Goal: Entertainment & Leisure: Consume media (video, audio)

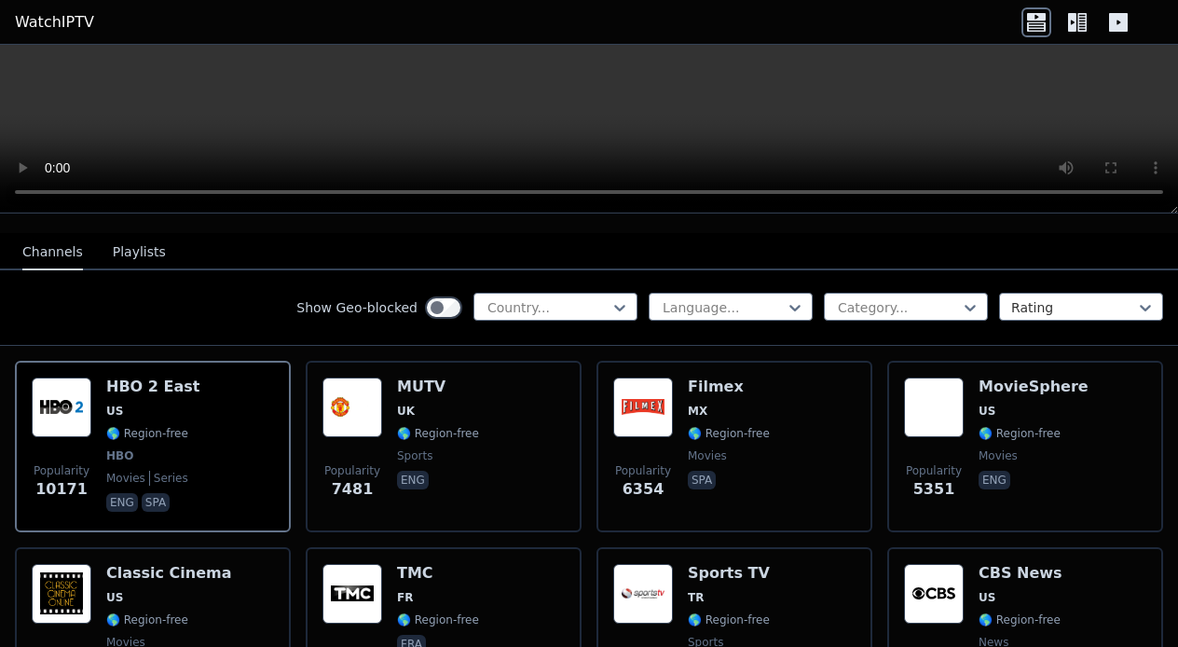
scroll to position [236, 0]
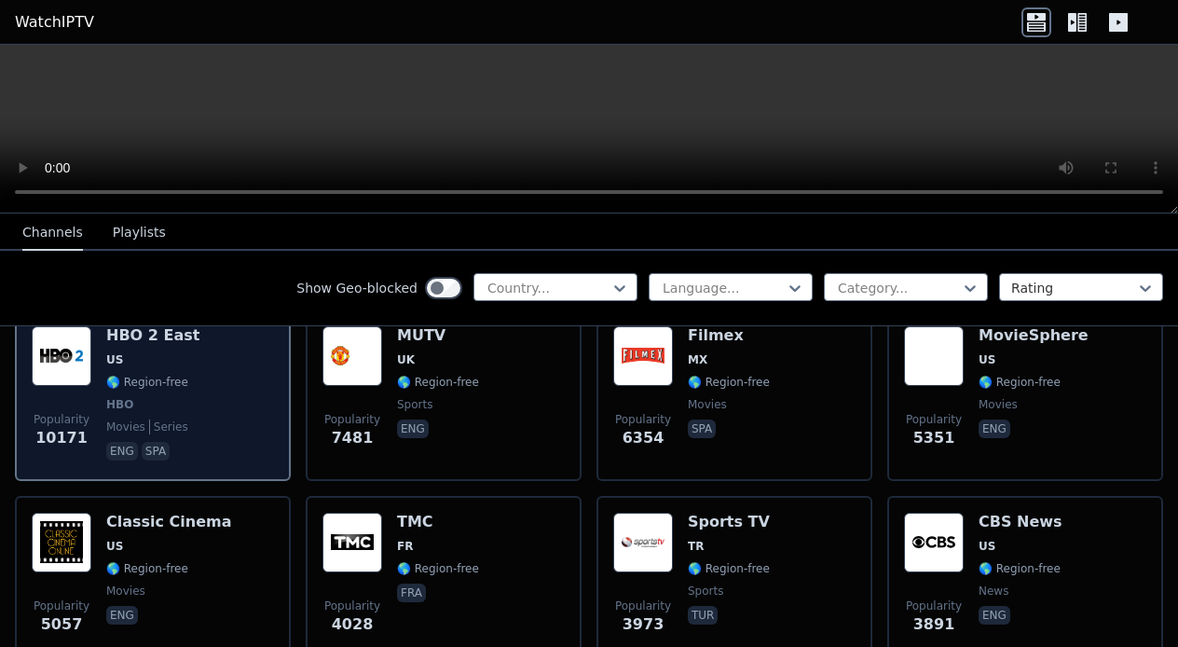
click at [152, 359] on span "US" at bounding box center [152, 359] width 93 height 15
click at [61, 361] on img at bounding box center [62, 356] width 60 height 60
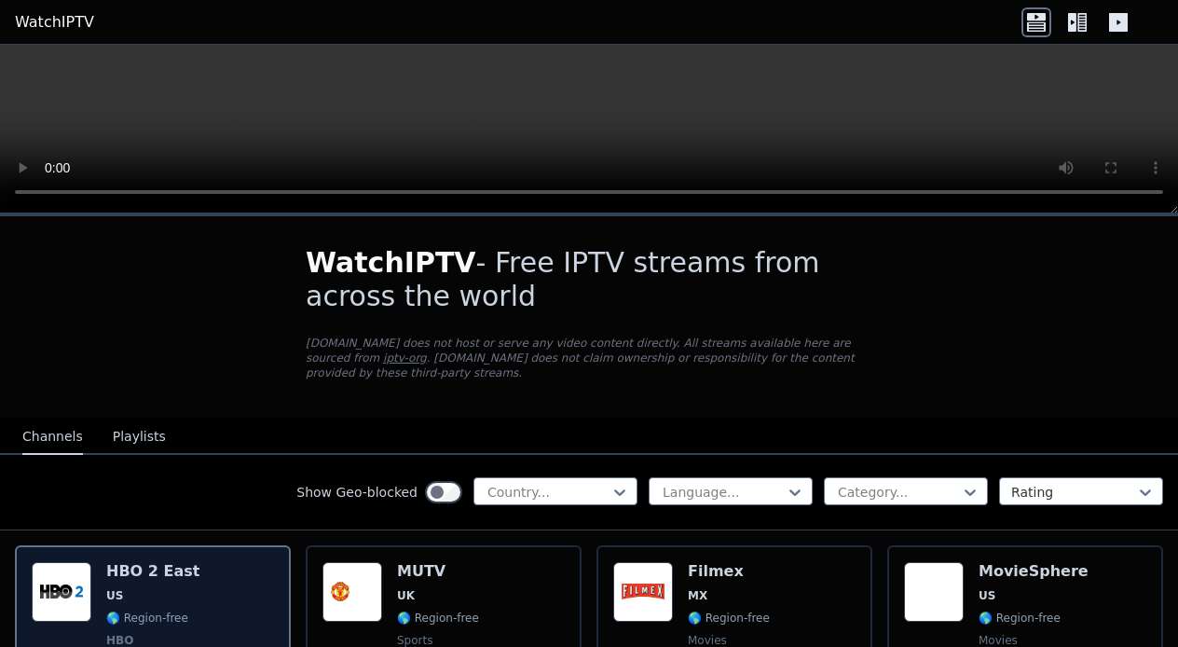
scroll to position [0, 0]
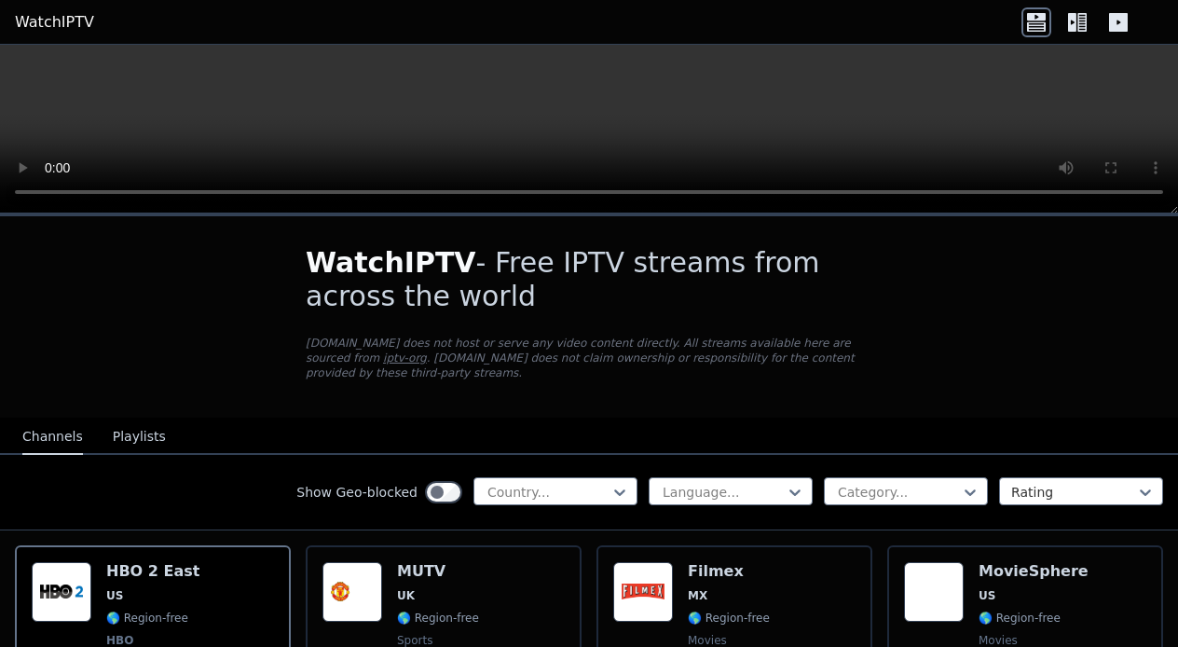
click at [131, 439] on button "Playlists" at bounding box center [139, 436] width 53 height 35
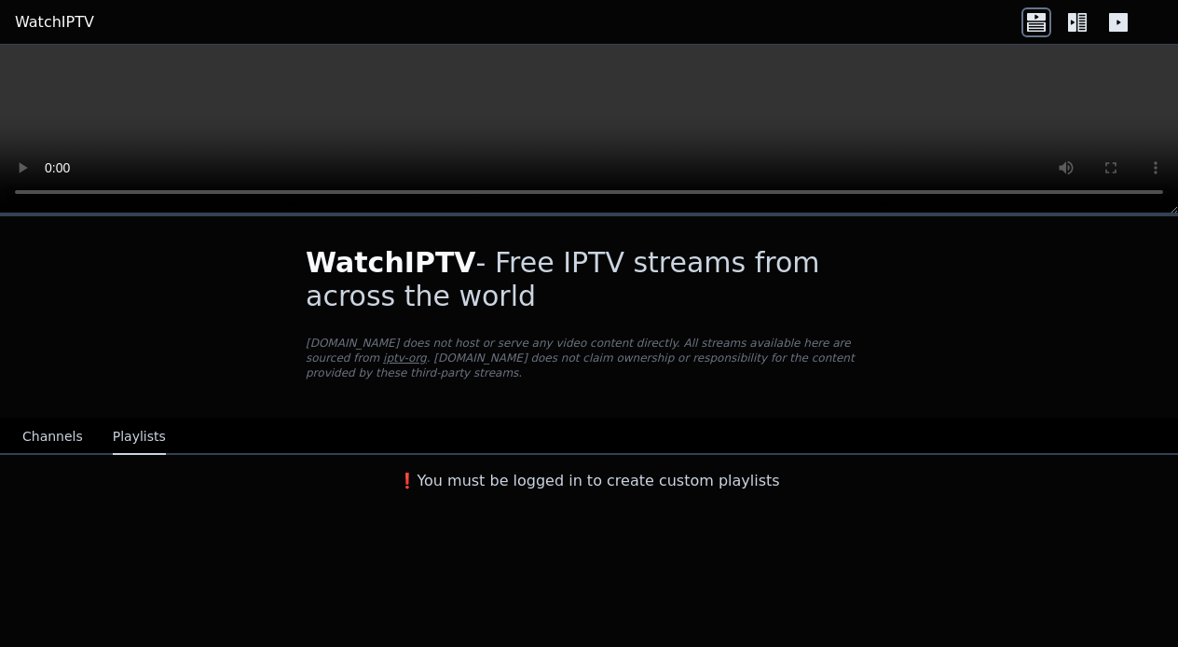
click at [42, 427] on button "Channels" at bounding box center [52, 436] width 61 height 35
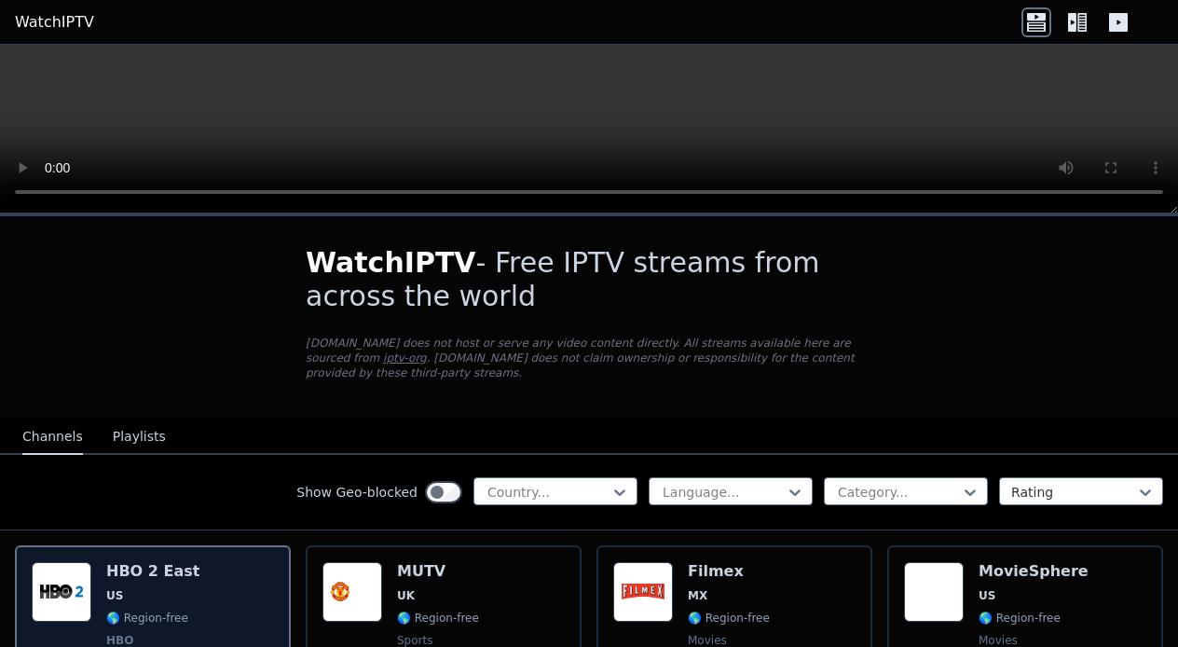
click at [178, 606] on div "HBO 2 East US 🌎 Region-free HBO movies series eng spa" at bounding box center [152, 631] width 93 height 138
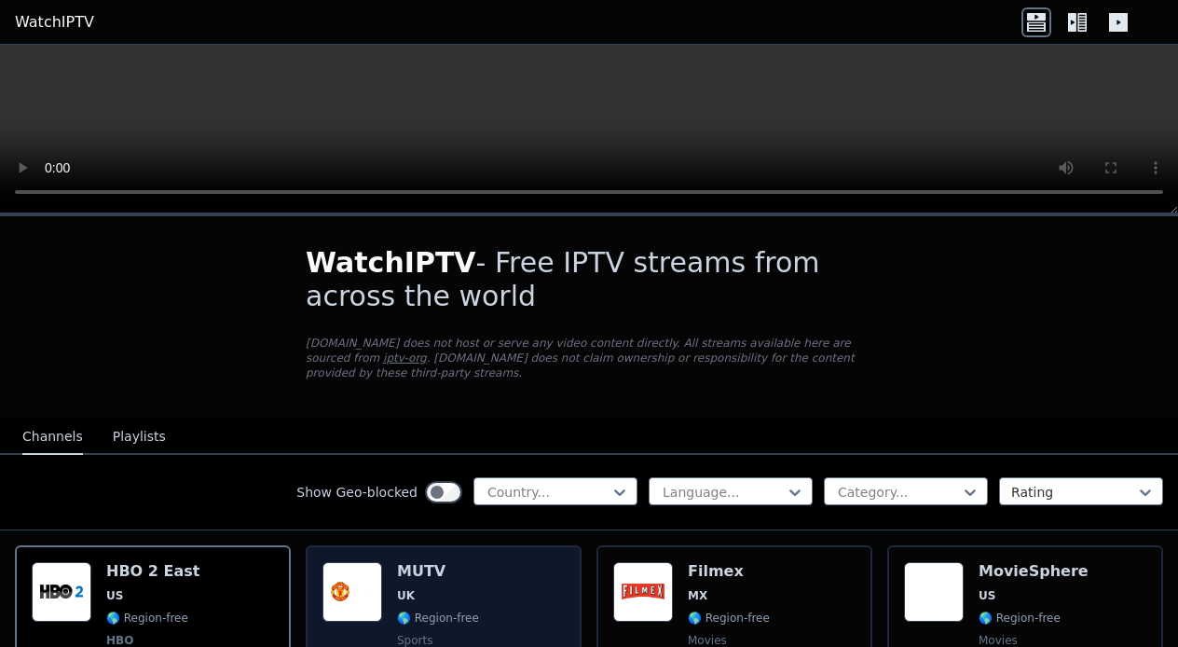
click at [408, 594] on span "UK" at bounding box center [406, 595] width 18 height 15
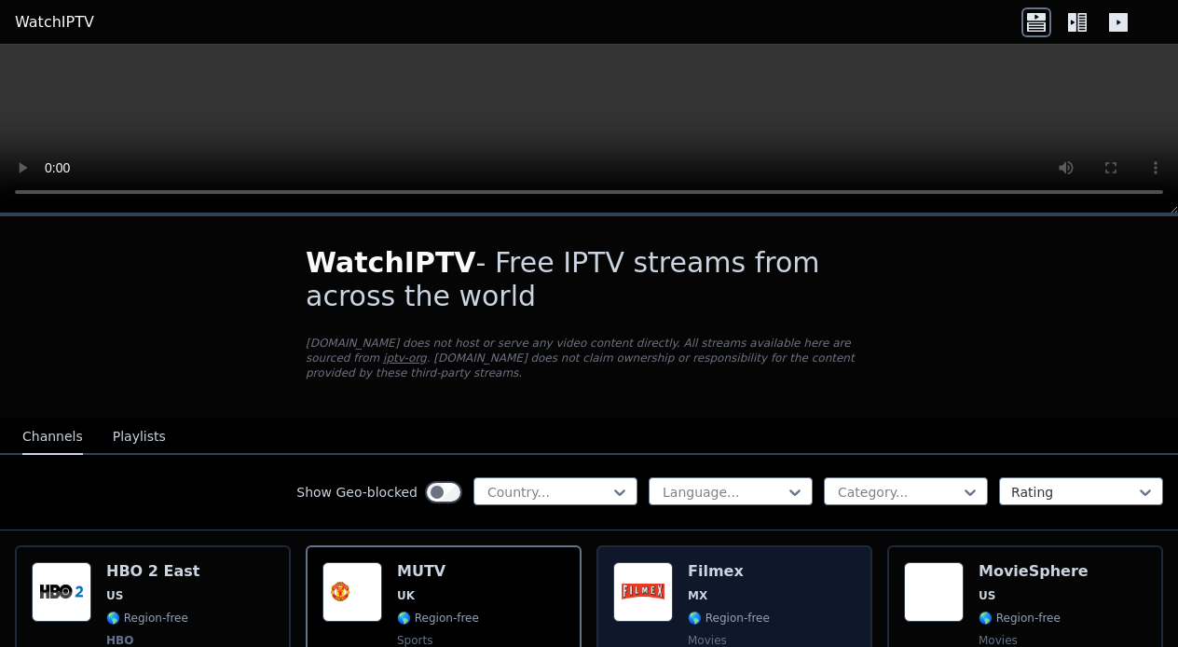
click at [751, 596] on span "MX" at bounding box center [729, 595] width 82 height 15
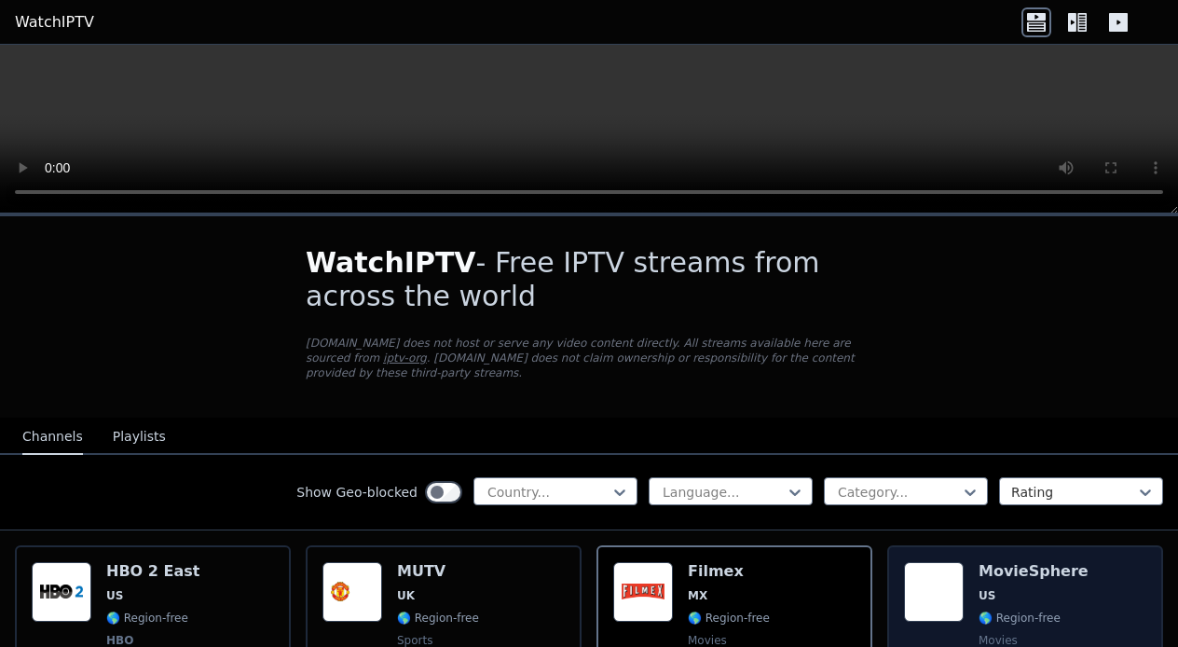
click at [999, 597] on span "US" at bounding box center [1034, 595] width 110 height 15
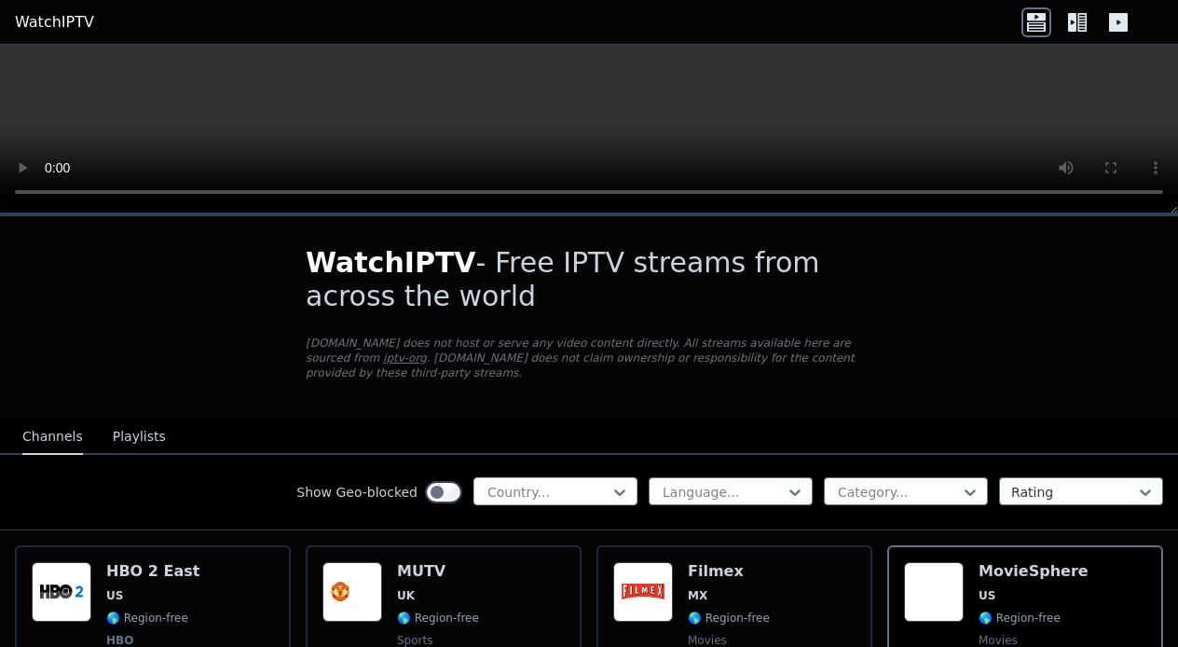
click at [629, 480] on div "Country..." at bounding box center [555, 491] width 164 height 28
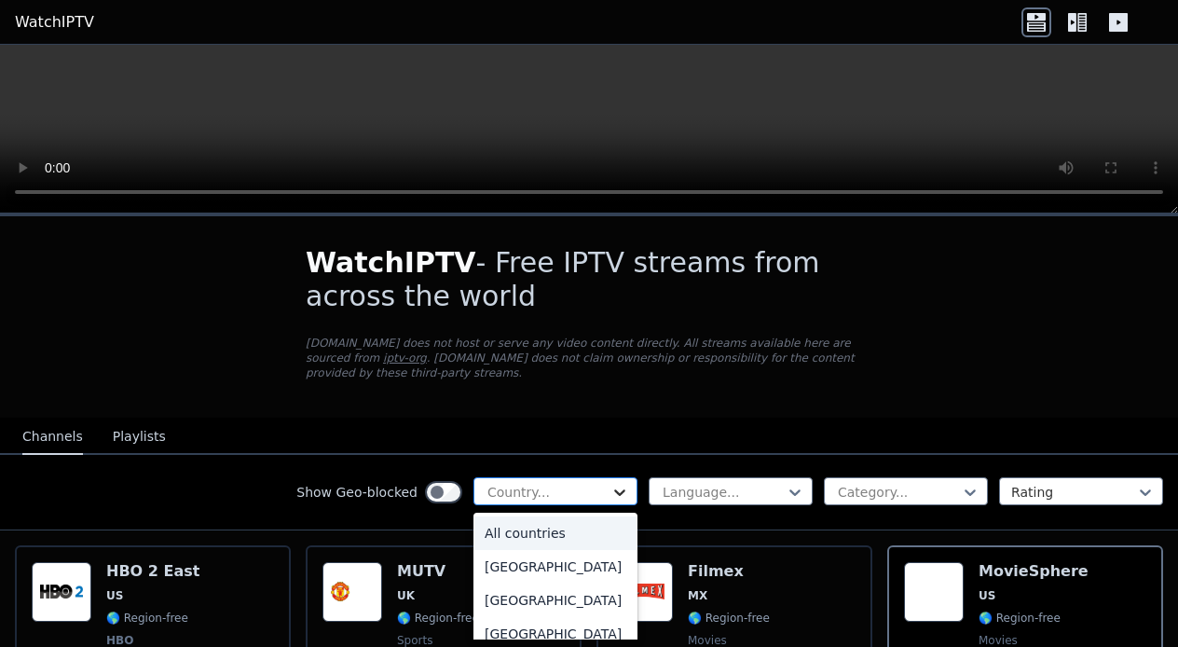
click at [619, 491] on icon at bounding box center [620, 492] width 19 height 19
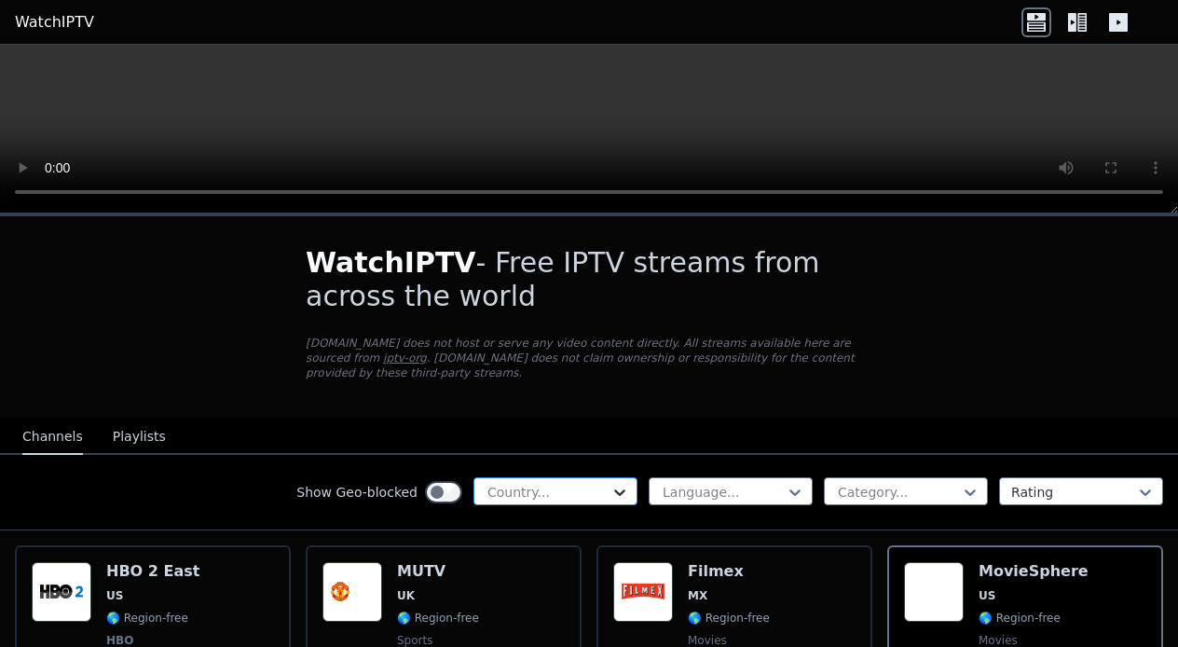
click at [619, 491] on icon at bounding box center [620, 492] width 19 height 19
click at [866, 521] on div "Show Geo-blocked Country... Language... Category... Rating" at bounding box center [589, 492] width 1178 height 75
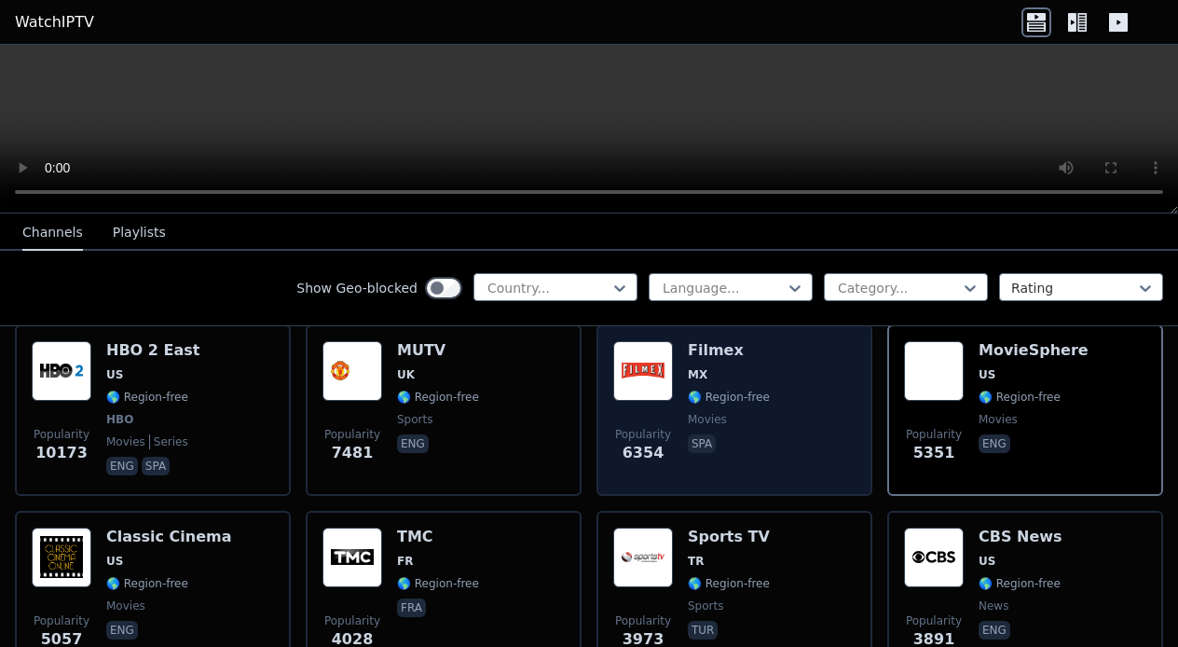
scroll to position [226, 0]
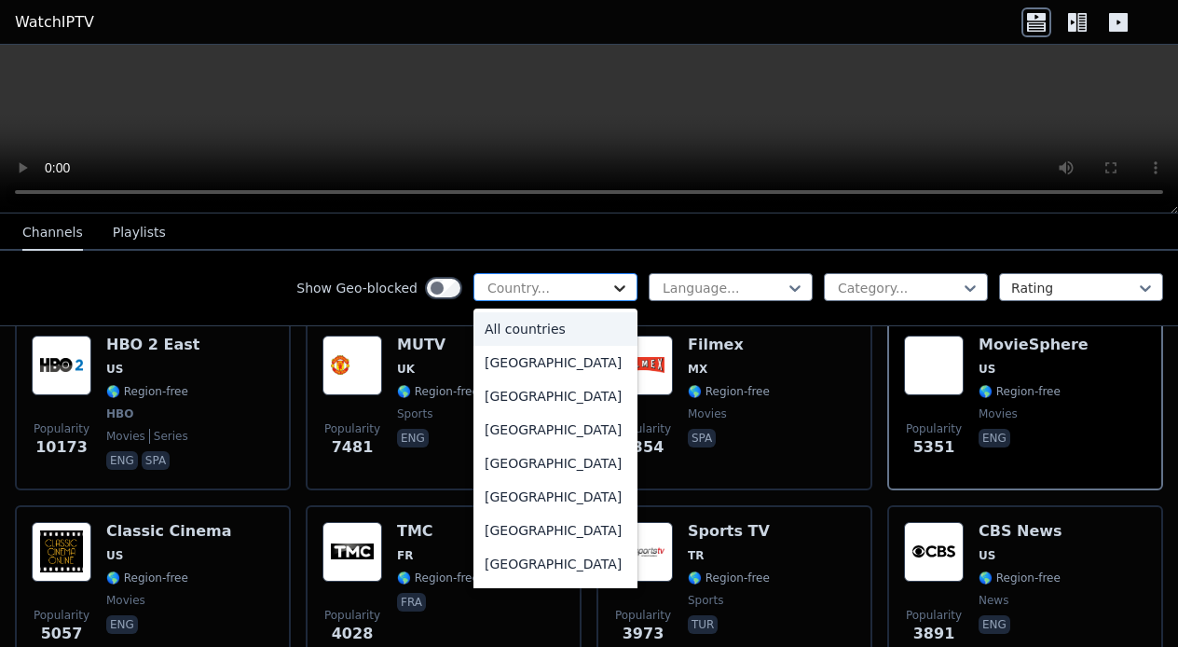
click at [614, 296] on icon at bounding box center [620, 288] width 19 height 19
type input "***"
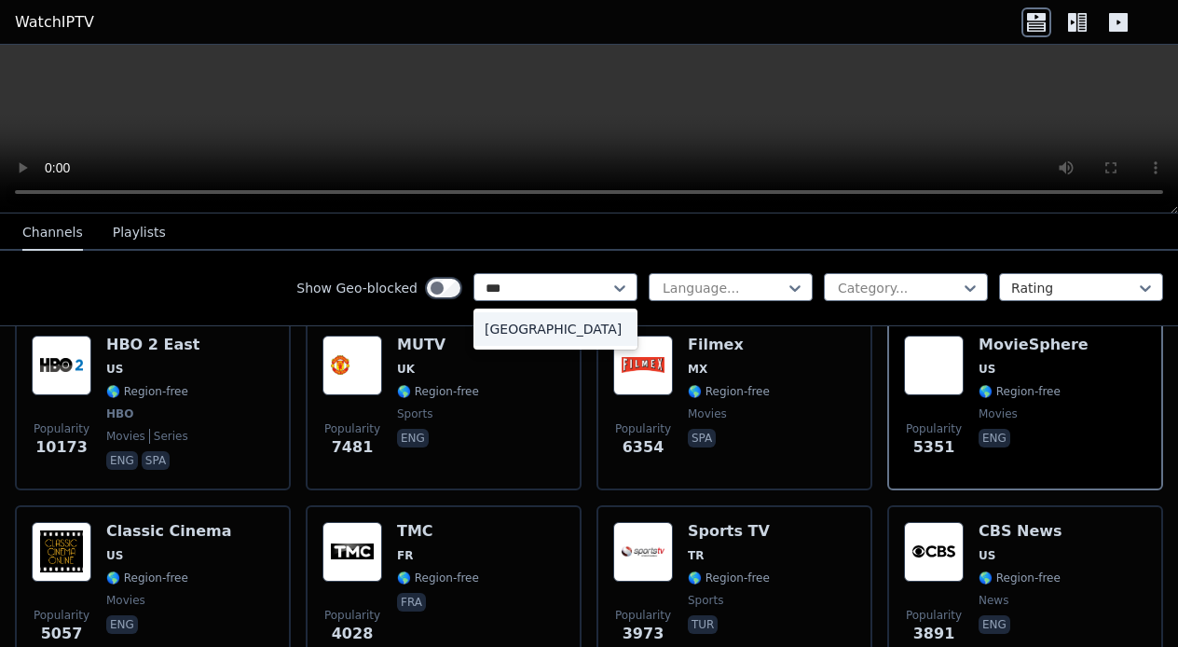
click at [525, 325] on div "[GEOGRAPHIC_DATA]" at bounding box center [555, 329] width 164 height 34
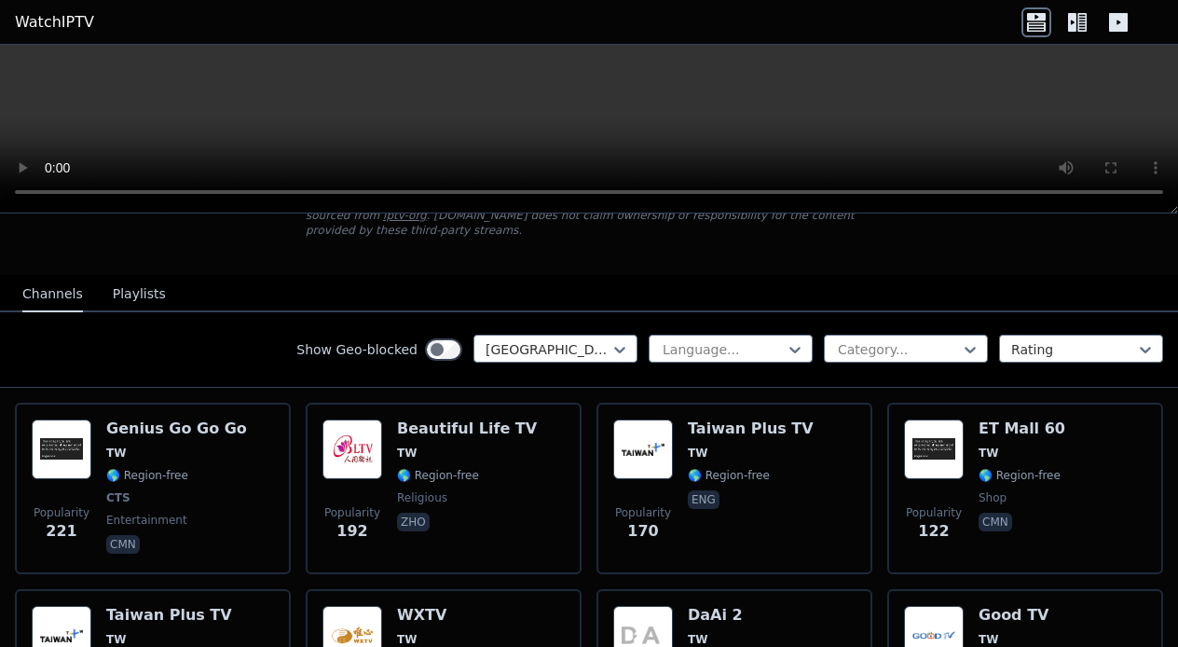
scroll to position [140, 0]
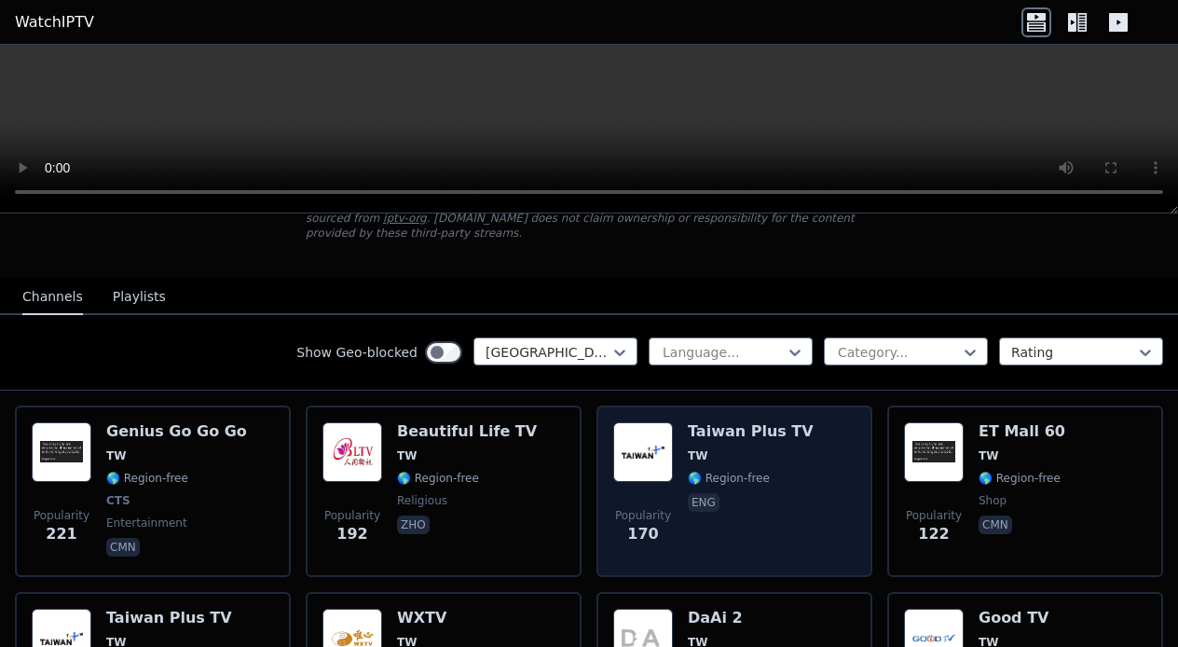
click at [634, 451] on img at bounding box center [643, 452] width 60 height 60
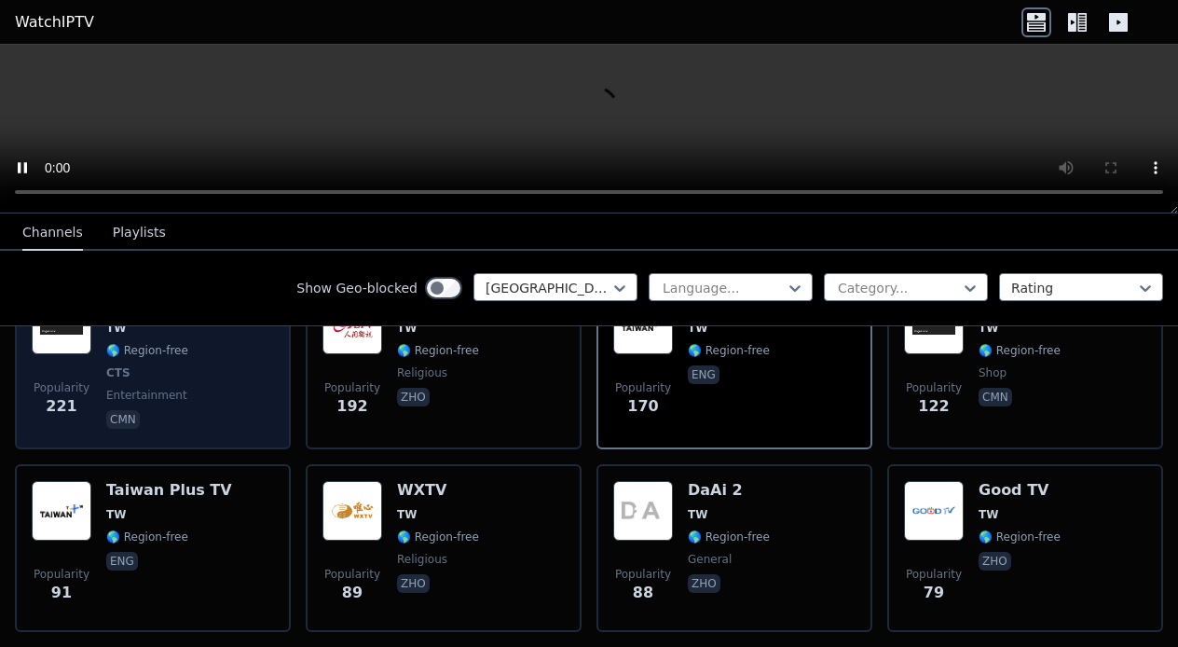
scroll to position [268, 0]
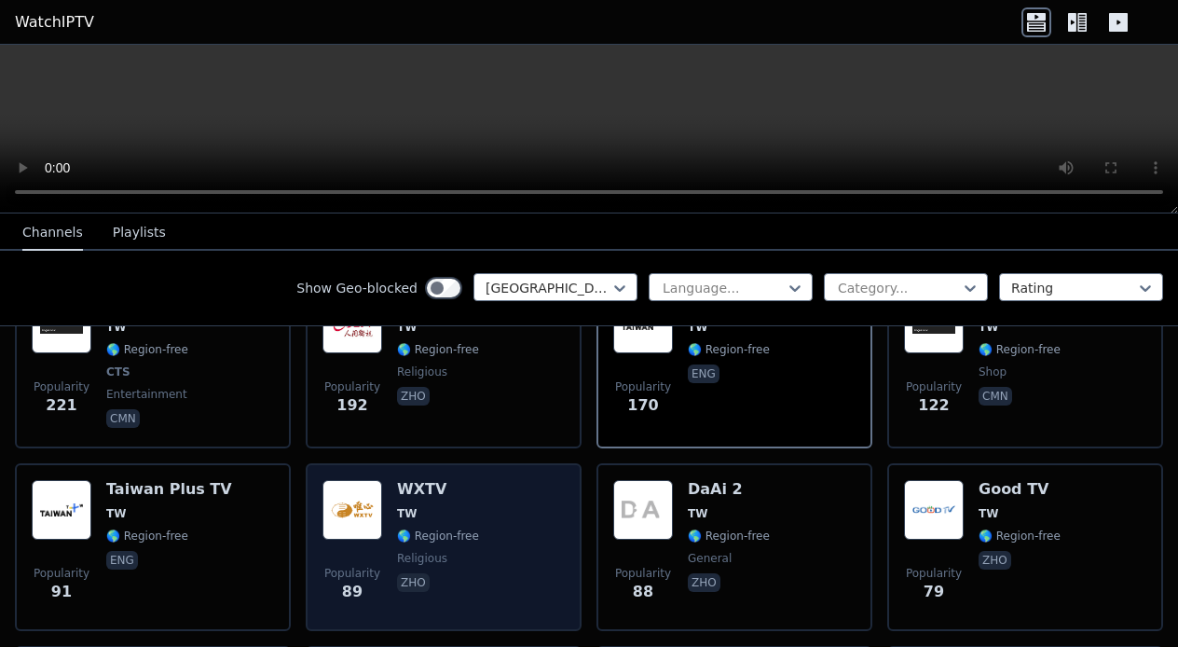
click at [532, 512] on div "Popularity 89 WXTV TW 🌎 Region-free religious zho" at bounding box center [443, 547] width 242 height 134
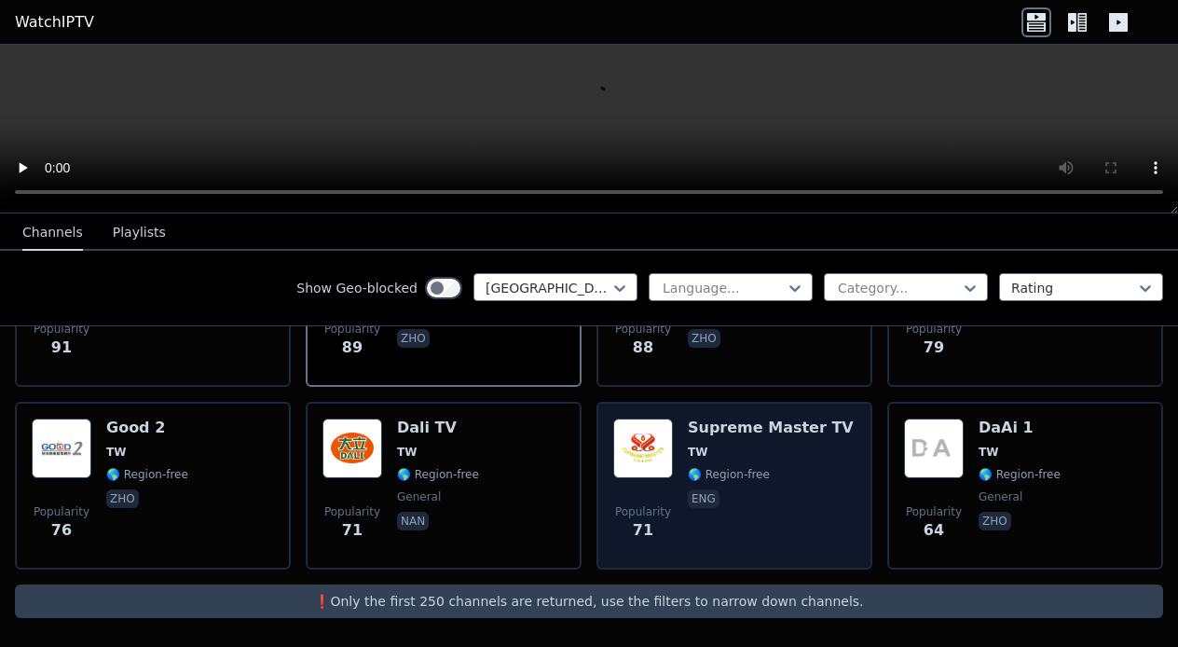
scroll to position [513, 0]
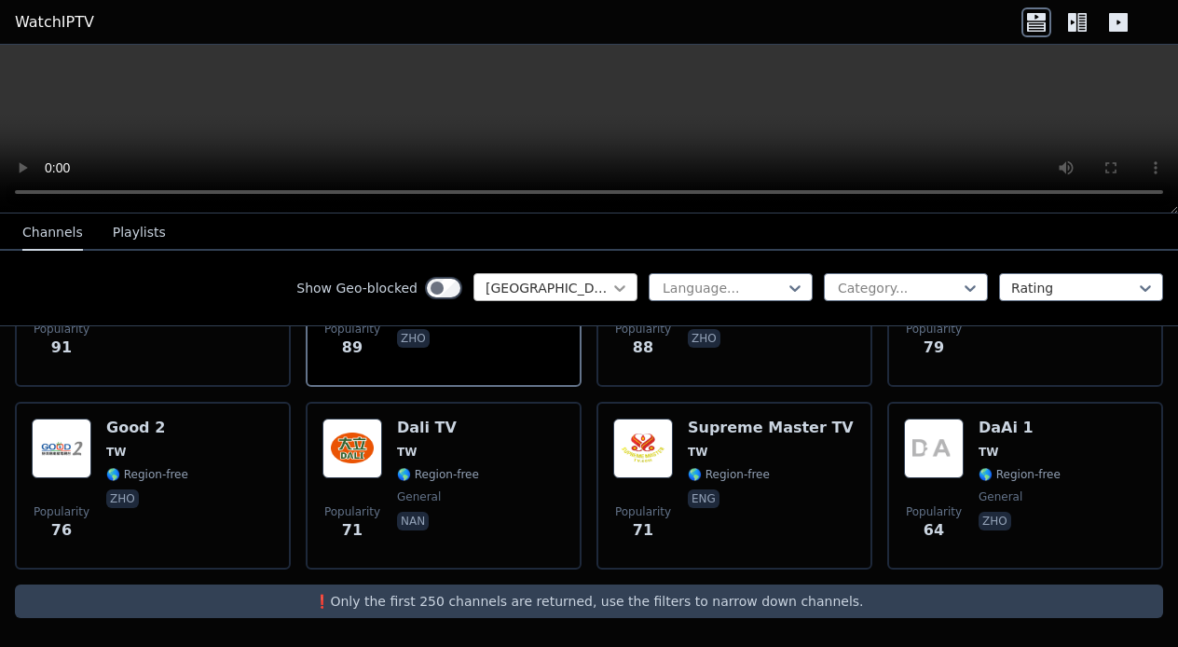
click at [628, 288] on icon at bounding box center [620, 288] width 19 height 19
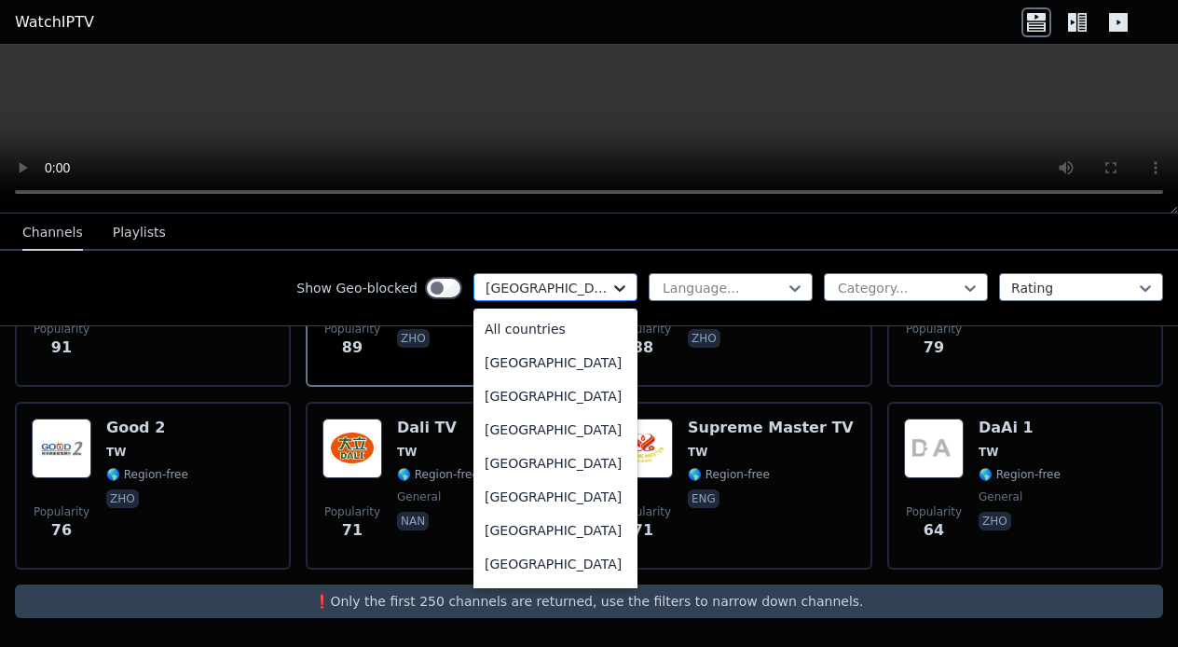
scroll to position [5965, 0]
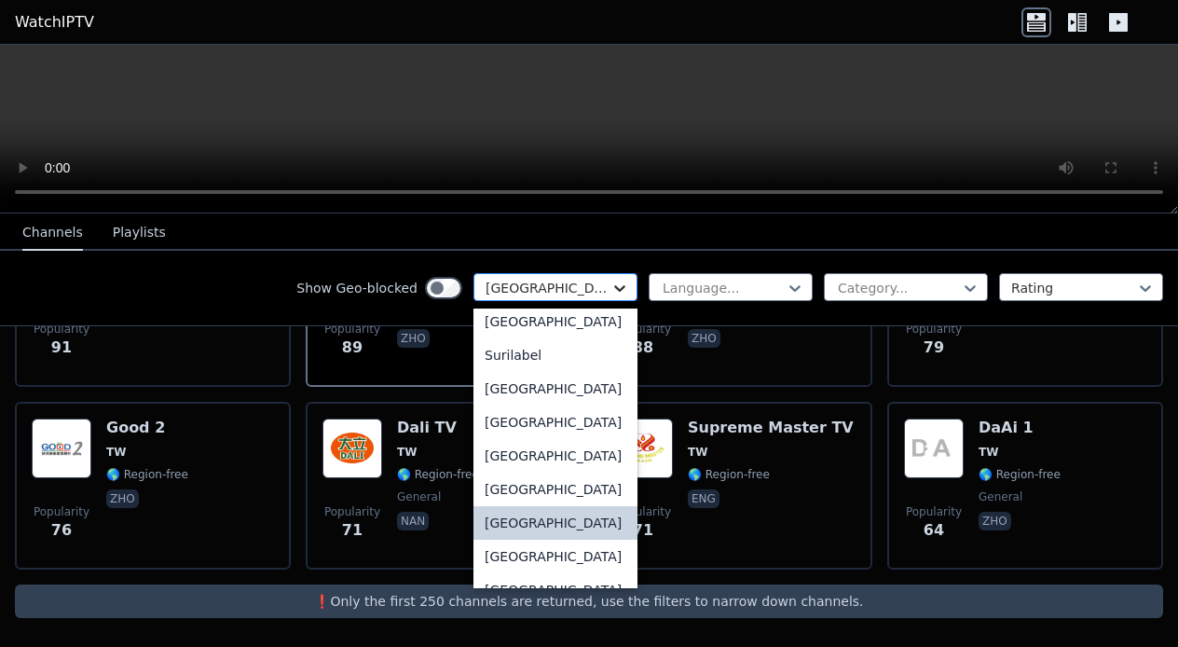
click at [628, 288] on icon at bounding box center [620, 288] width 19 height 19
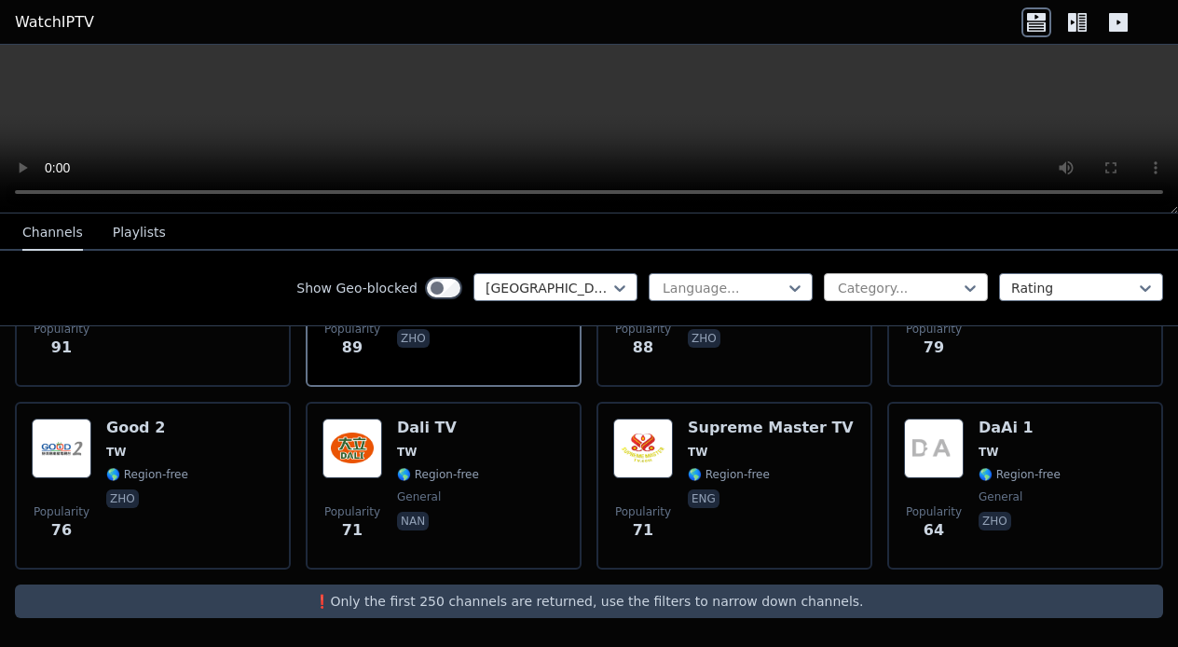
click at [925, 285] on div at bounding box center [898, 288] width 125 height 19
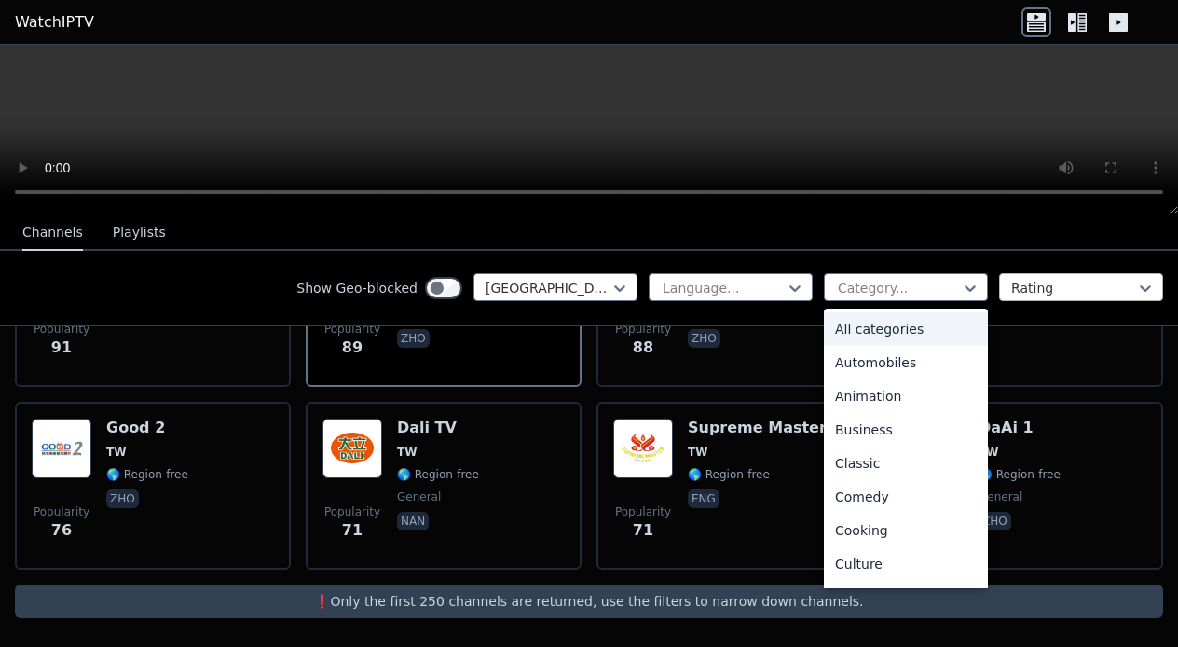
click at [1094, 273] on div "Rating" at bounding box center [1081, 287] width 164 height 28
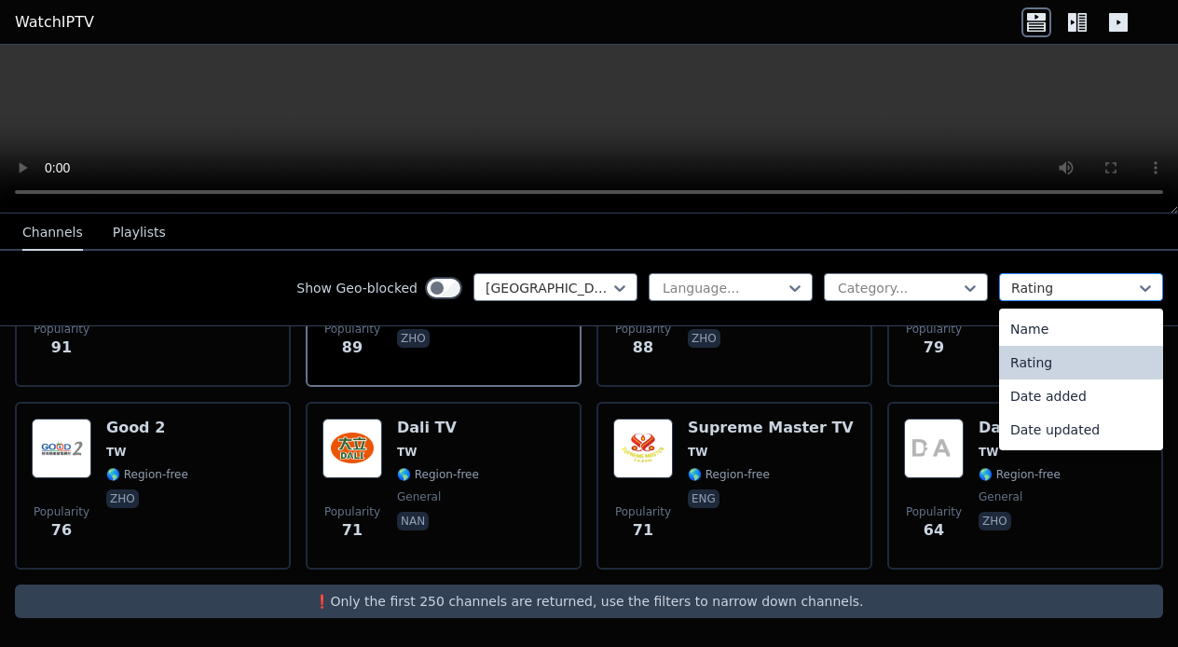
click at [1094, 273] on div "Rating" at bounding box center [1081, 287] width 164 height 28
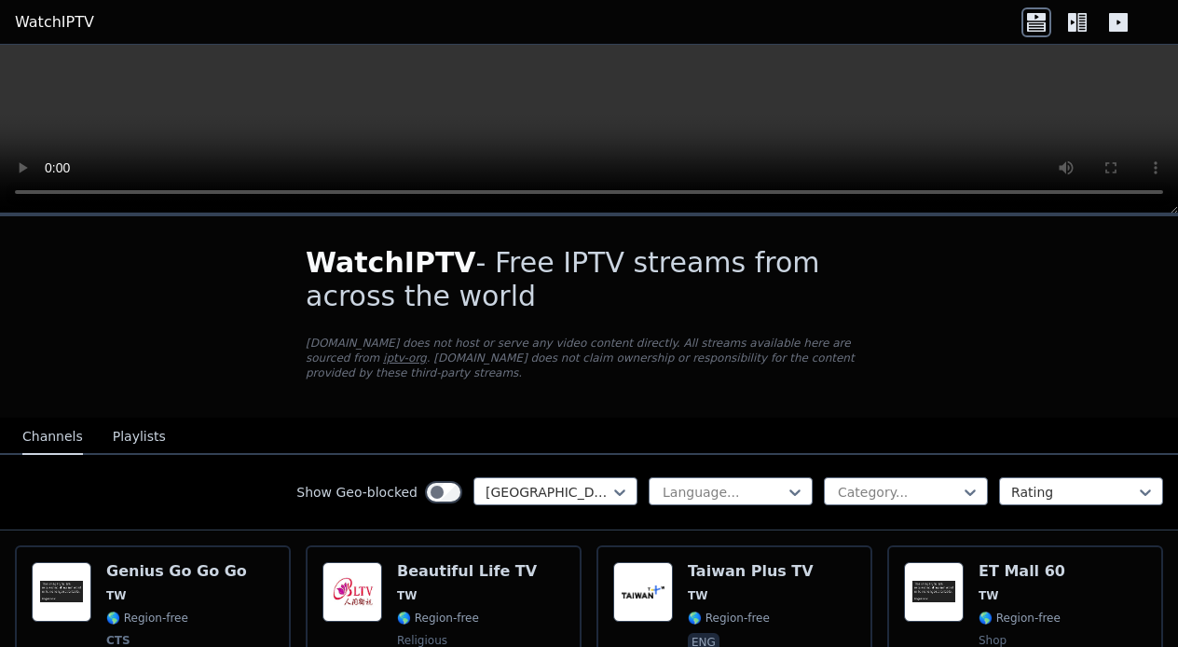
scroll to position [0, 0]
click at [625, 490] on icon at bounding box center [620, 492] width 19 height 19
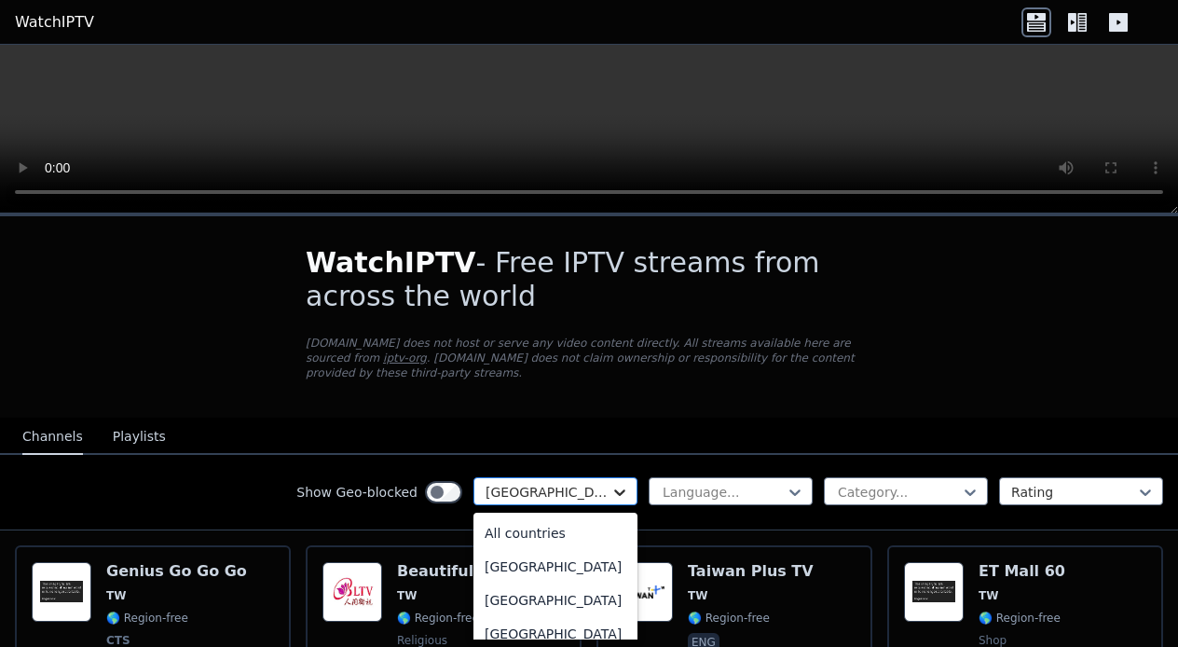
scroll to position [5965, 0]
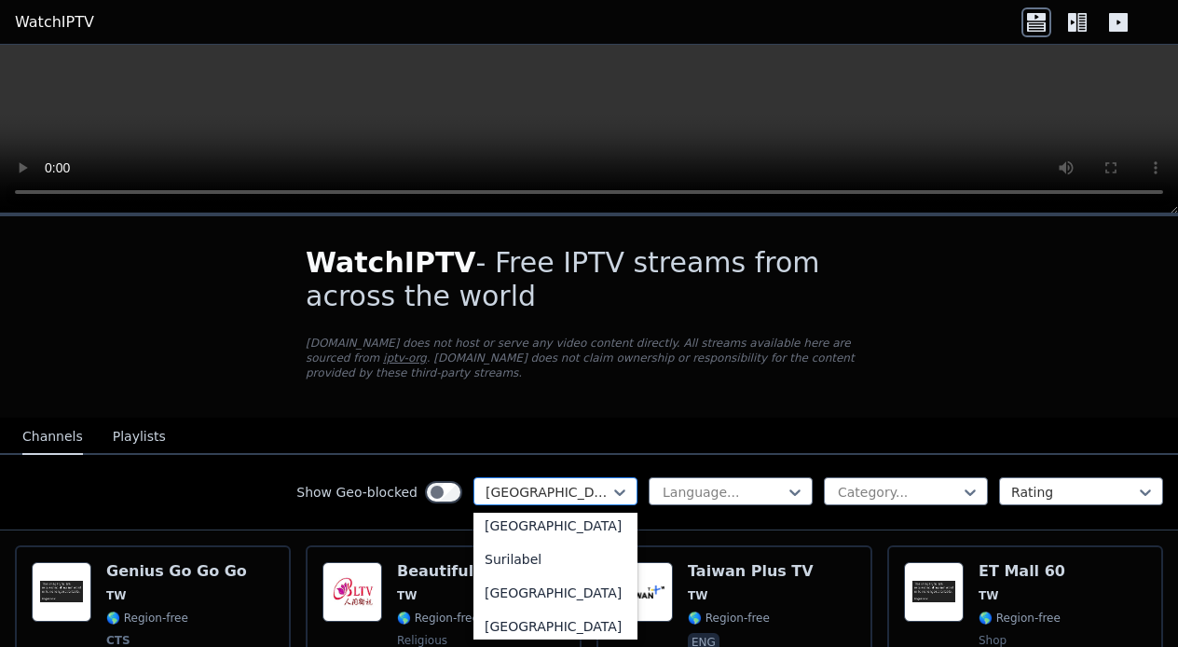
click at [553, 495] on div at bounding box center [548, 492] width 125 height 19
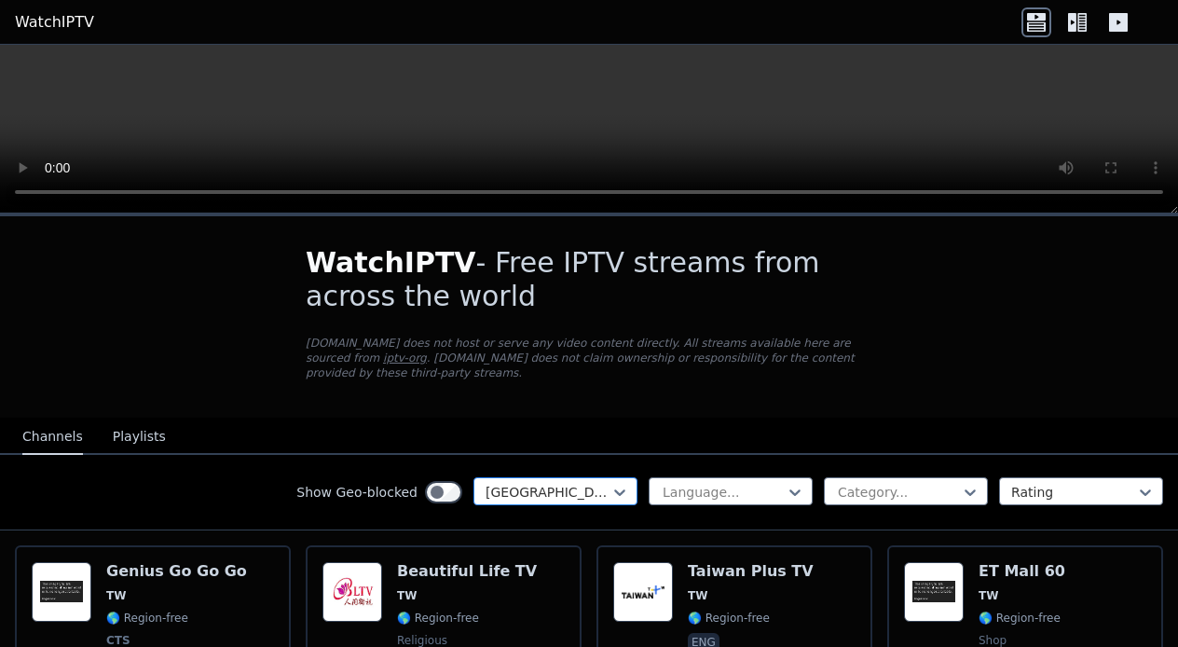
click at [527, 493] on div "[GEOGRAPHIC_DATA]" at bounding box center [548, 492] width 125 height 19
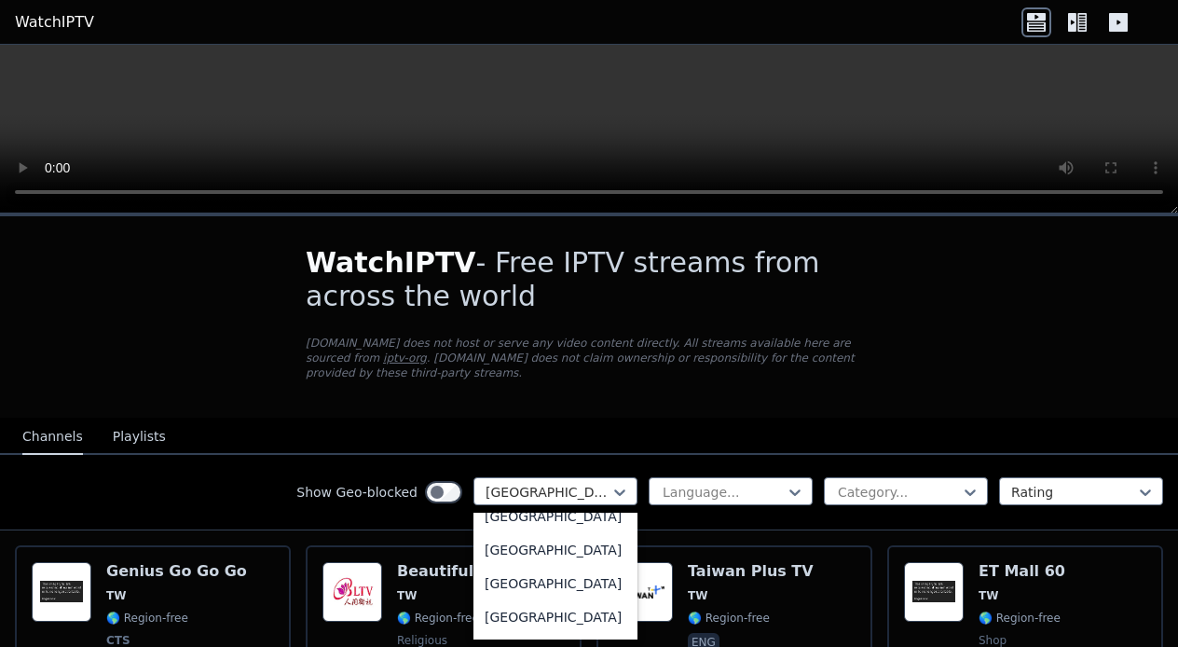
scroll to position [6542, 0]
click at [543, 569] on div "[GEOGRAPHIC_DATA]" at bounding box center [555, 553] width 164 height 34
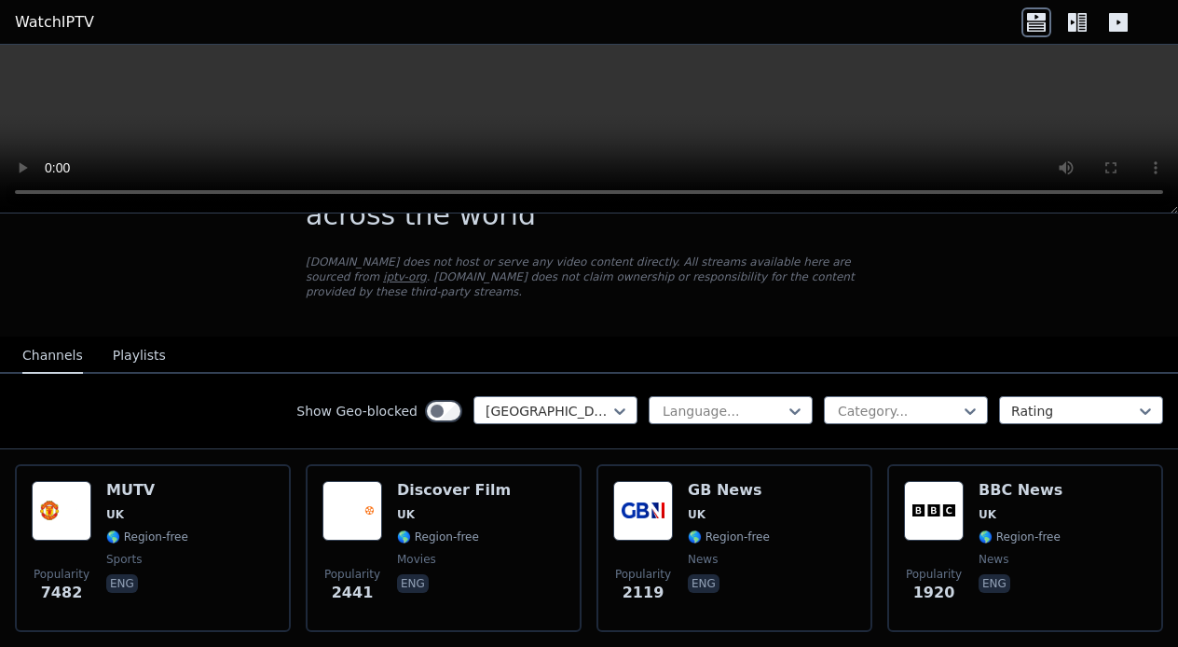
scroll to position [220, 0]
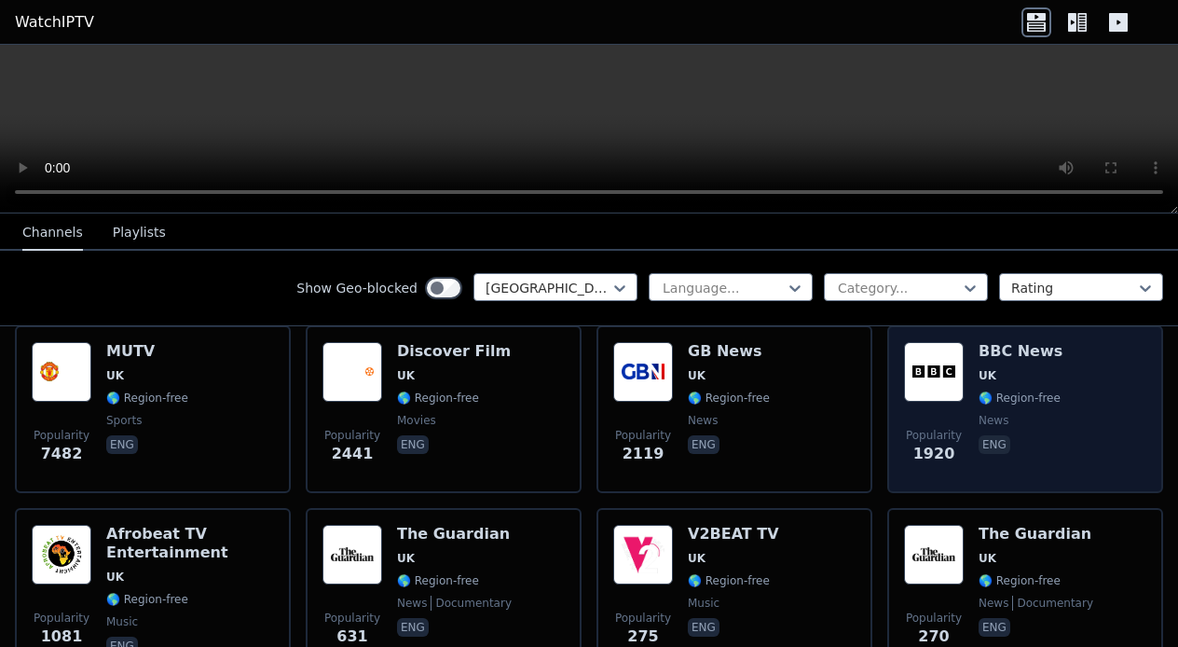
click at [950, 367] on img at bounding box center [934, 372] width 60 height 60
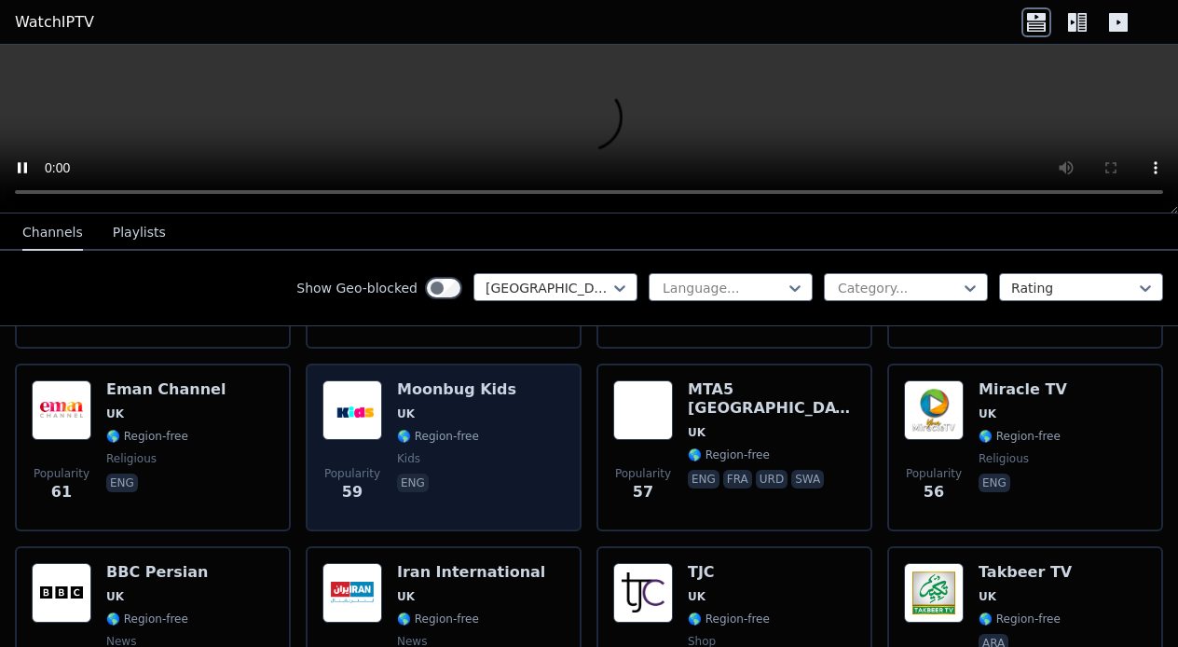
scroll to position [1670, 0]
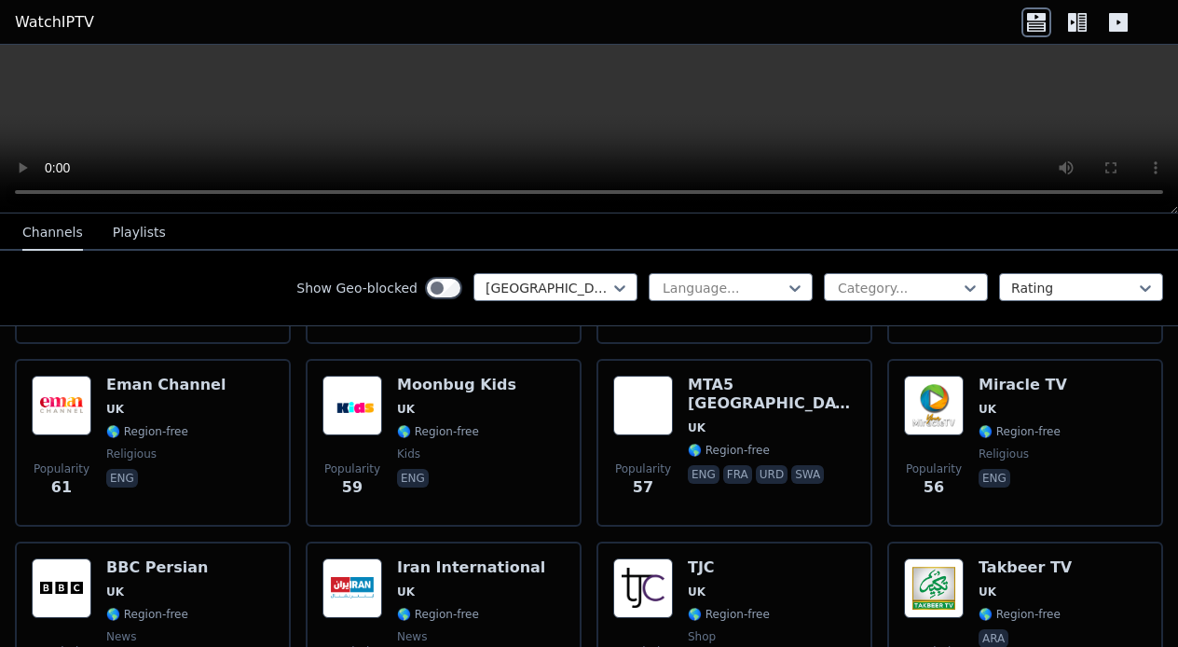
click at [94, 237] on div "Channels Playlists" at bounding box center [93, 232] width 173 height 35
click at [117, 238] on button "Playlists" at bounding box center [139, 232] width 53 height 35
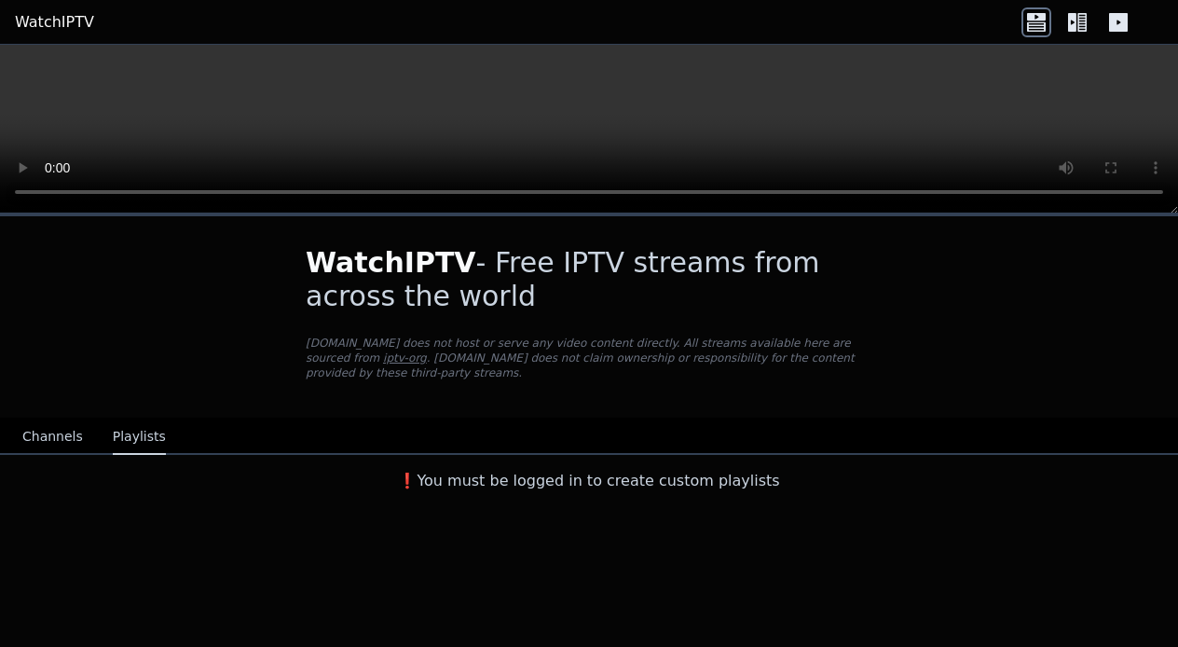
scroll to position [0, 0]
click at [51, 441] on button "Channels" at bounding box center [52, 436] width 61 height 35
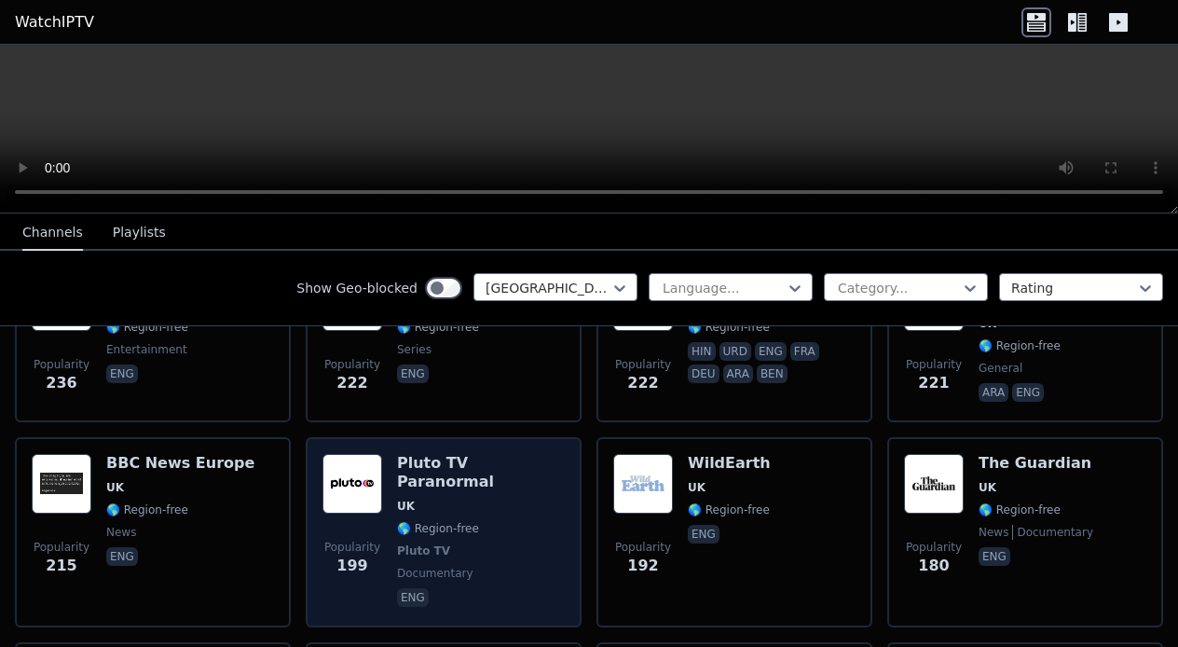
scroll to position [669, 0]
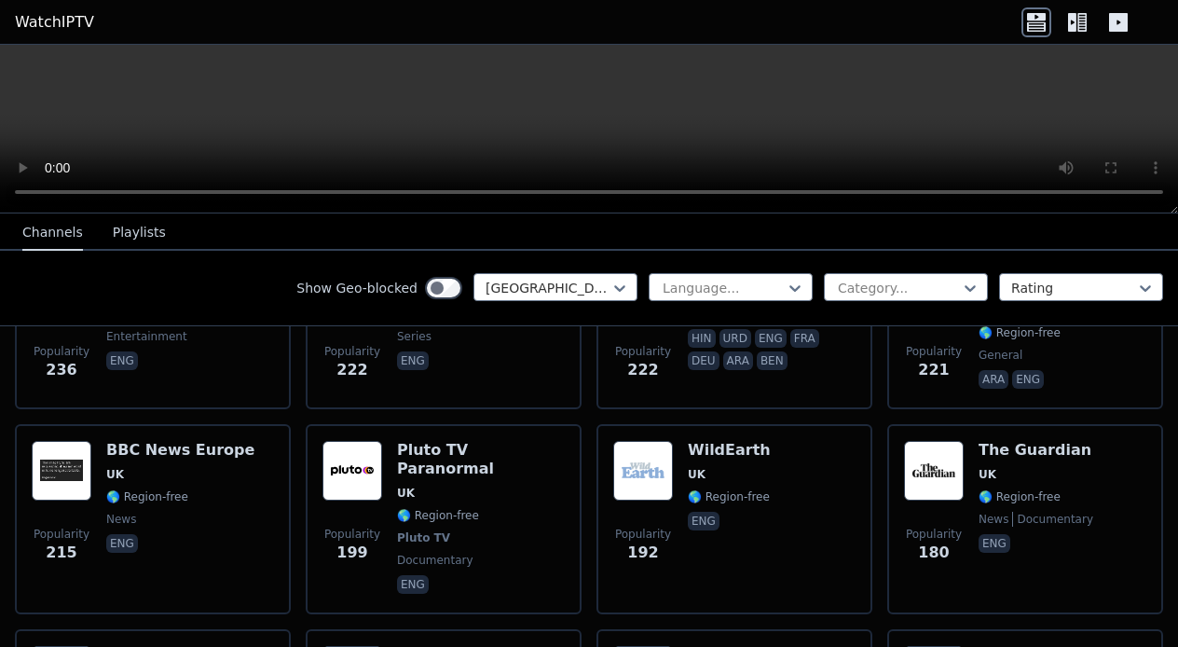
click at [1066, 15] on icon at bounding box center [1078, 22] width 30 height 30
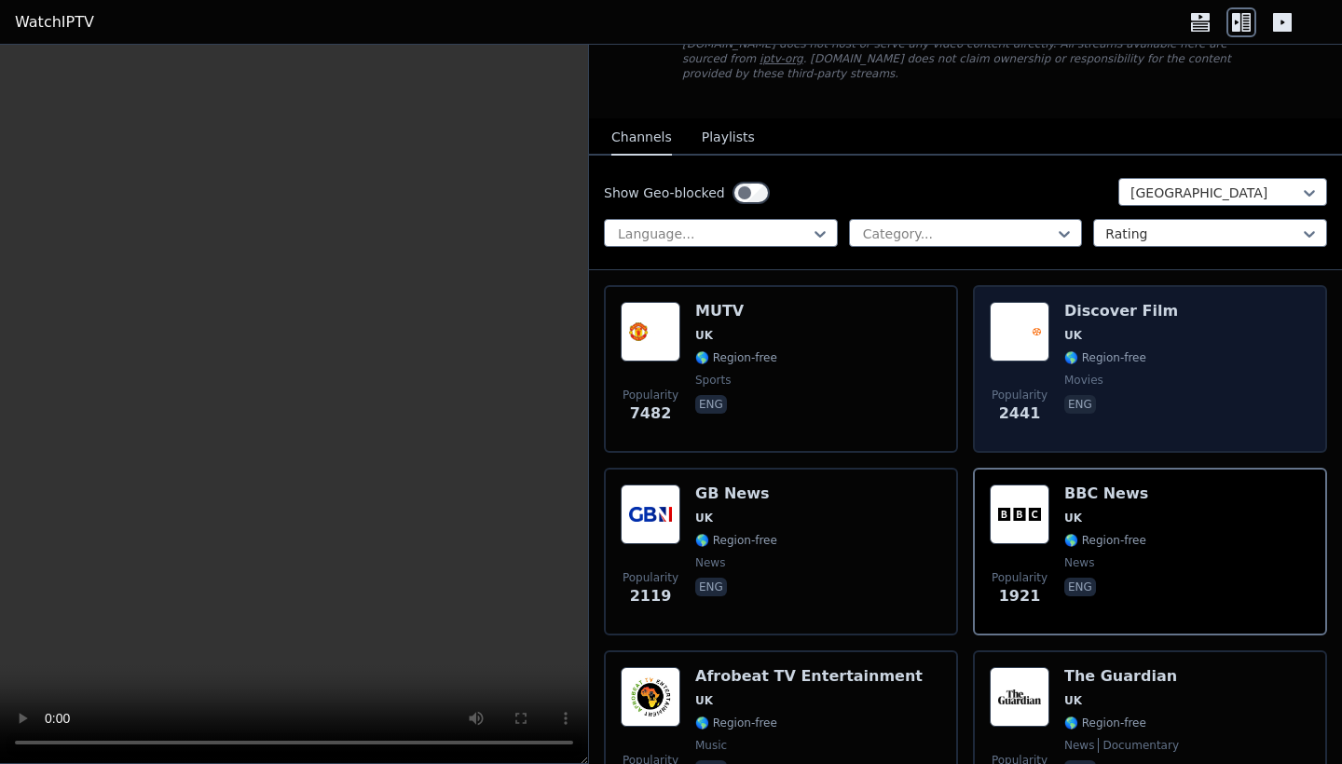
scroll to position [166, 0]
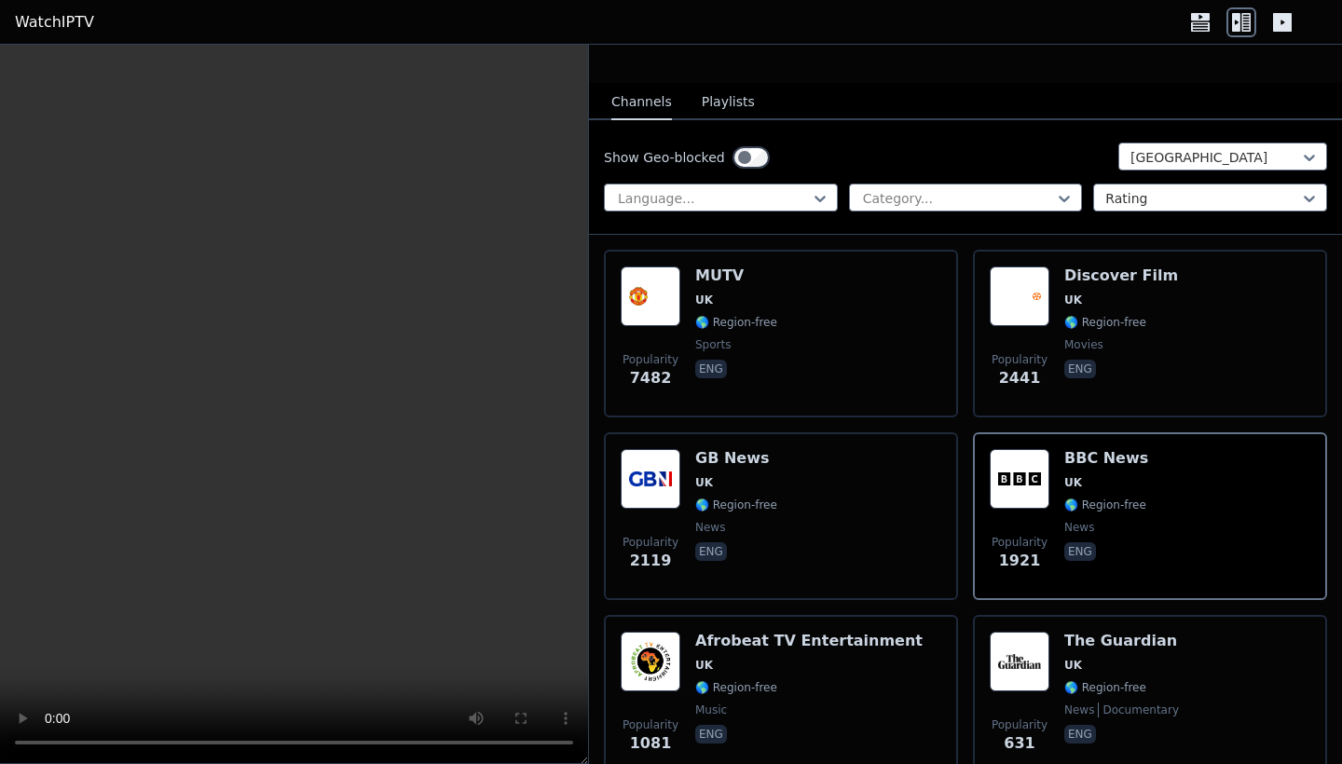
click at [563, 672] on video at bounding box center [294, 405] width 588 height 720
click at [488, 652] on video at bounding box center [294, 405] width 588 height 720
click at [20, 672] on video at bounding box center [294, 405] width 588 height 720
click at [23, 672] on video at bounding box center [294, 405] width 588 height 720
click at [558, 672] on video at bounding box center [294, 405] width 588 height 720
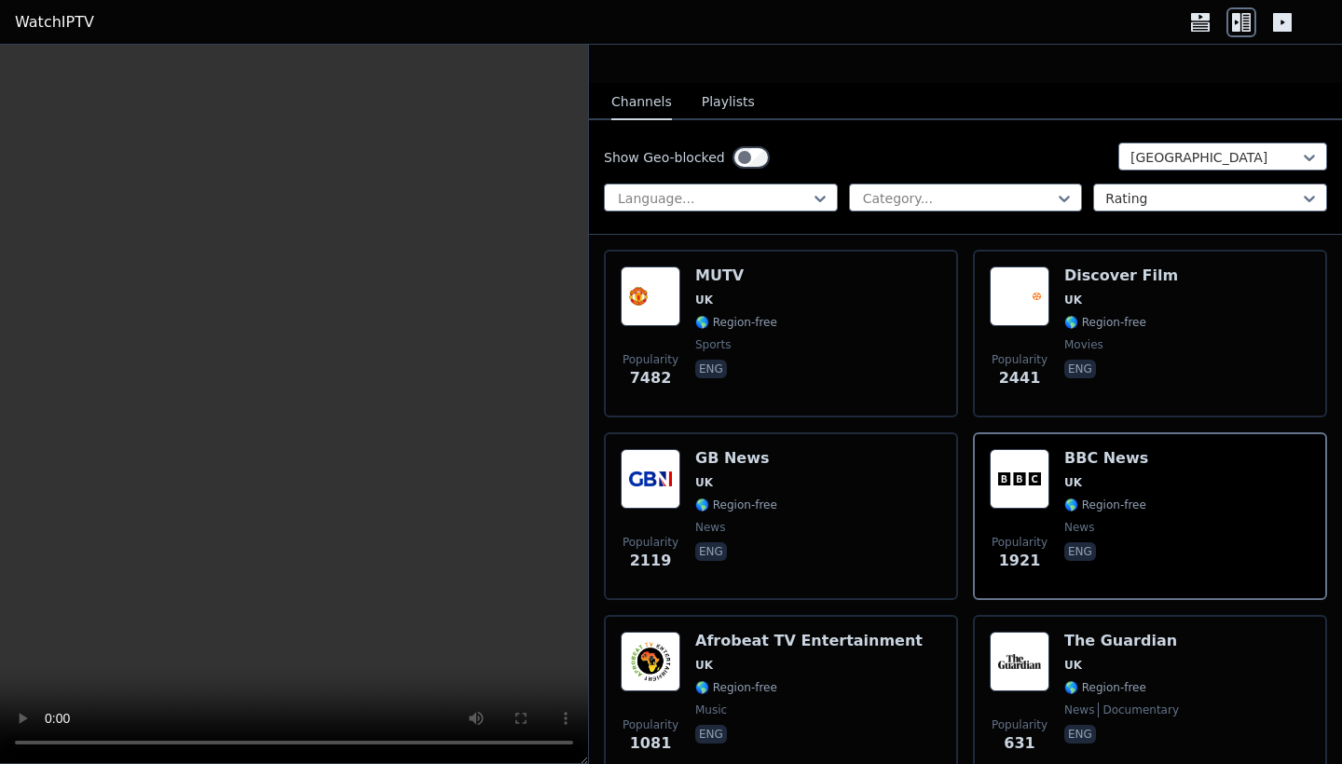
click at [61, 71] on video at bounding box center [294, 405] width 588 height 720
click at [943, 89] on nav "Channels Playlists" at bounding box center [965, 101] width 753 height 37
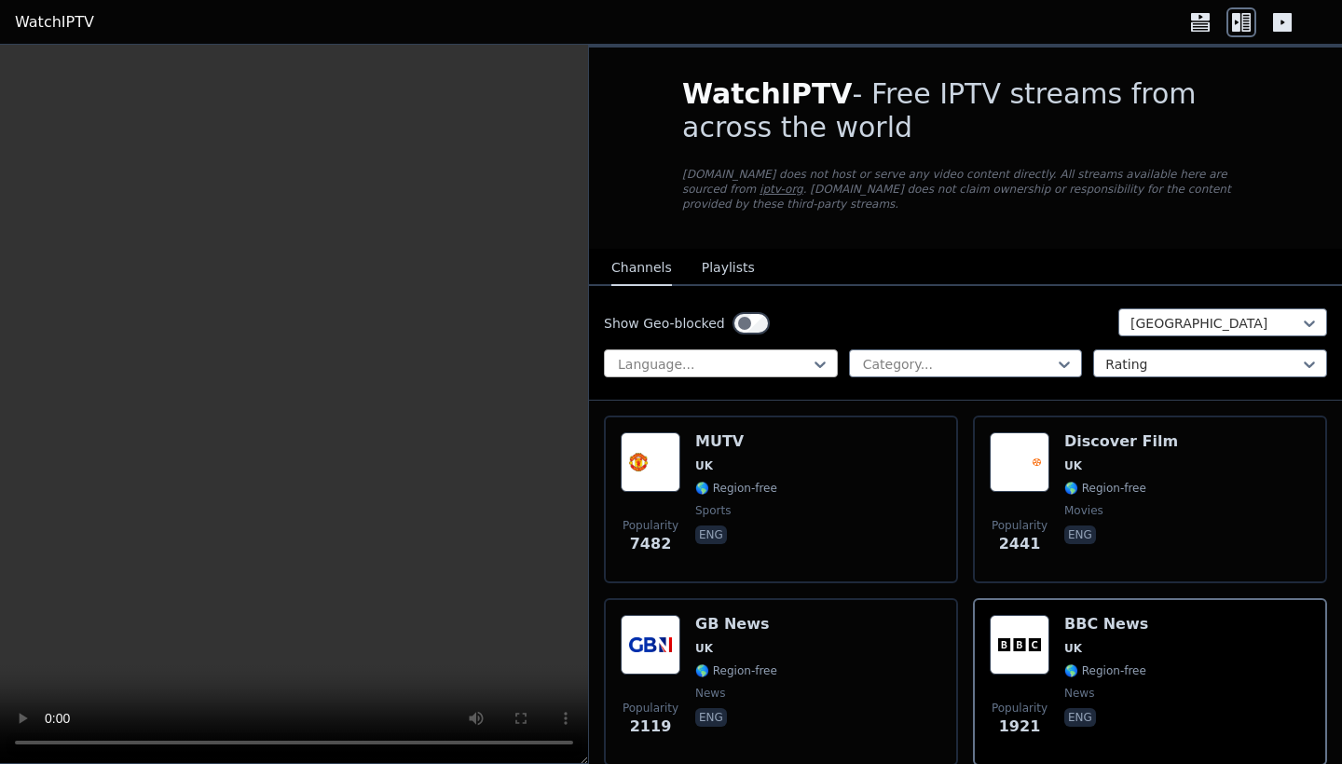
scroll to position [0, 0]
click at [760, 187] on link "iptv-org" at bounding box center [782, 189] width 44 height 13
click at [760, 190] on link "iptv-org" at bounding box center [782, 189] width 44 height 13
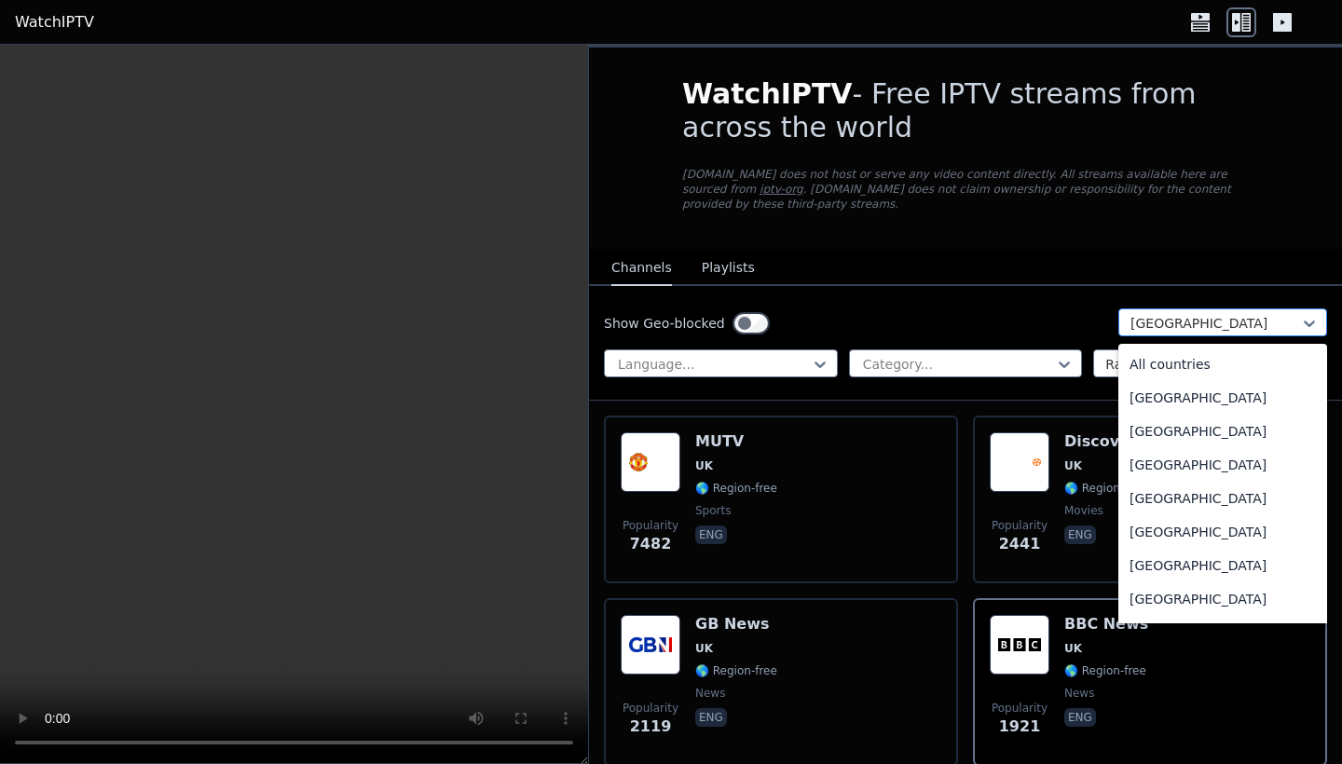
click at [1177, 322] on div "[GEOGRAPHIC_DATA]" at bounding box center [1216, 323] width 170 height 19
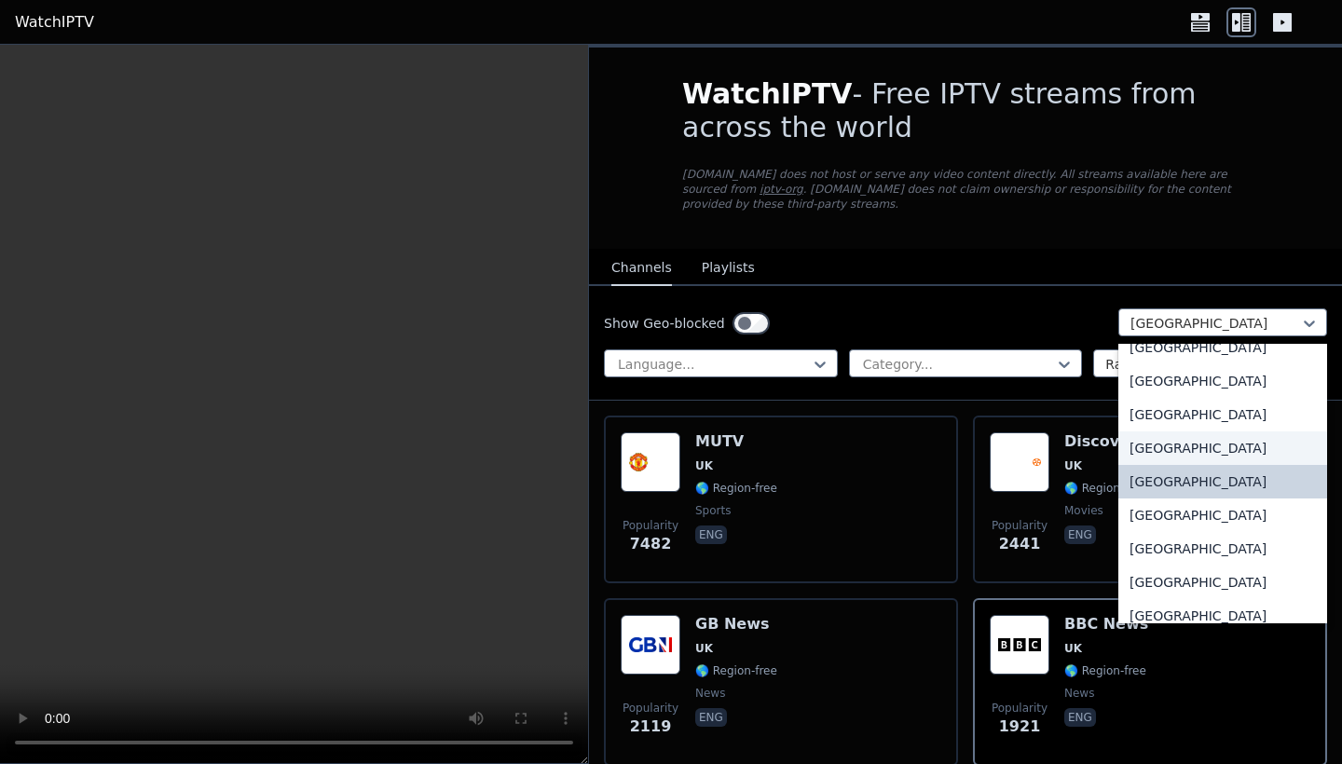
scroll to position [6446, 0]
click at [1177, 521] on div "[GEOGRAPHIC_DATA]" at bounding box center [1222, 514] width 209 height 34
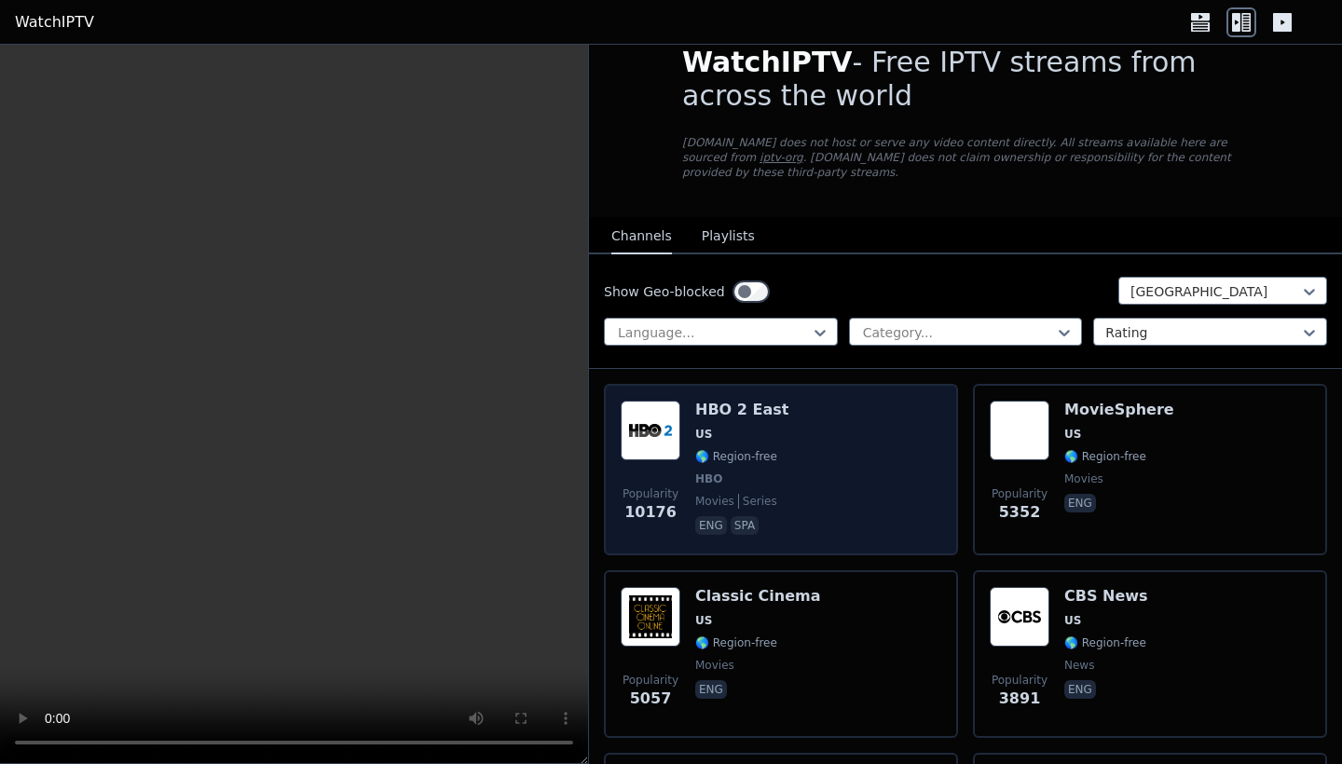
scroll to position [33, 0]
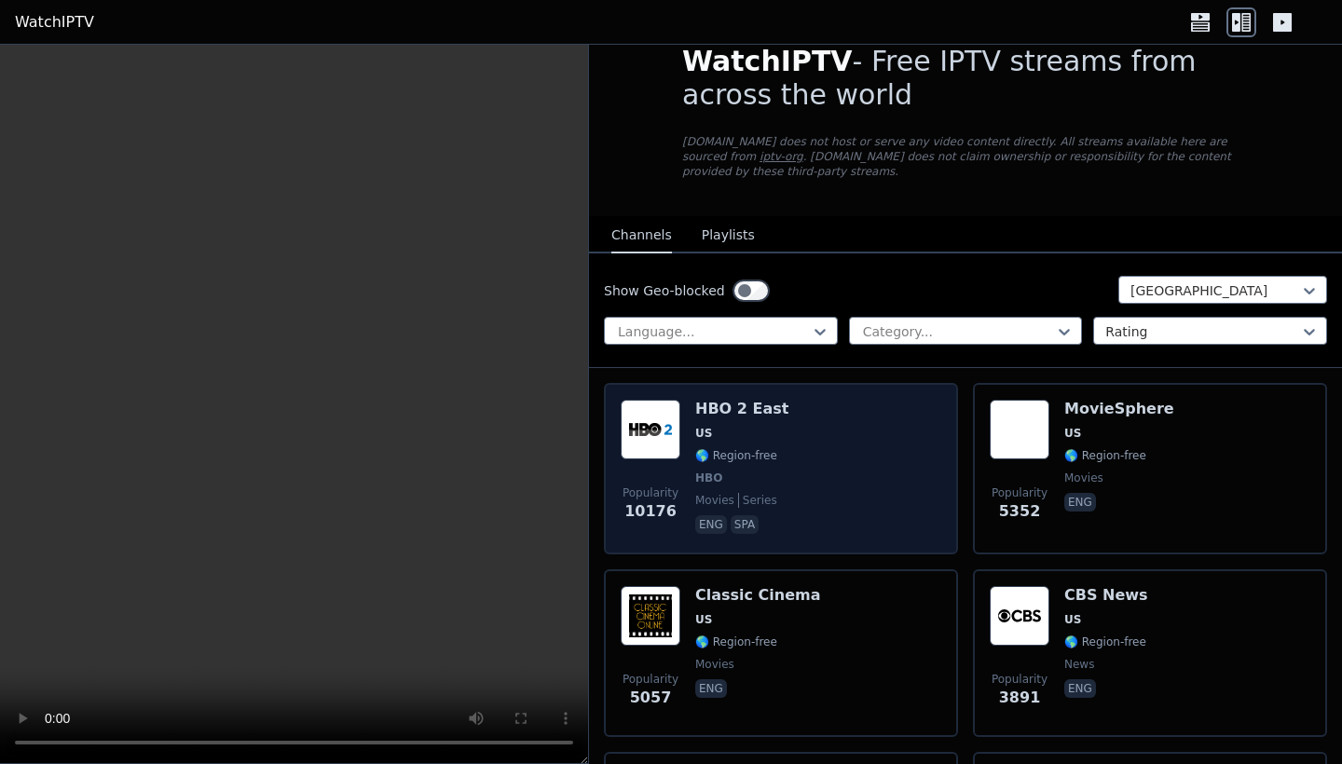
click at [816, 452] on div "Popularity 10176 HBO 2 East US 🌎 Region-free HBO movies series eng spa" at bounding box center [781, 469] width 321 height 138
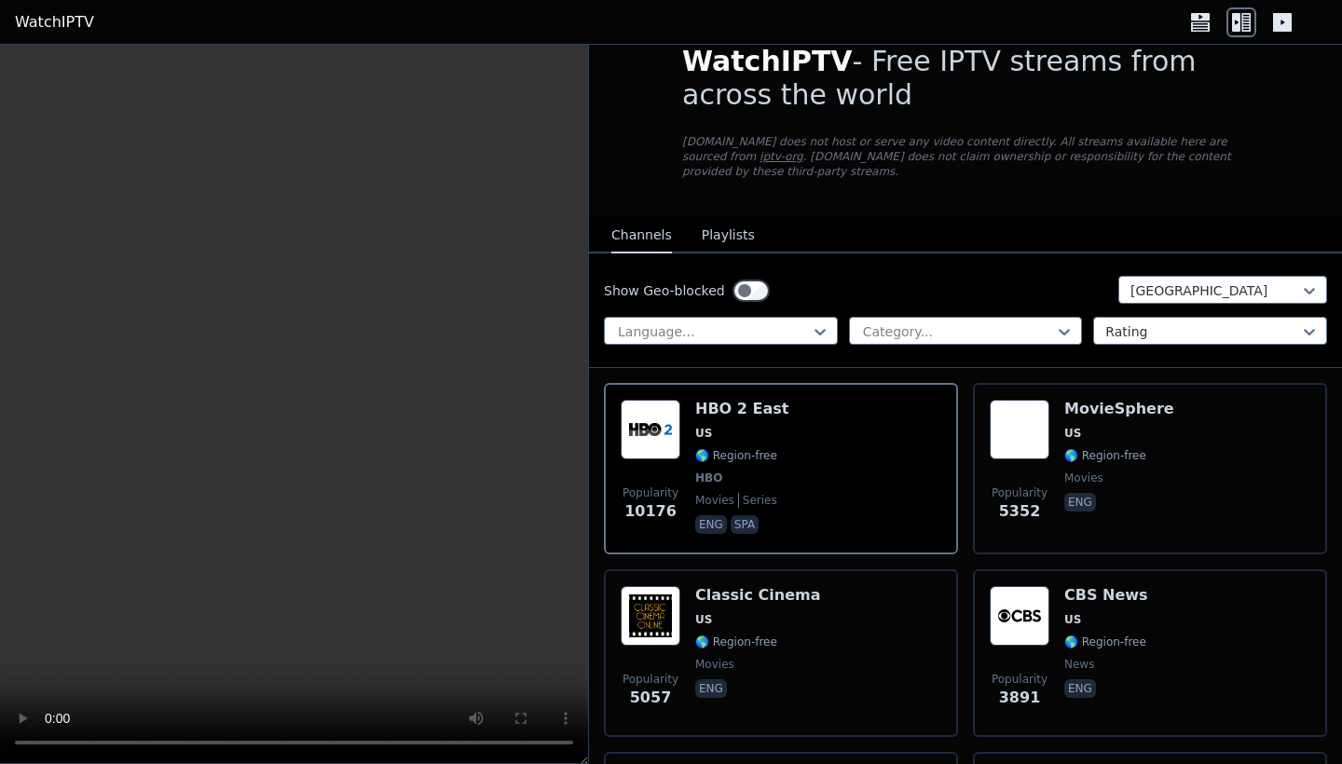
click at [293, 409] on video at bounding box center [294, 405] width 588 height 720
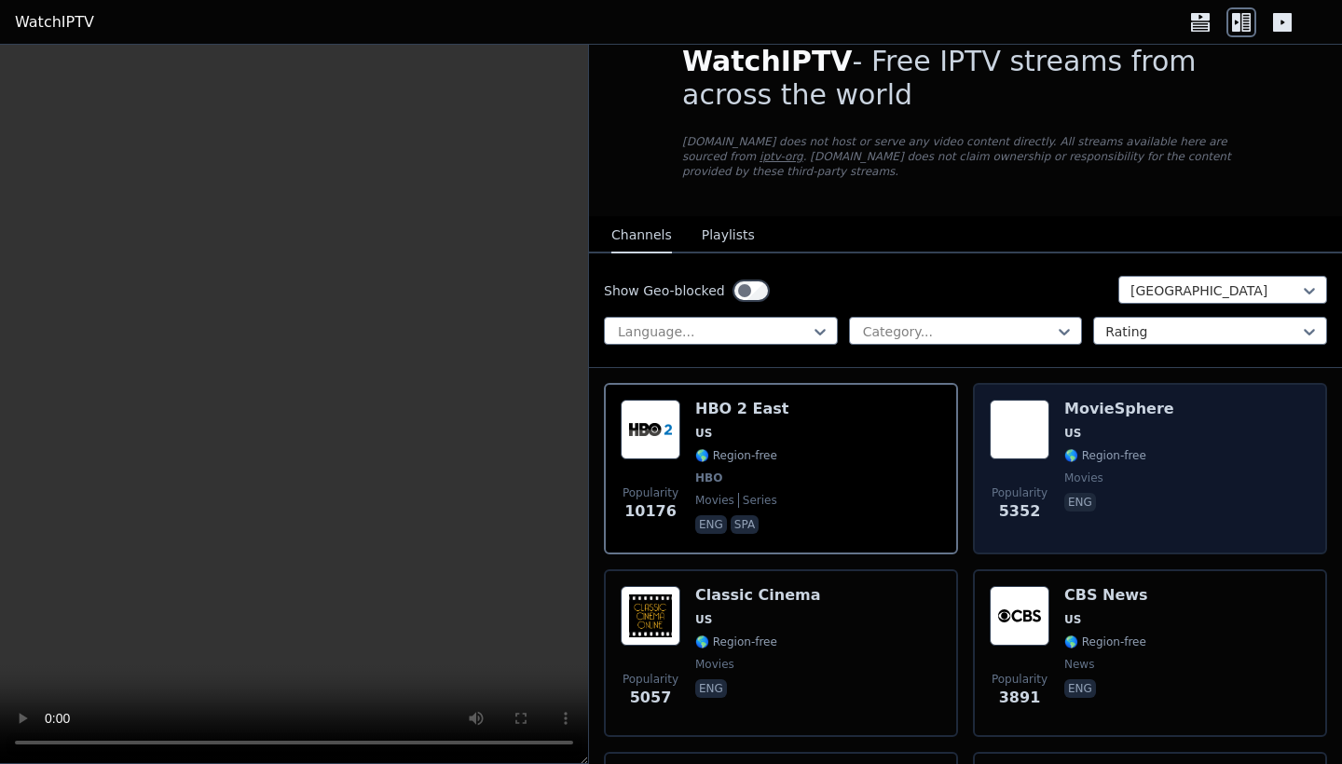
click at [1177, 428] on div "Popularity 5352 MovieSphere US 🌎 Region-free movies eng" at bounding box center [1150, 469] width 321 height 138
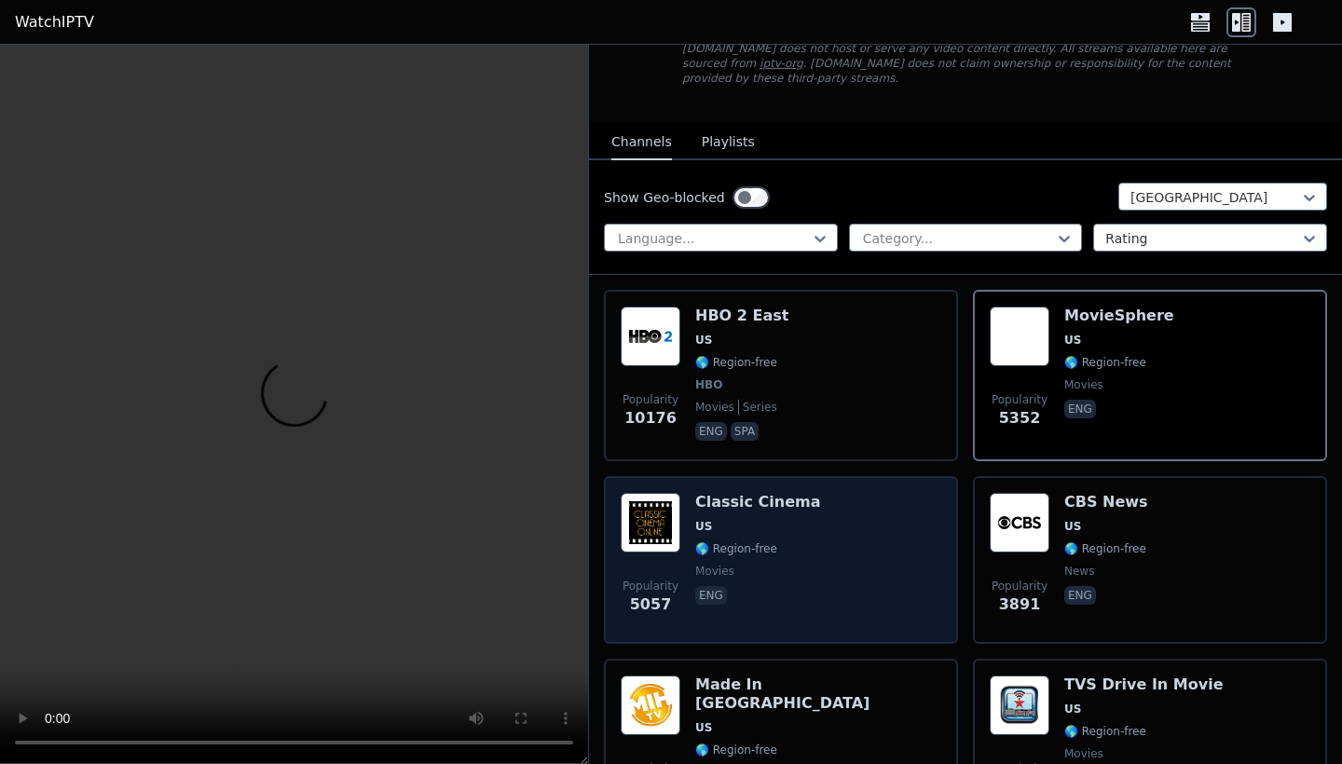
scroll to position [271, 0]
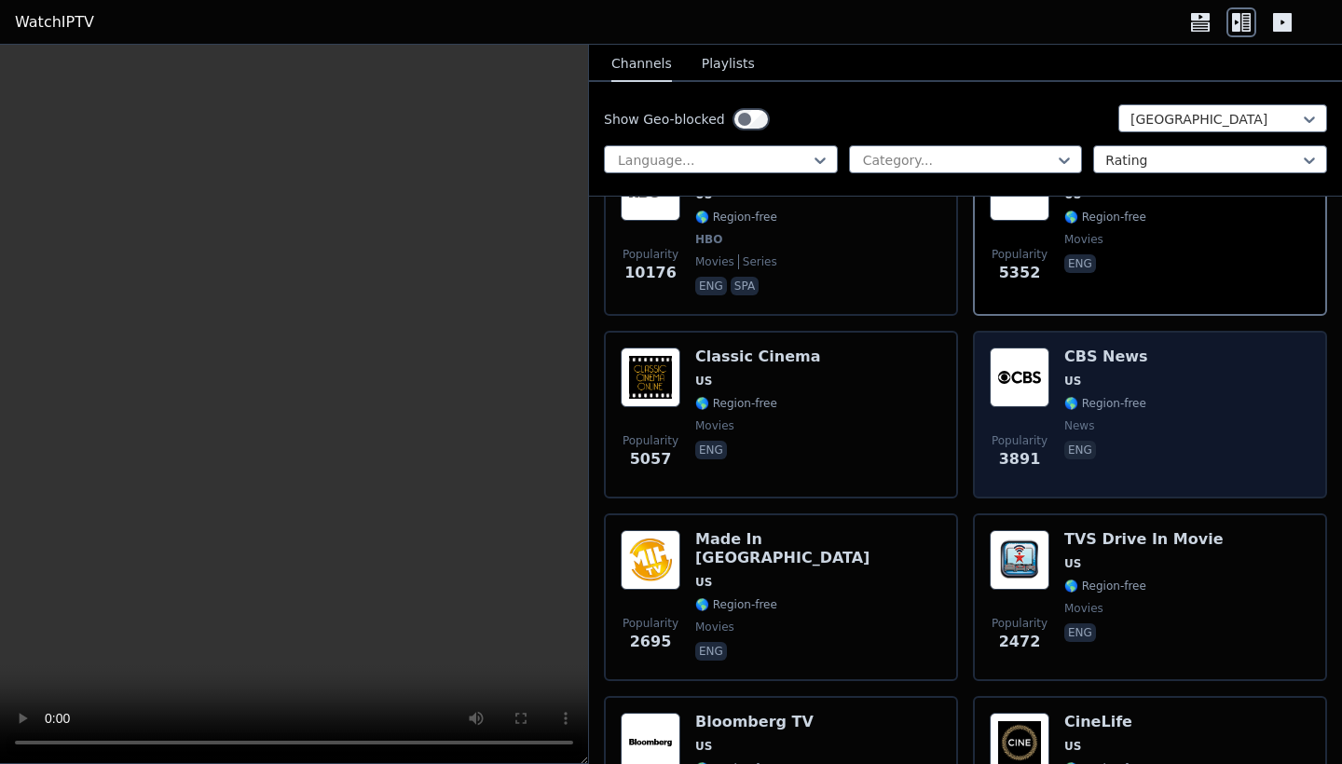
click at [1177, 382] on div "Popularity 3891 CBS News US 🌎 Region-free news eng" at bounding box center [1150, 415] width 321 height 134
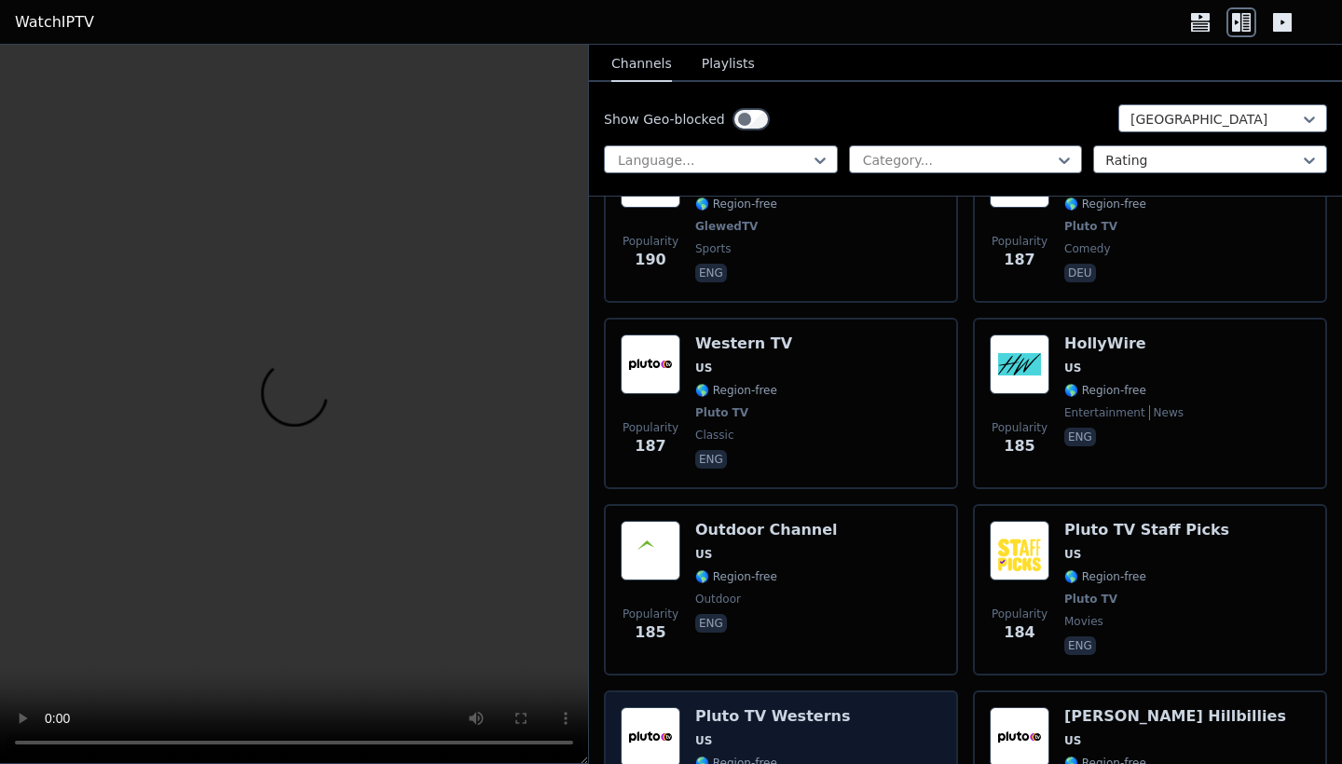
scroll to position [12863, 0]
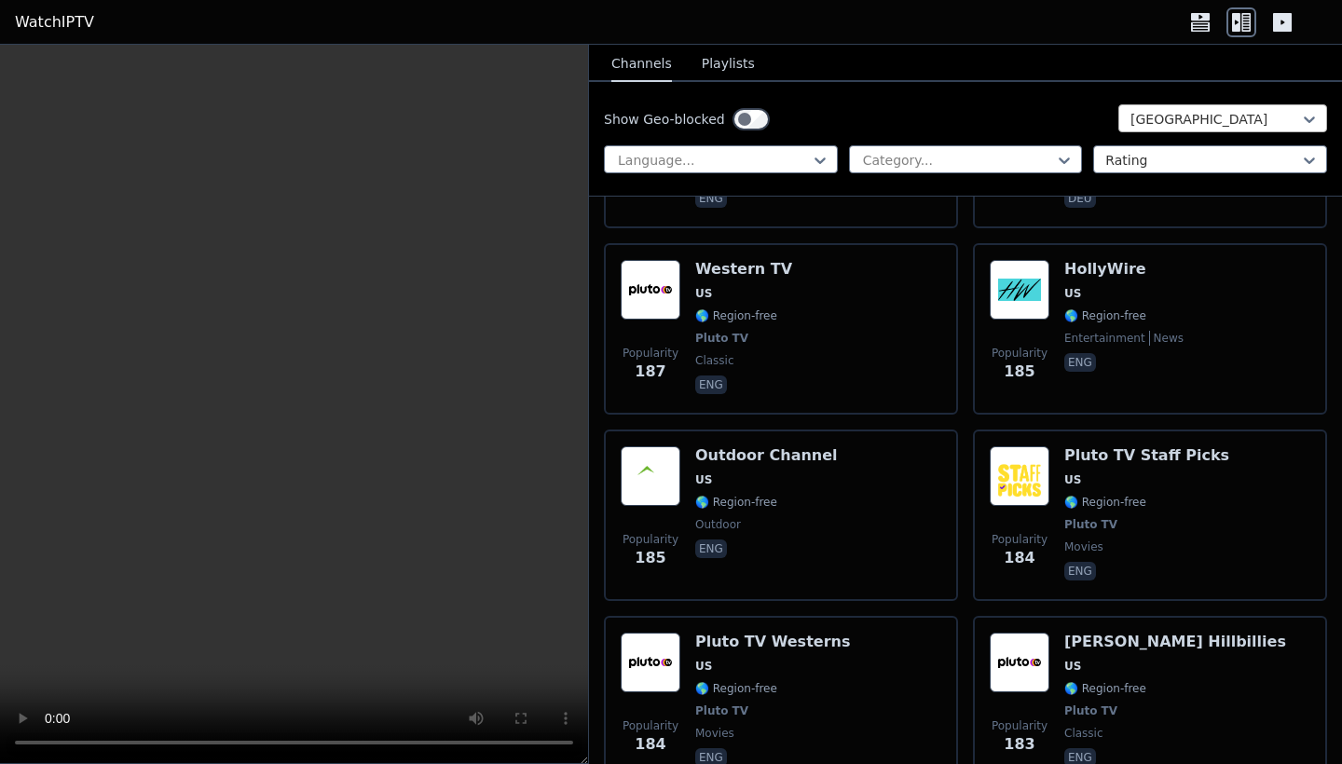
click at [1177, 121] on div "[GEOGRAPHIC_DATA]" at bounding box center [1216, 119] width 170 height 19
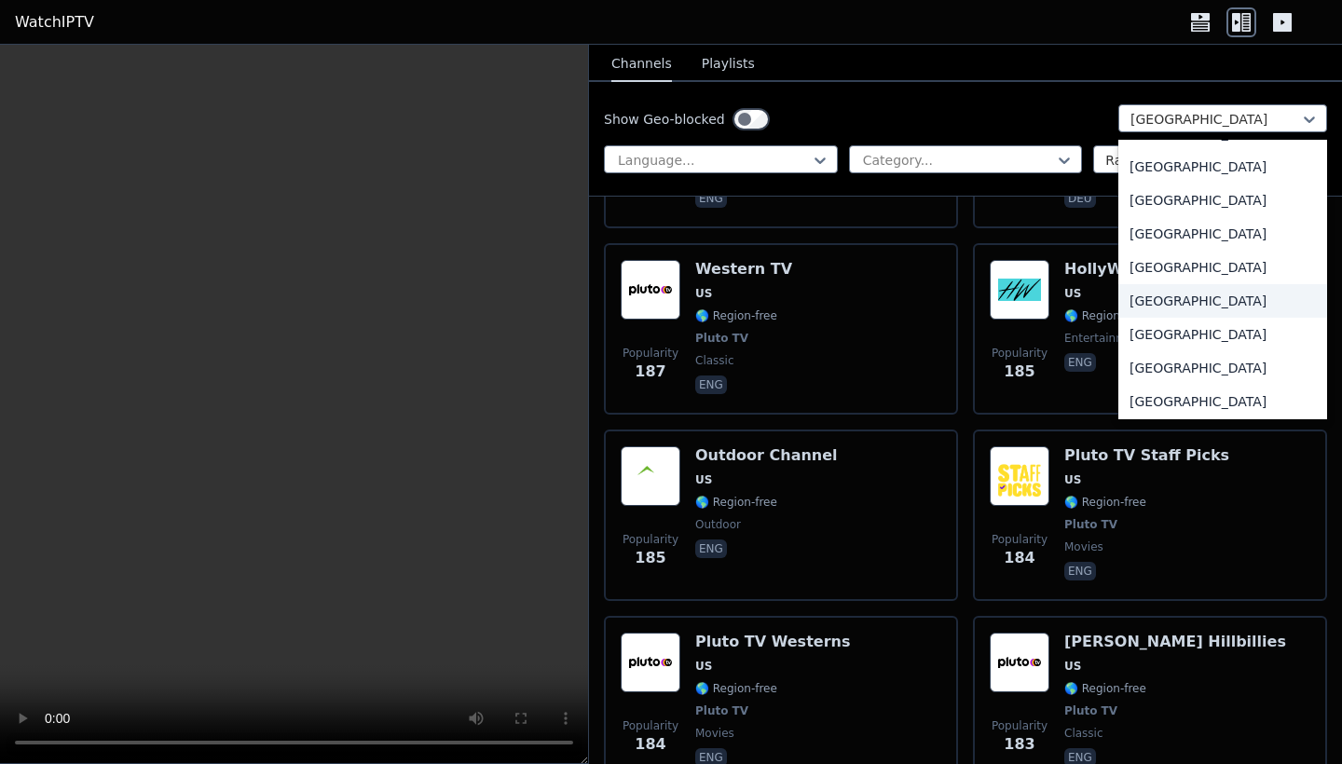
scroll to position [6083, 0]
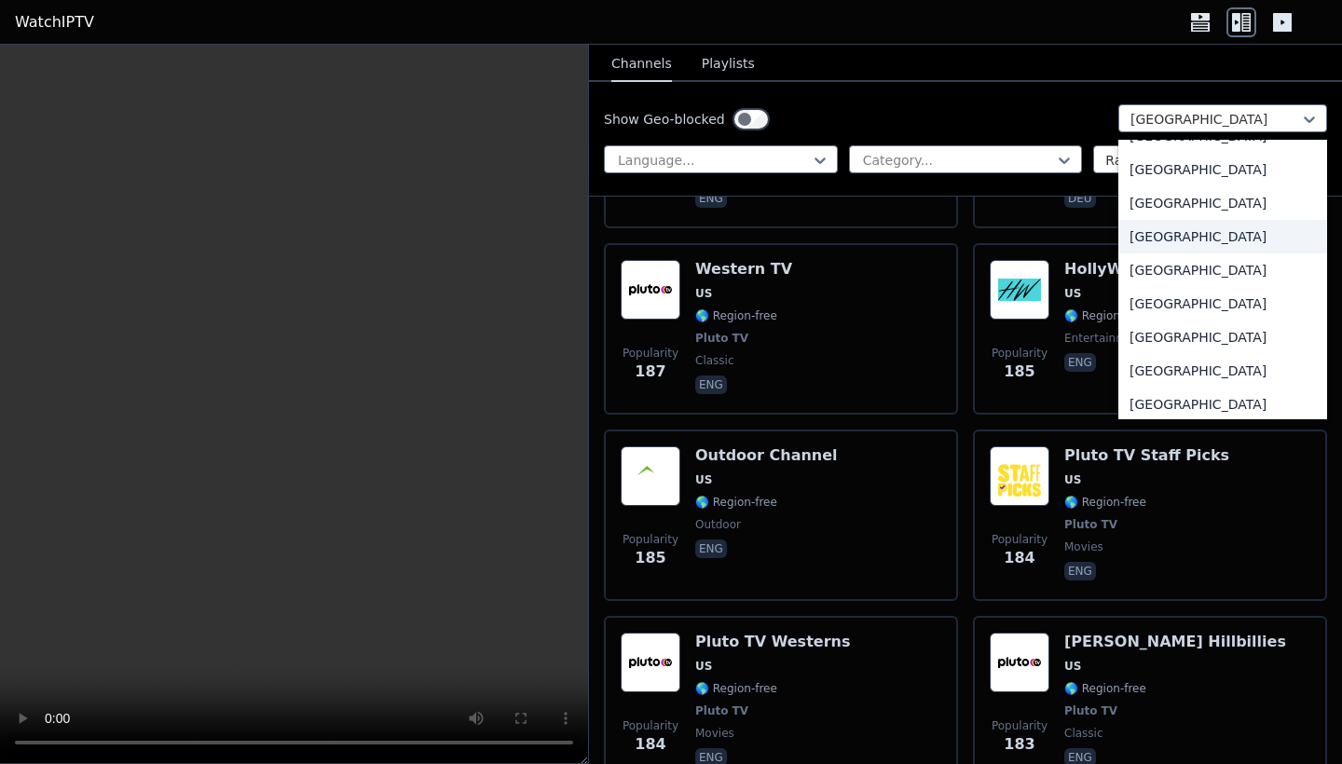
click at [1159, 232] on div "[GEOGRAPHIC_DATA]" at bounding box center [1222, 237] width 209 height 34
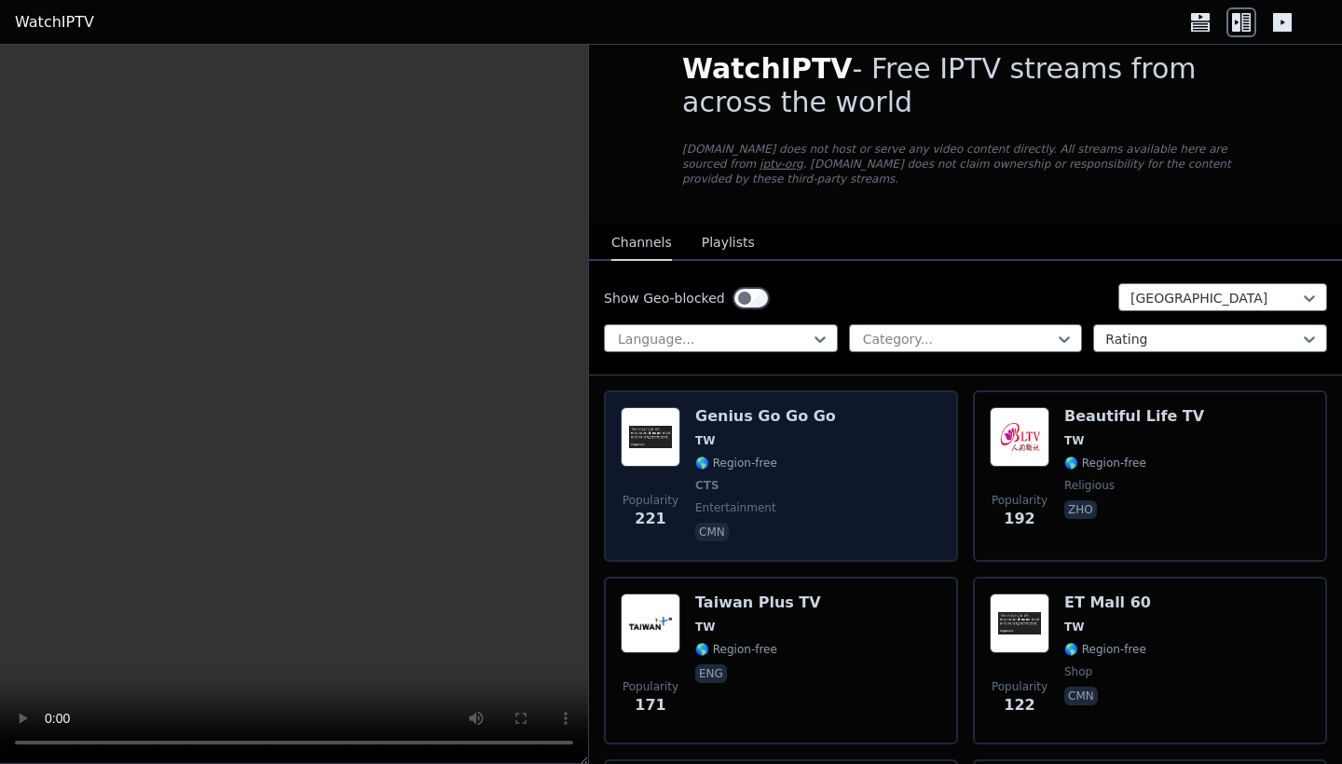
scroll to position [24, 0]
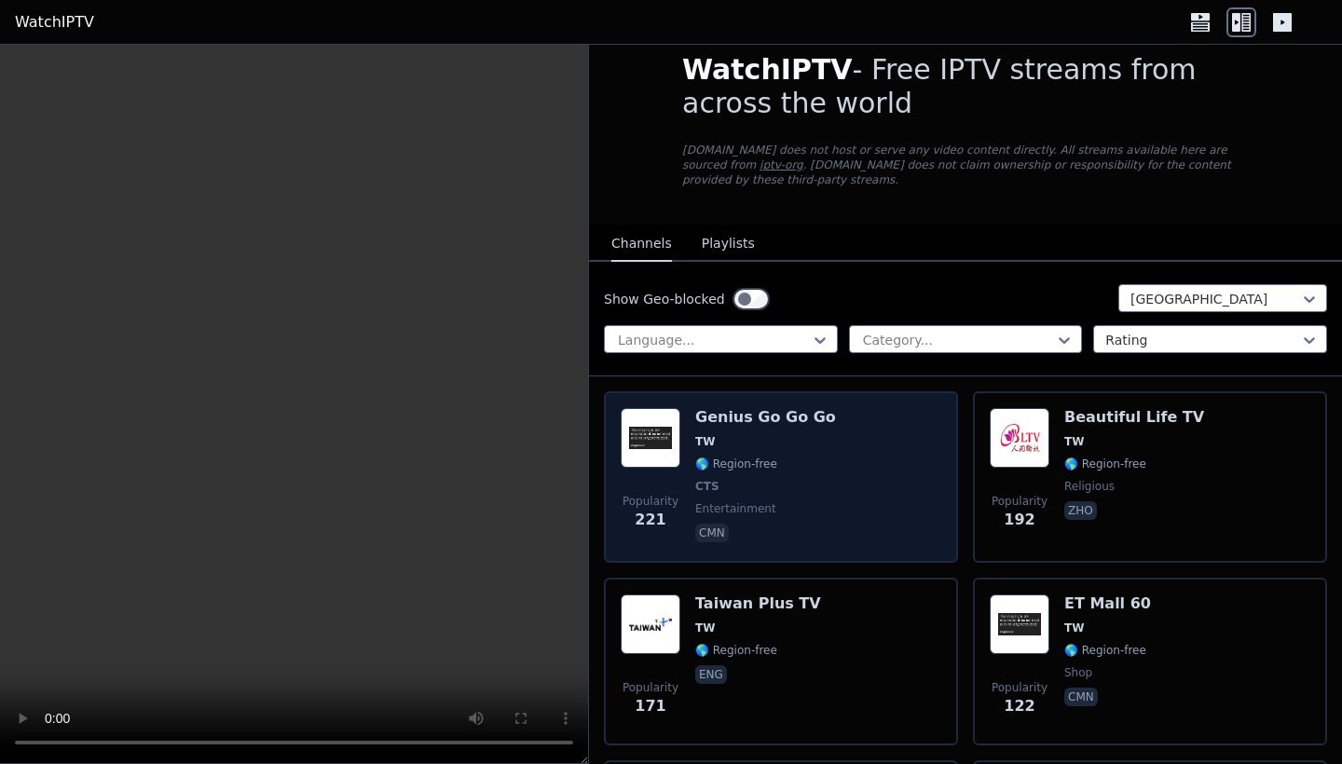
click at [818, 484] on div "Popularity 221 Genius Go Go Go TW 🌎 Region-free CTS entertainment cmn" at bounding box center [781, 477] width 321 height 138
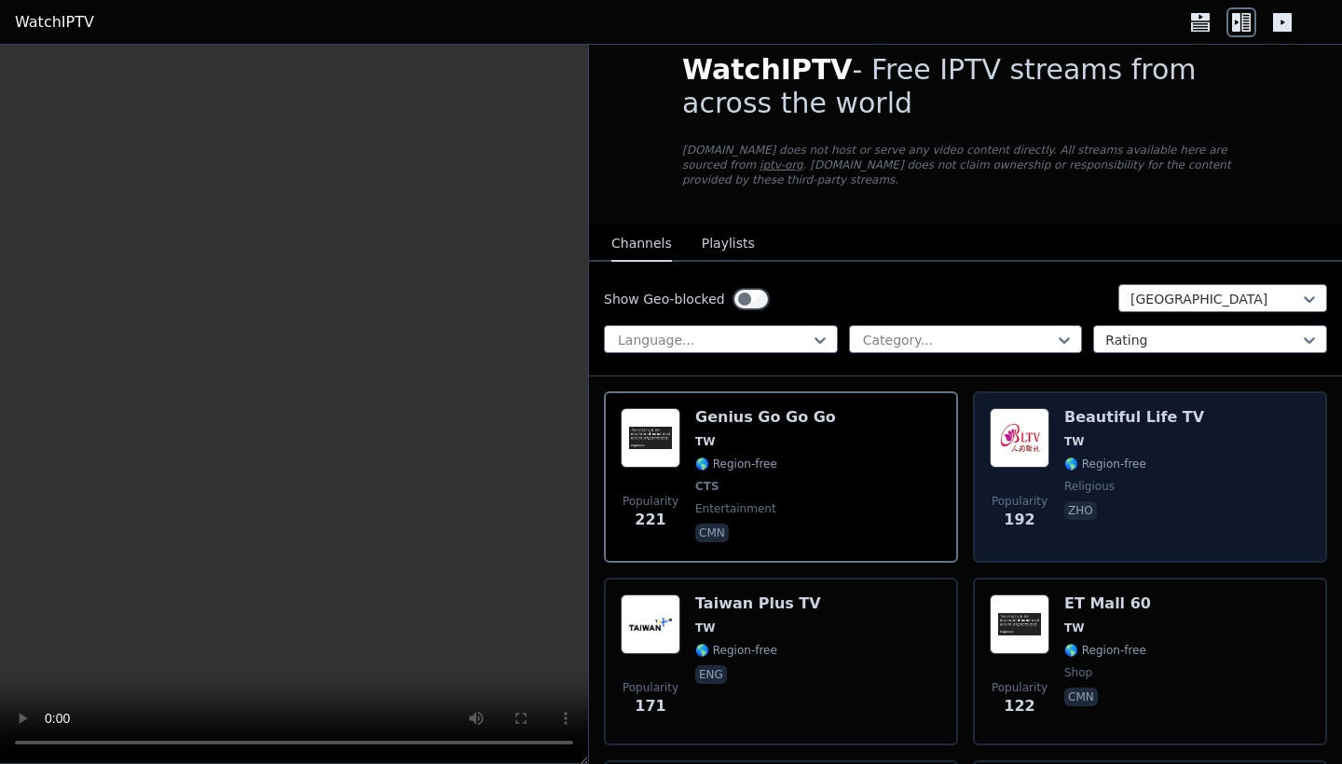
click at [1177, 472] on div "Popularity 192 Beautiful Life TV TW 🌎 Region-free religious zho" at bounding box center [1150, 477] width 321 height 138
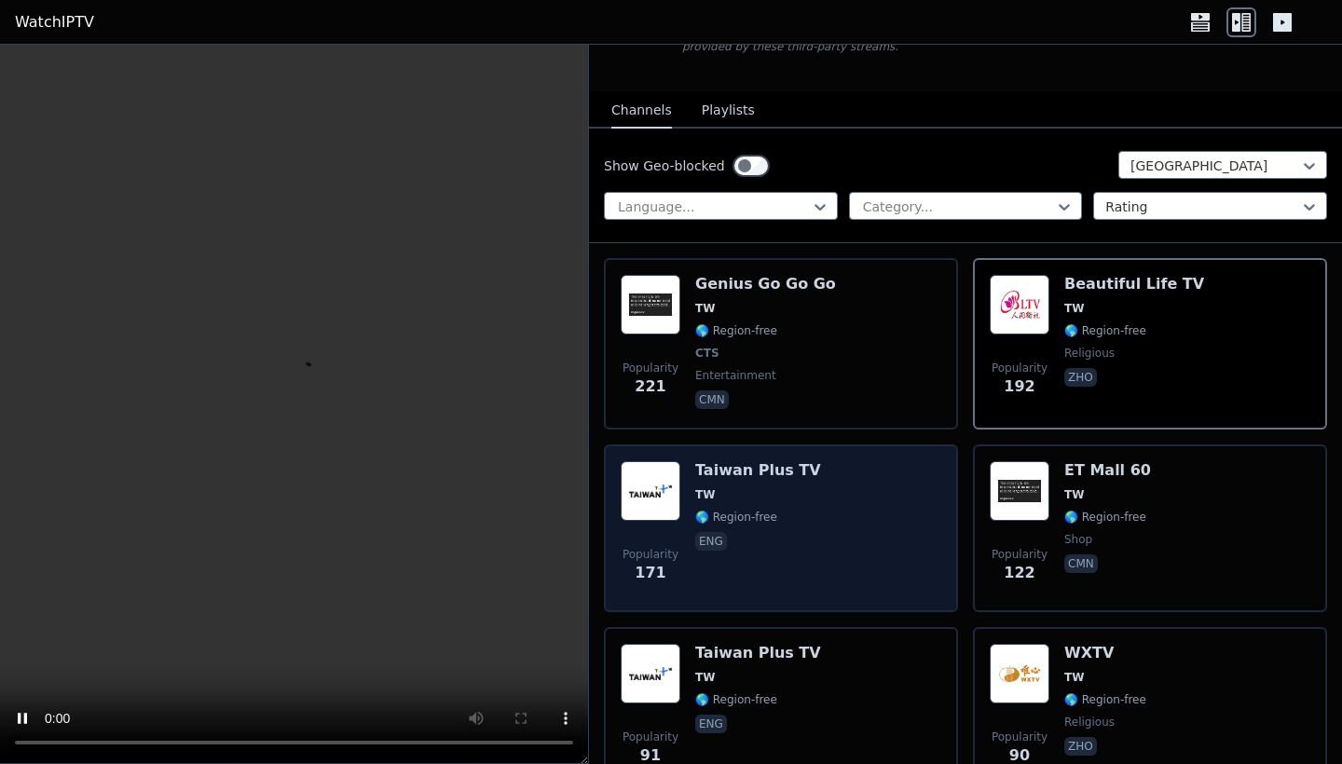
scroll to position [161, 0]
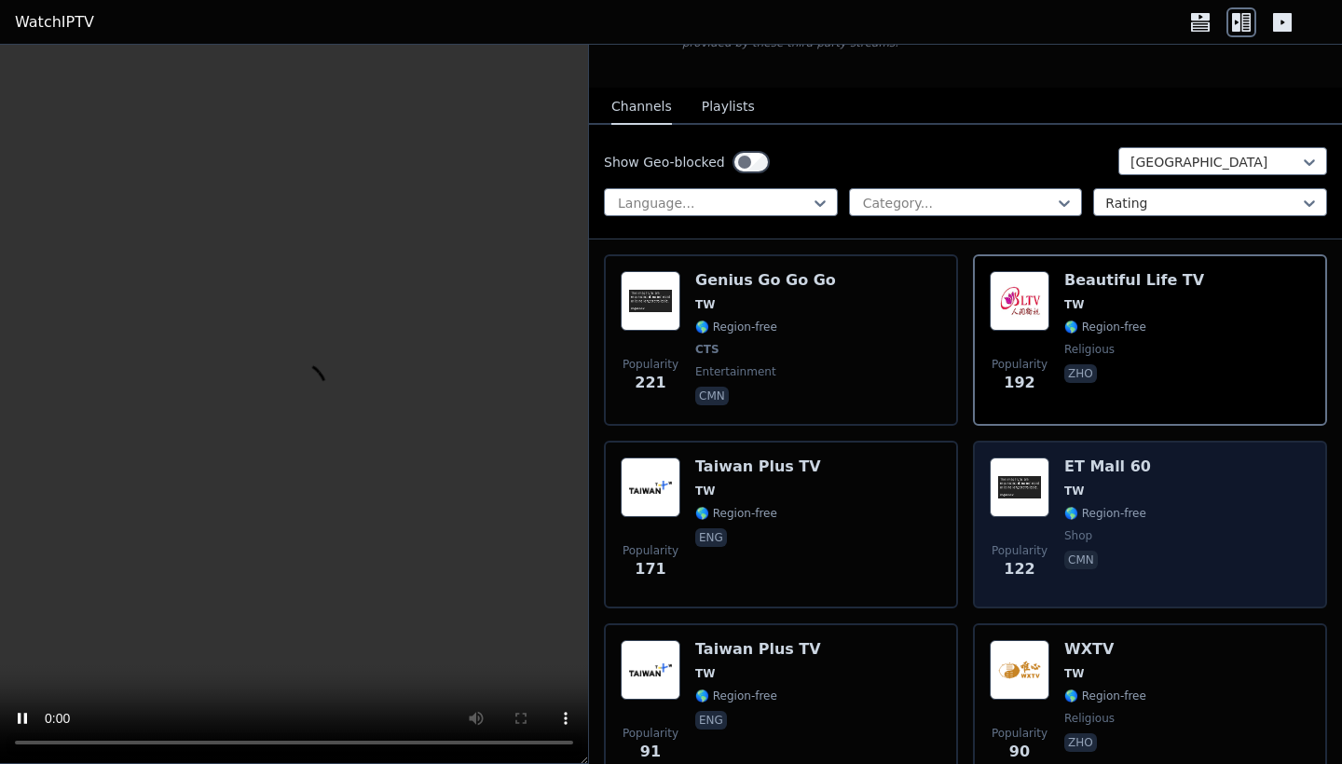
click at [1177, 520] on div "Popularity 122 ET Mall 60 TW 🌎 Region-free shop cmn" at bounding box center [1150, 525] width 321 height 134
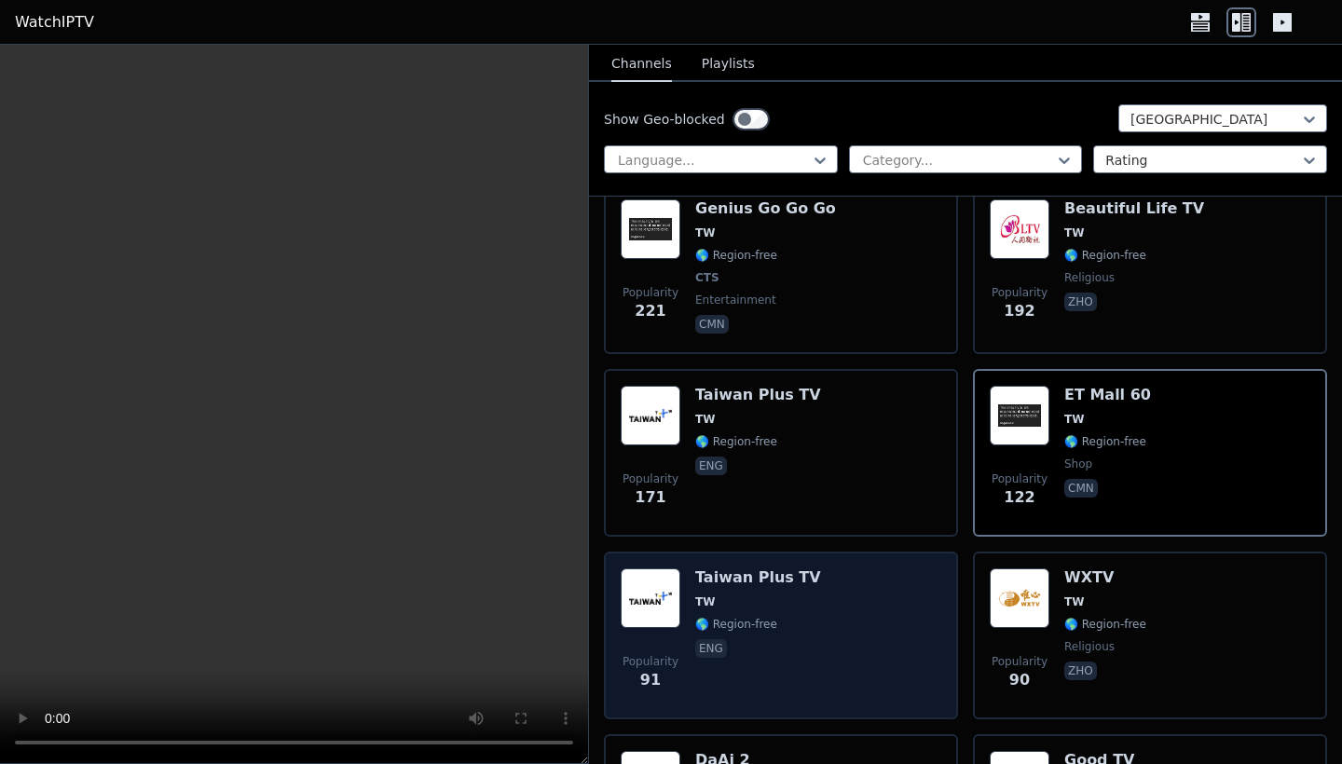
scroll to position [263, 0]
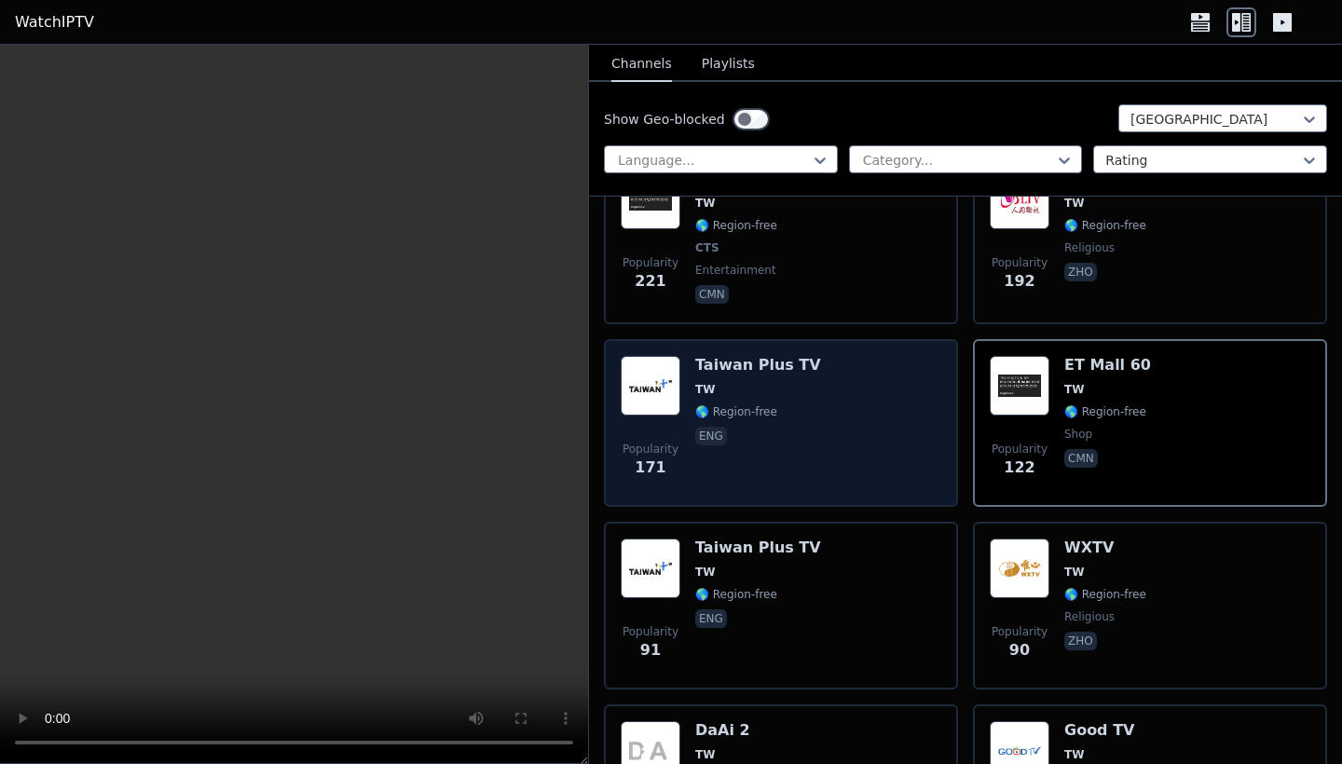
click at [829, 459] on div "Popularity 171 Taiwan Plus TV TW 🌎 Region-free eng" at bounding box center [781, 423] width 321 height 134
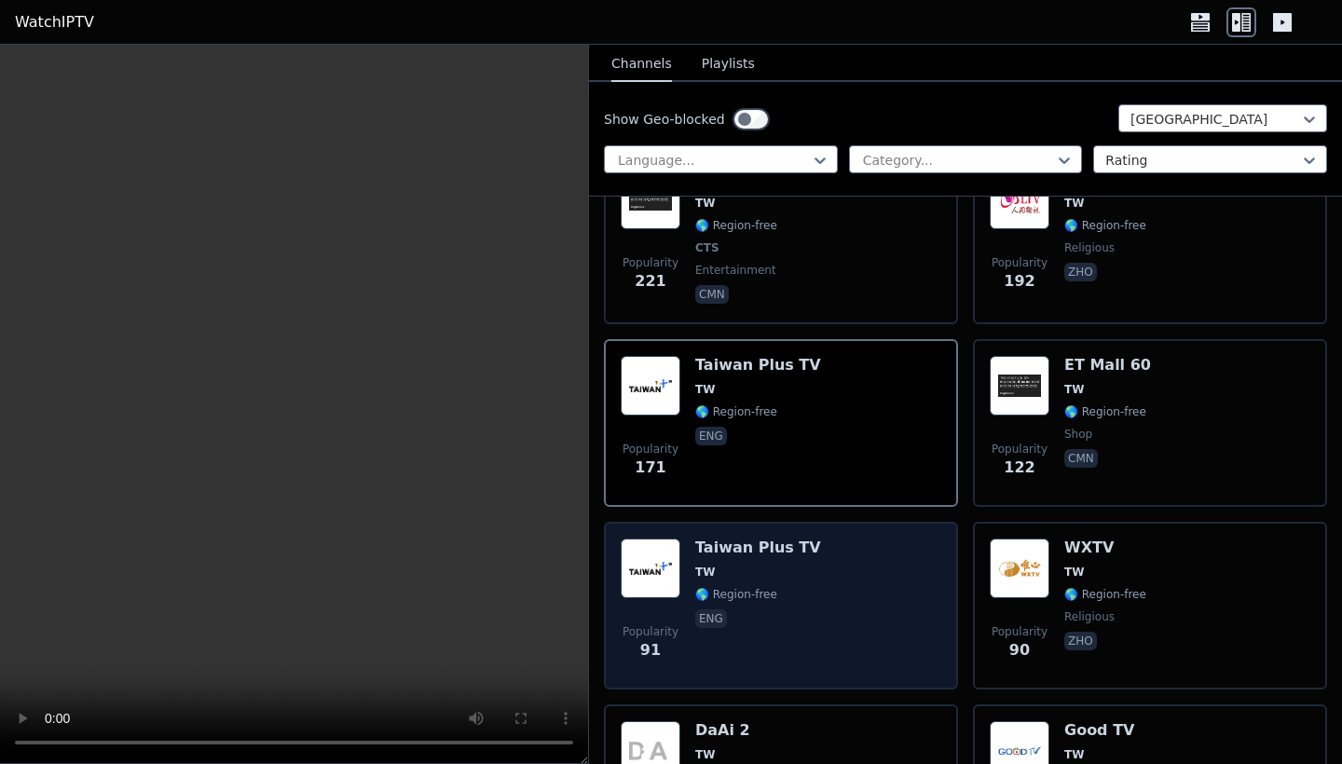
click at [846, 613] on div "Popularity 91 Taiwan Plus TV TW 🌎 Region-free eng" at bounding box center [781, 606] width 321 height 134
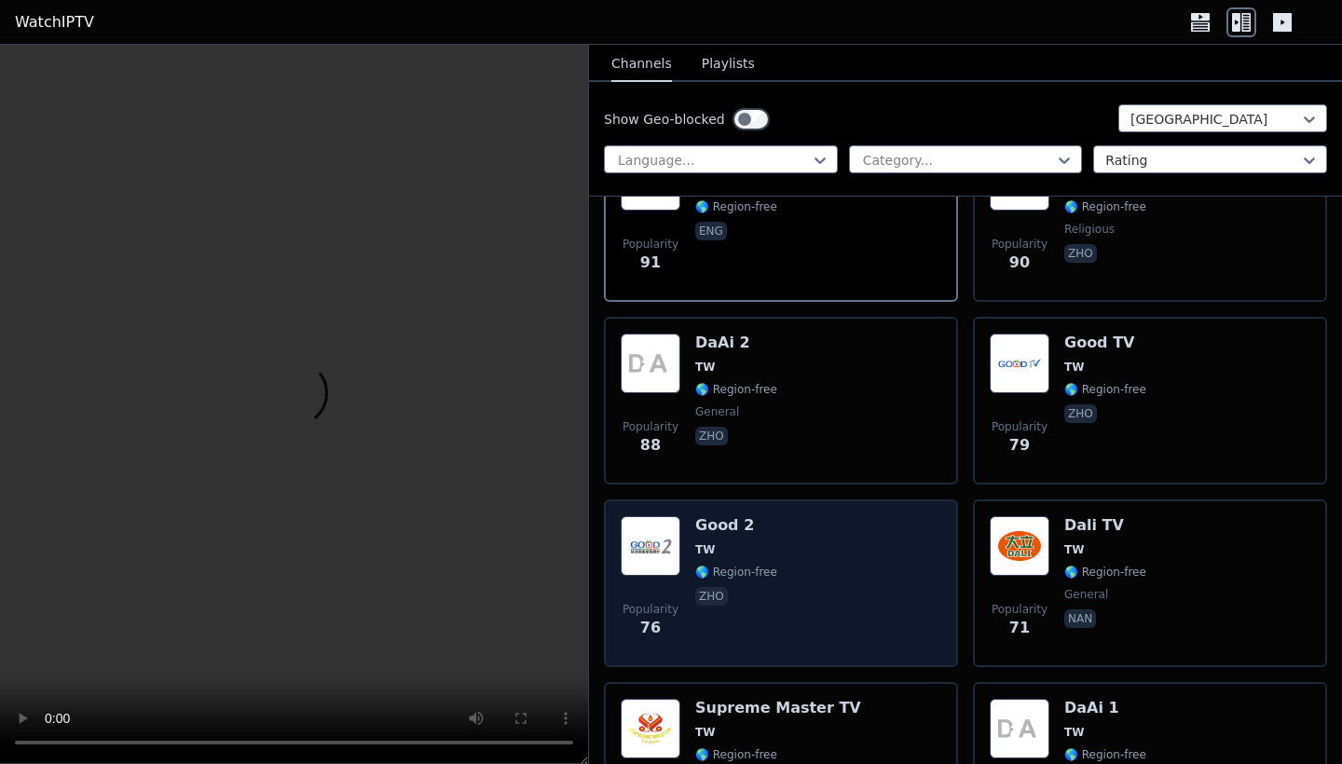
scroll to position [654, 0]
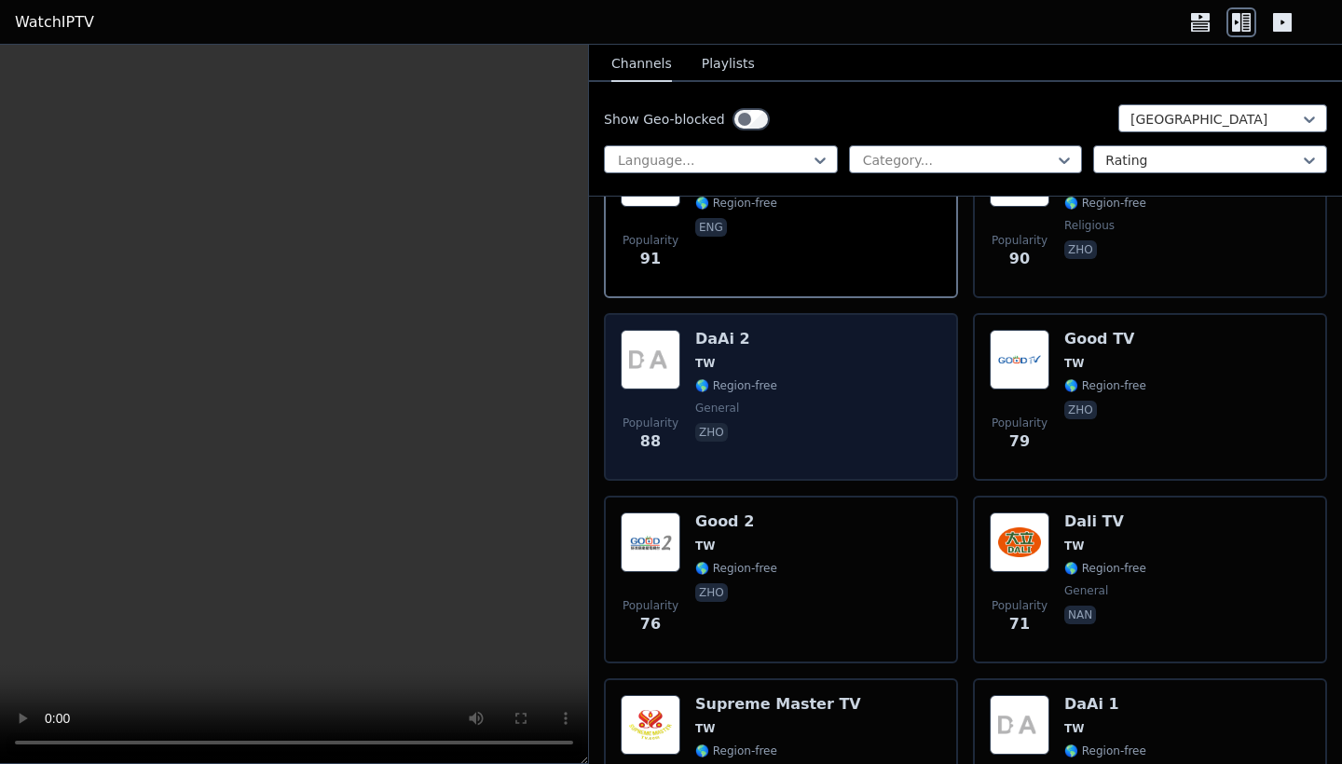
click at [820, 341] on div "Popularity 88 DaAi 2 TW 🌎 Region-free general zho" at bounding box center [781, 397] width 321 height 134
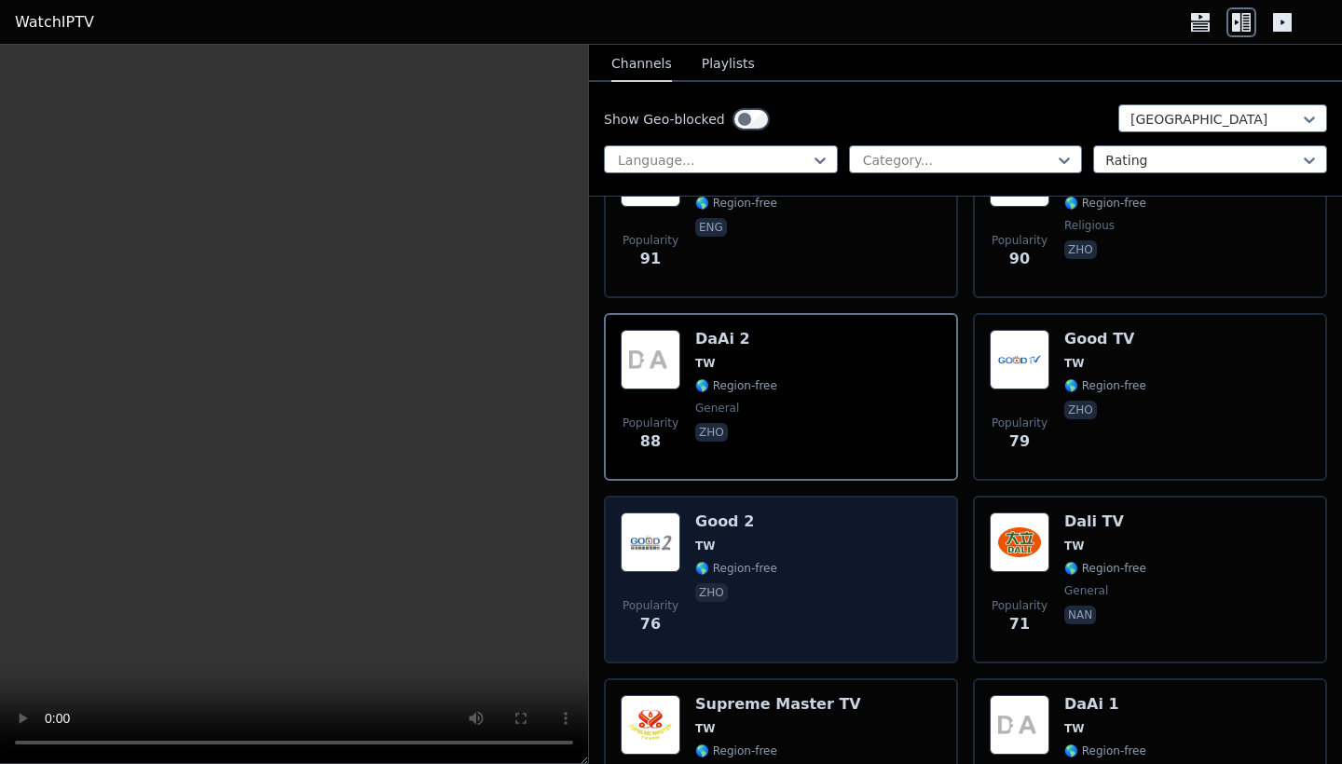
click at [820, 533] on div "Popularity 76 Good 2 TW 🌎 Region-free zho" at bounding box center [781, 580] width 321 height 134
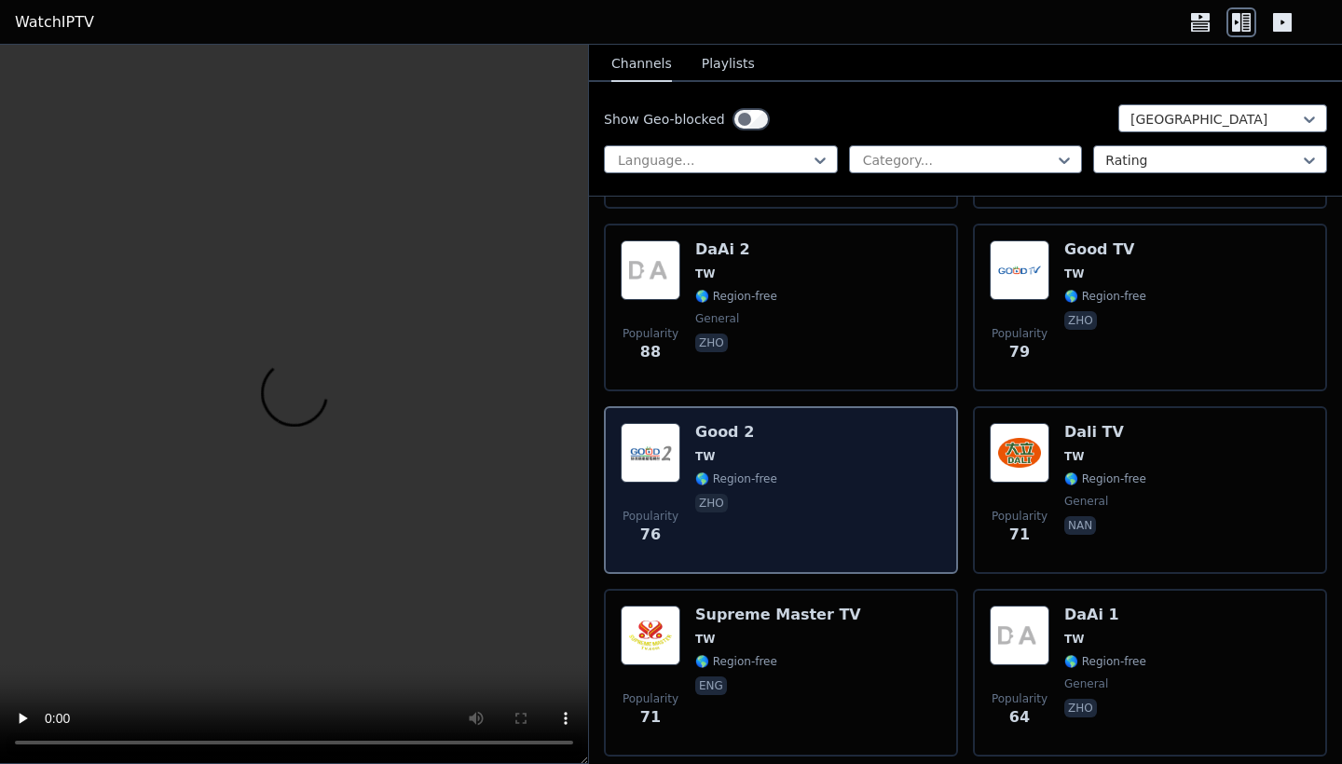
scroll to position [750, 0]
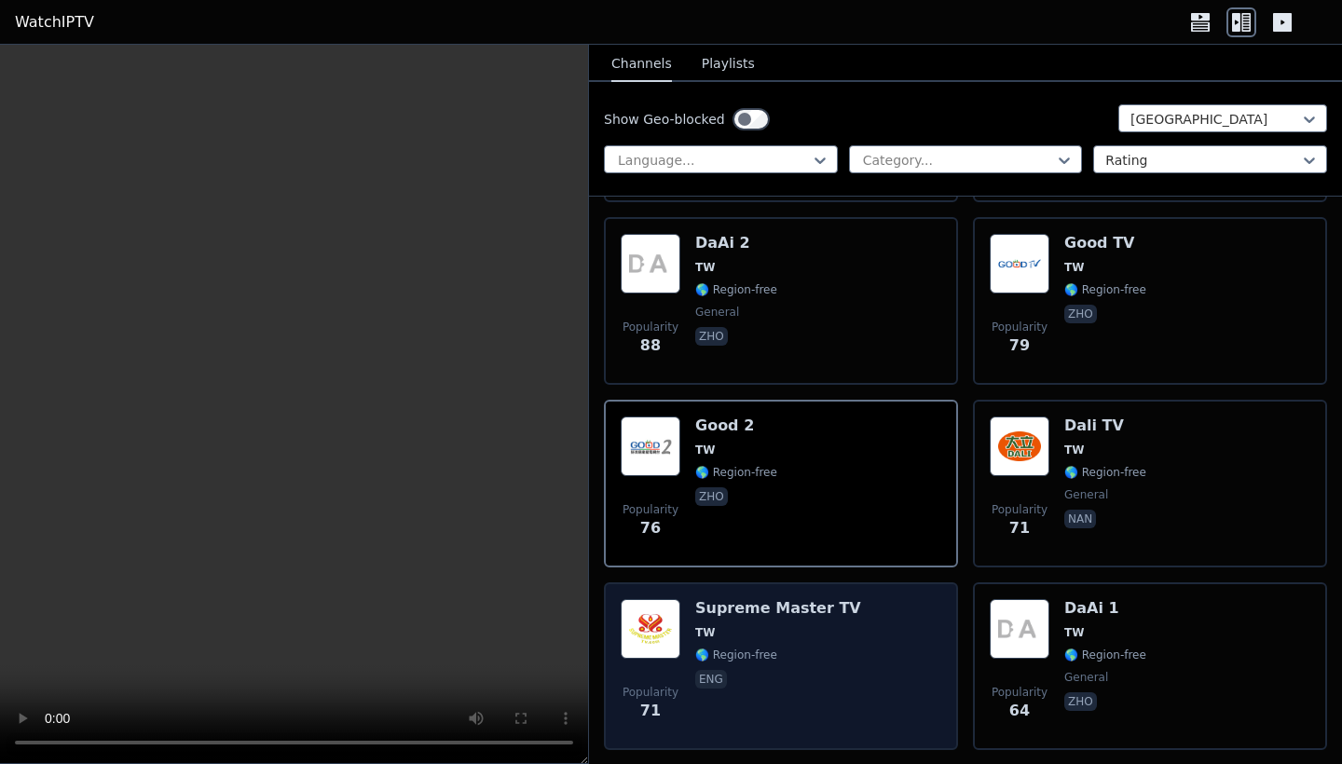
click at [854, 672] on div "Popularity 71 Supreme Master TV TW 🌎 Region-free eng" at bounding box center [781, 666] width 321 height 134
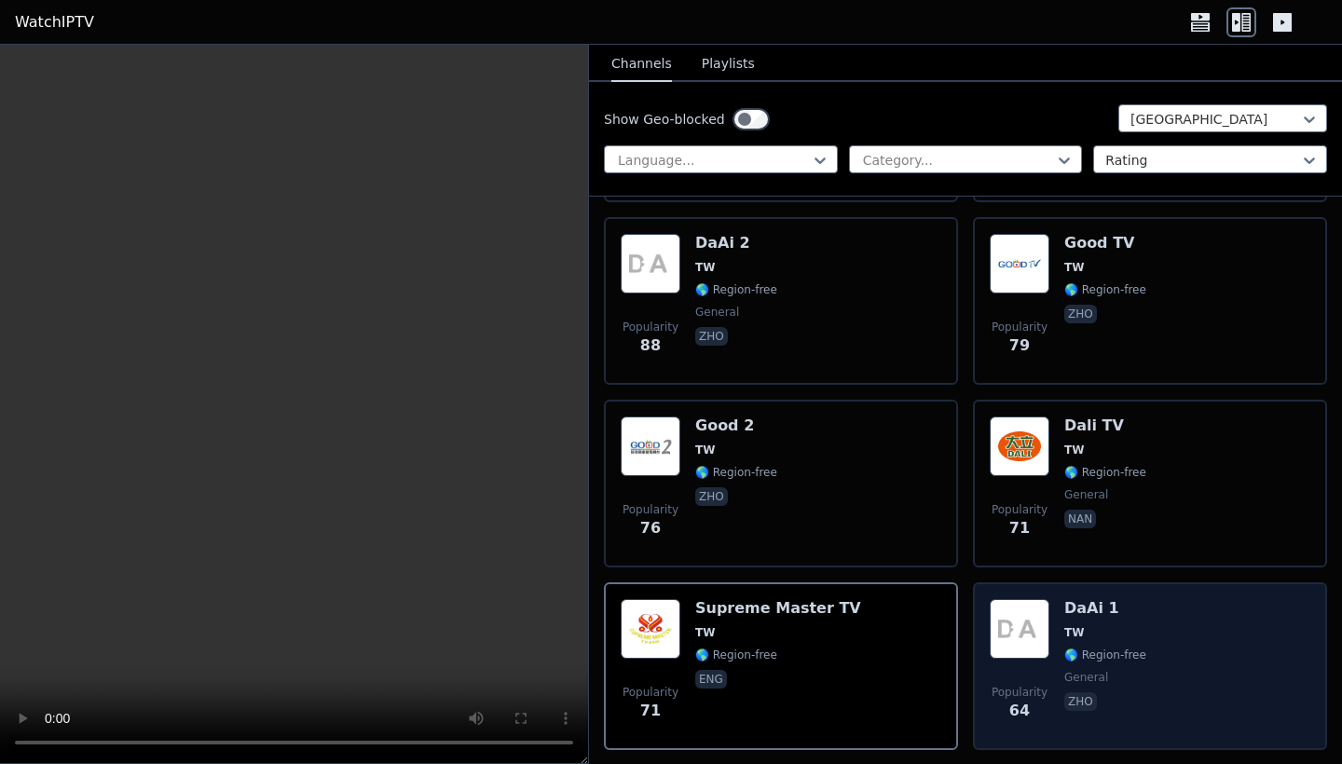
click at [1161, 628] on div "Popularity 64 DaAi 1 TW 🌎 Region-free general zho" at bounding box center [1150, 666] width 321 height 134
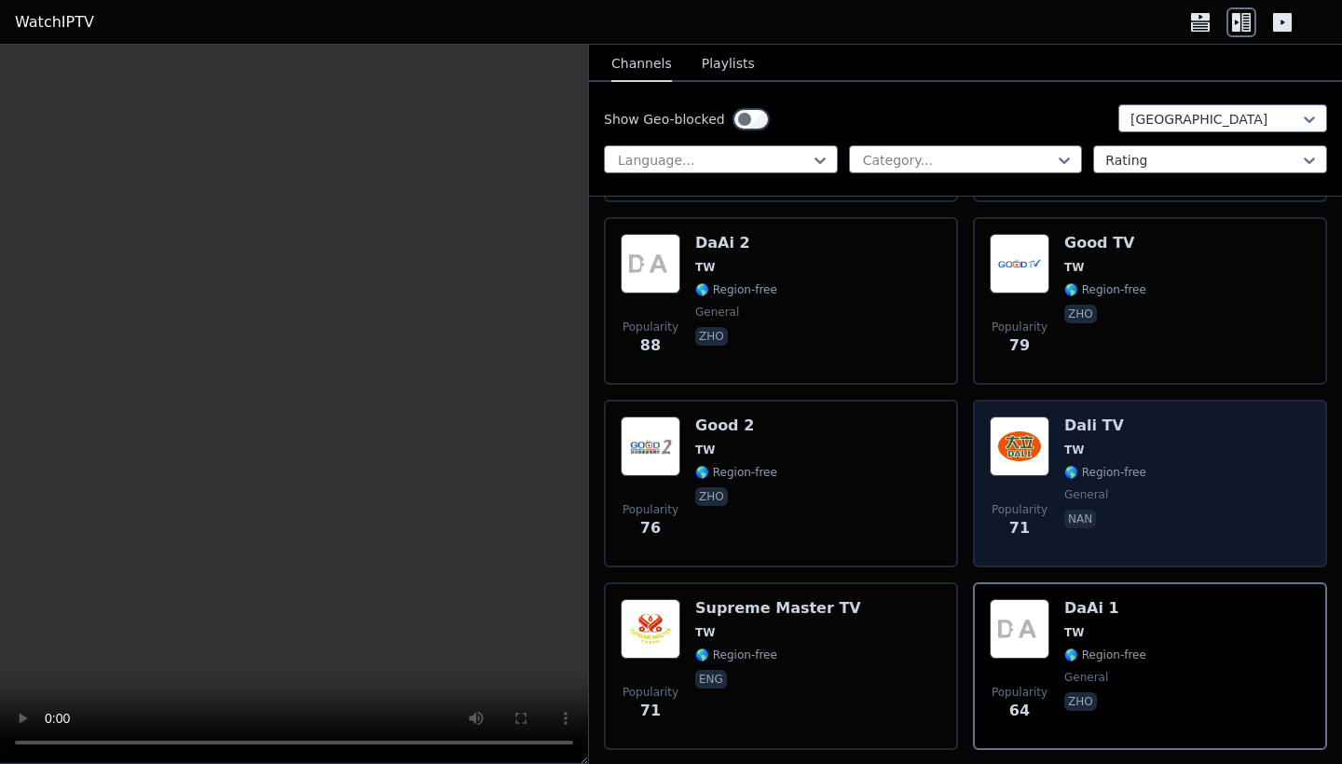
click at [1177, 446] on div "Popularity 71 Dali TV TW 🌎 Region-free general [PERSON_NAME]" at bounding box center [1150, 484] width 321 height 134
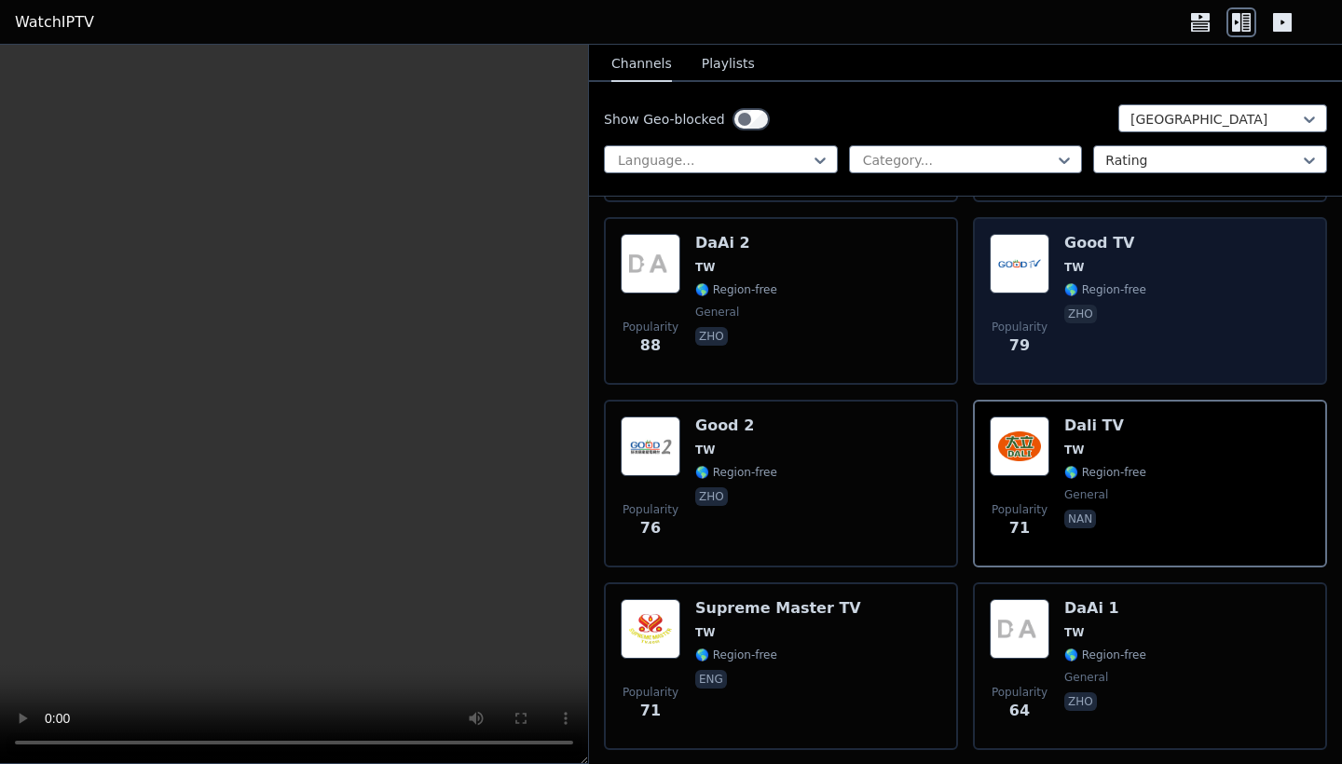
click at [1123, 303] on div "Good TV TW 🌎 Region-free zho" at bounding box center [1105, 301] width 82 height 134
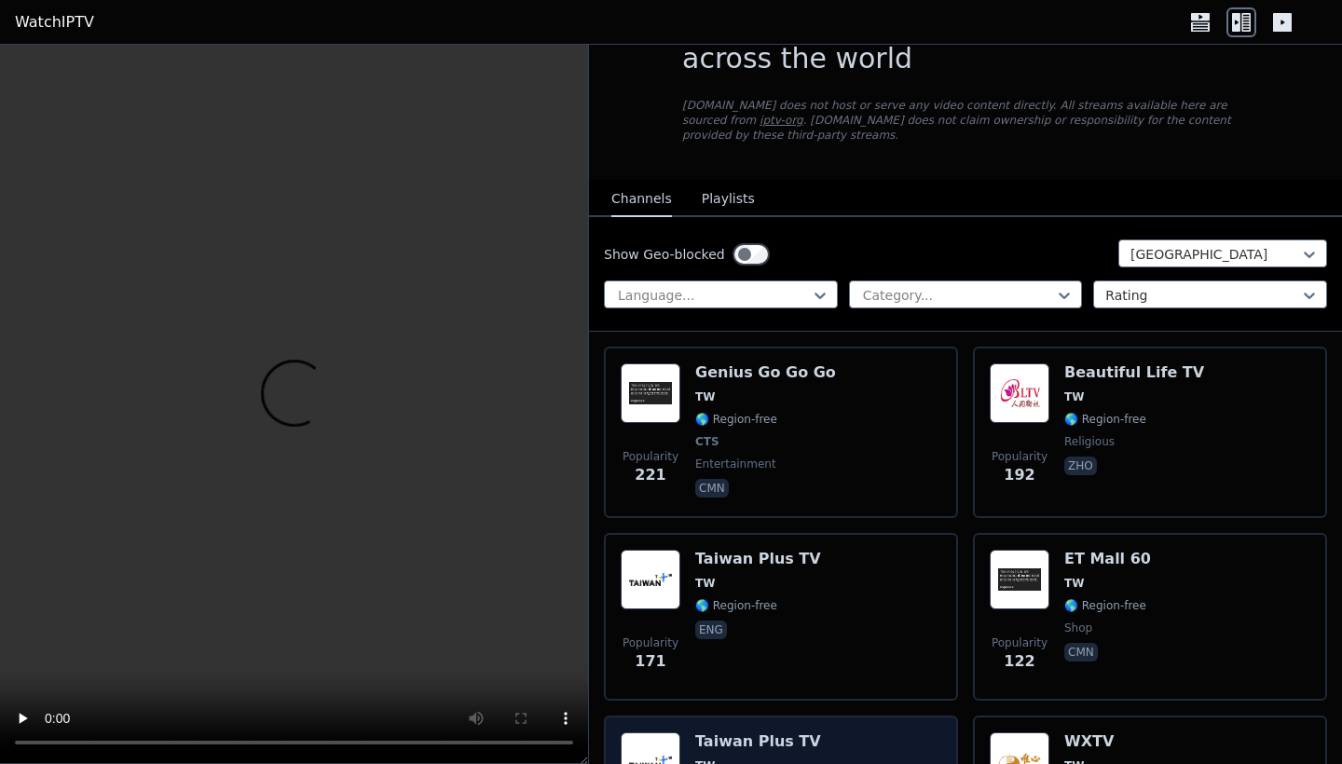
scroll to position [81, 0]
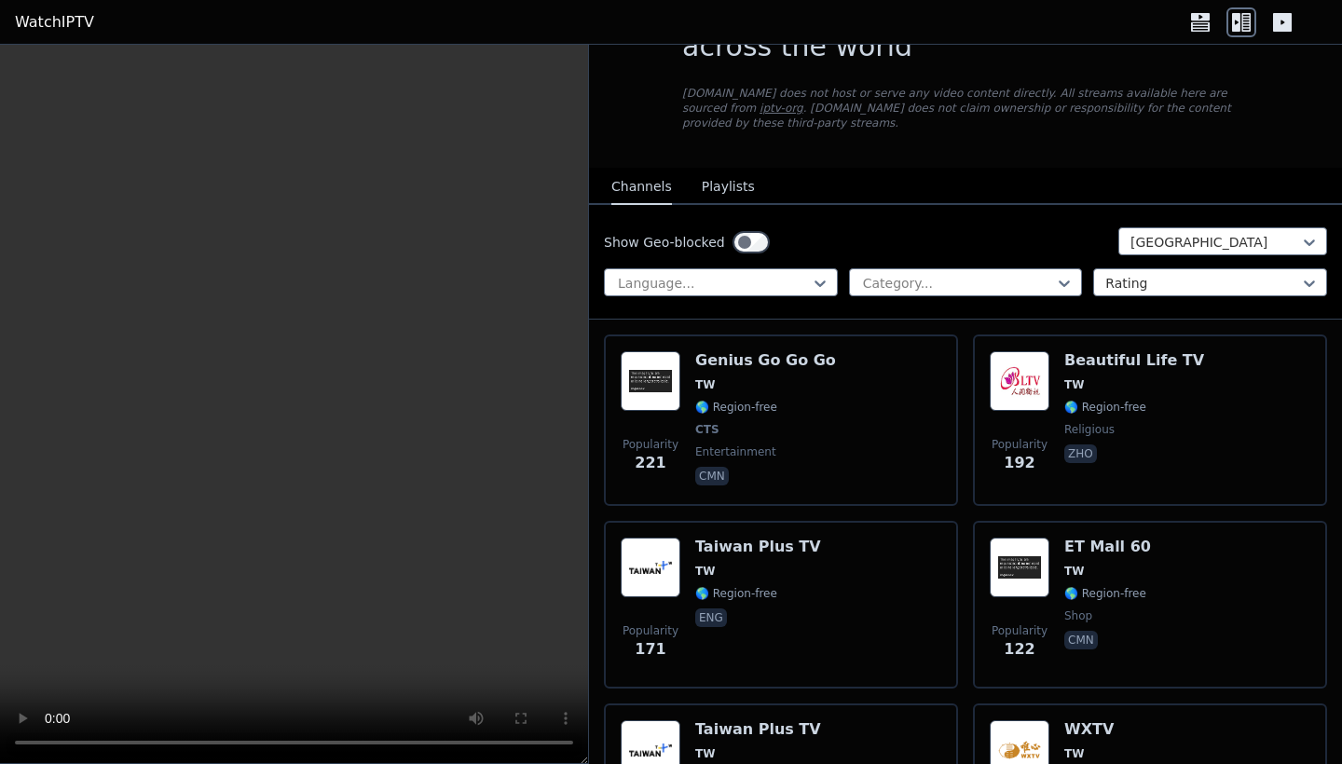
click at [746, 192] on button "Playlists" at bounding box center [728, 187] width 53 height 35
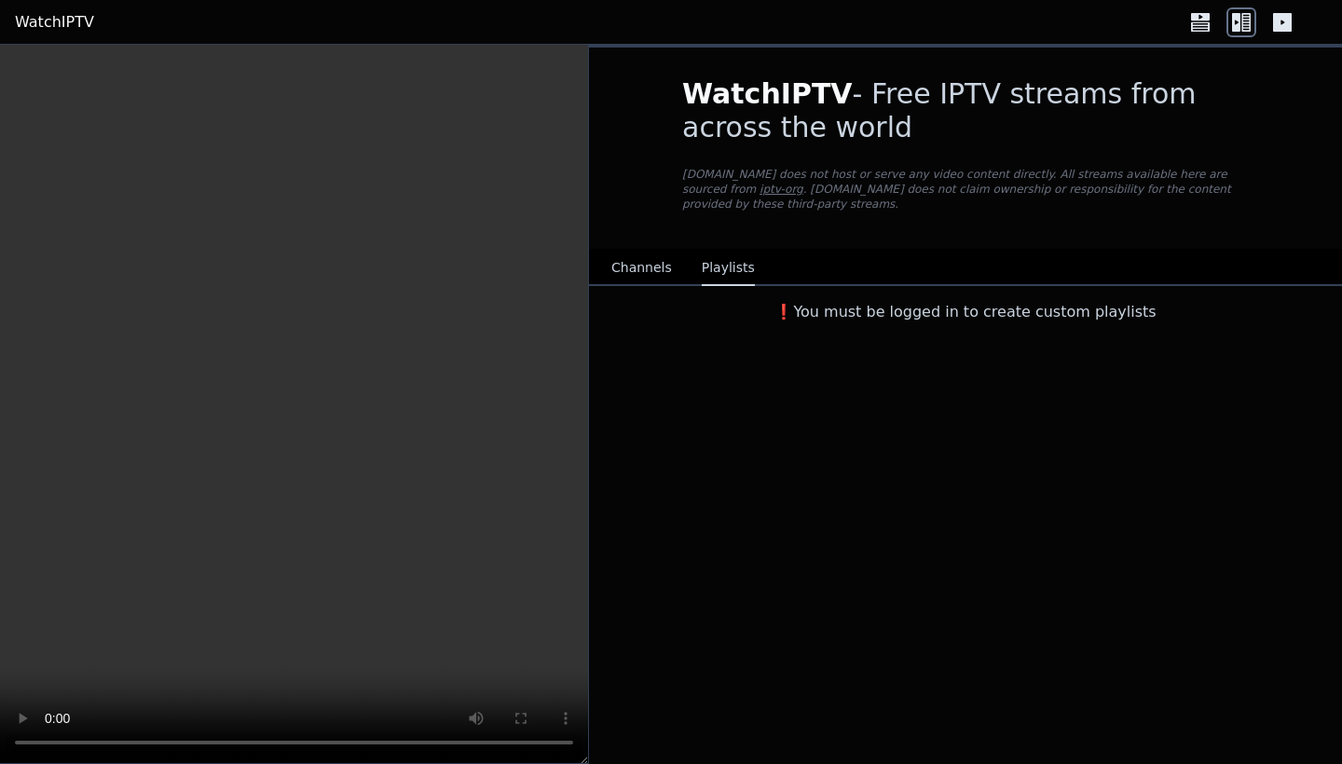
click at [634, 271] on button "Channels" at bounding box center [641, 268] width 61 height 35
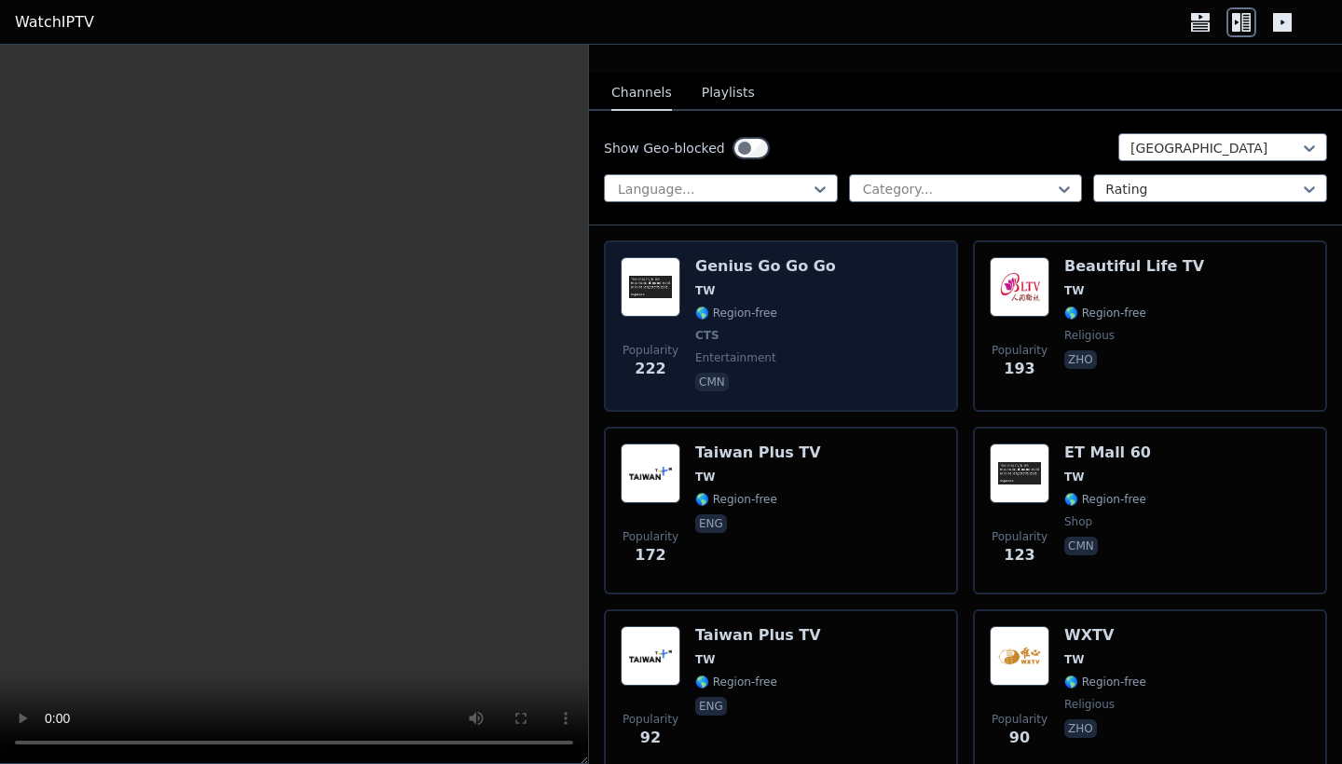
scroll to position [302, 0]
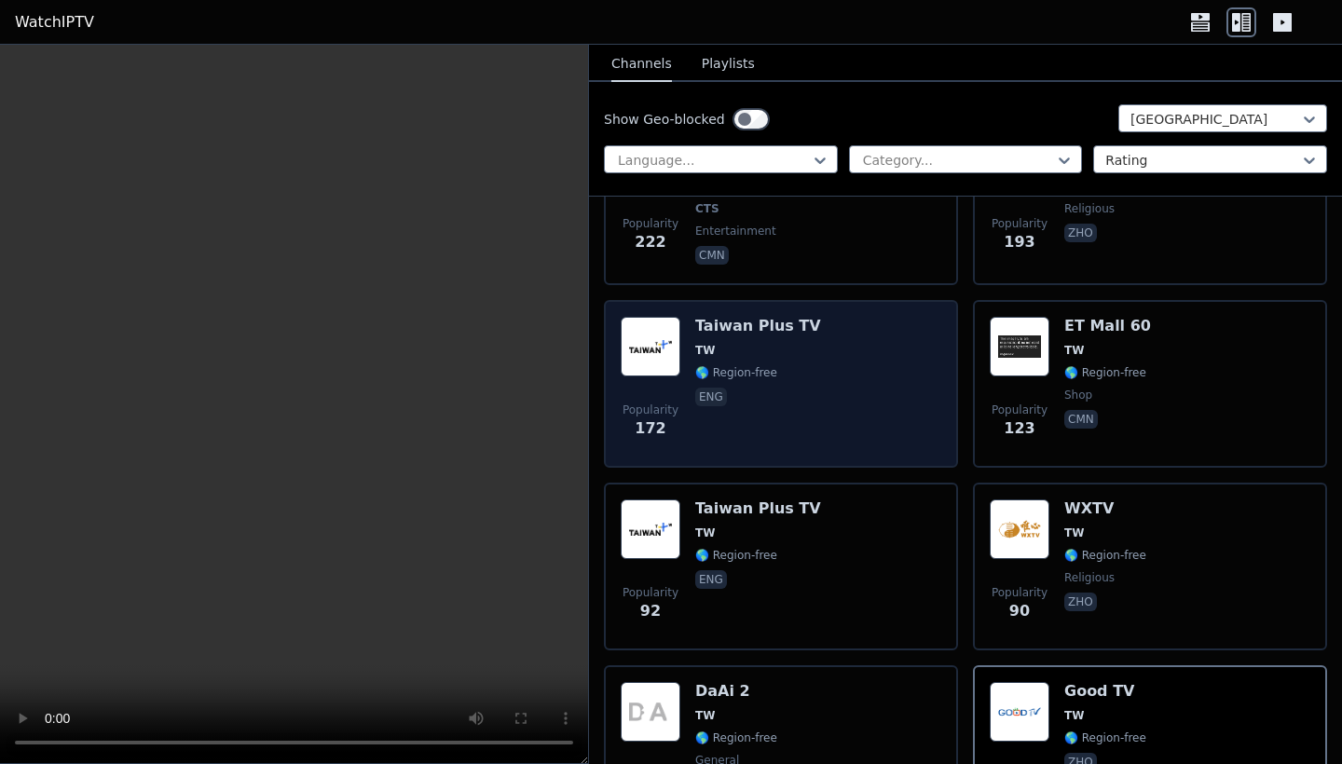
click at [870, 391] on div "Popularity 172 Taiwan Plus TV TW 🌎 Region-free eng" at bounding box center [781, 384] width 321 height 134
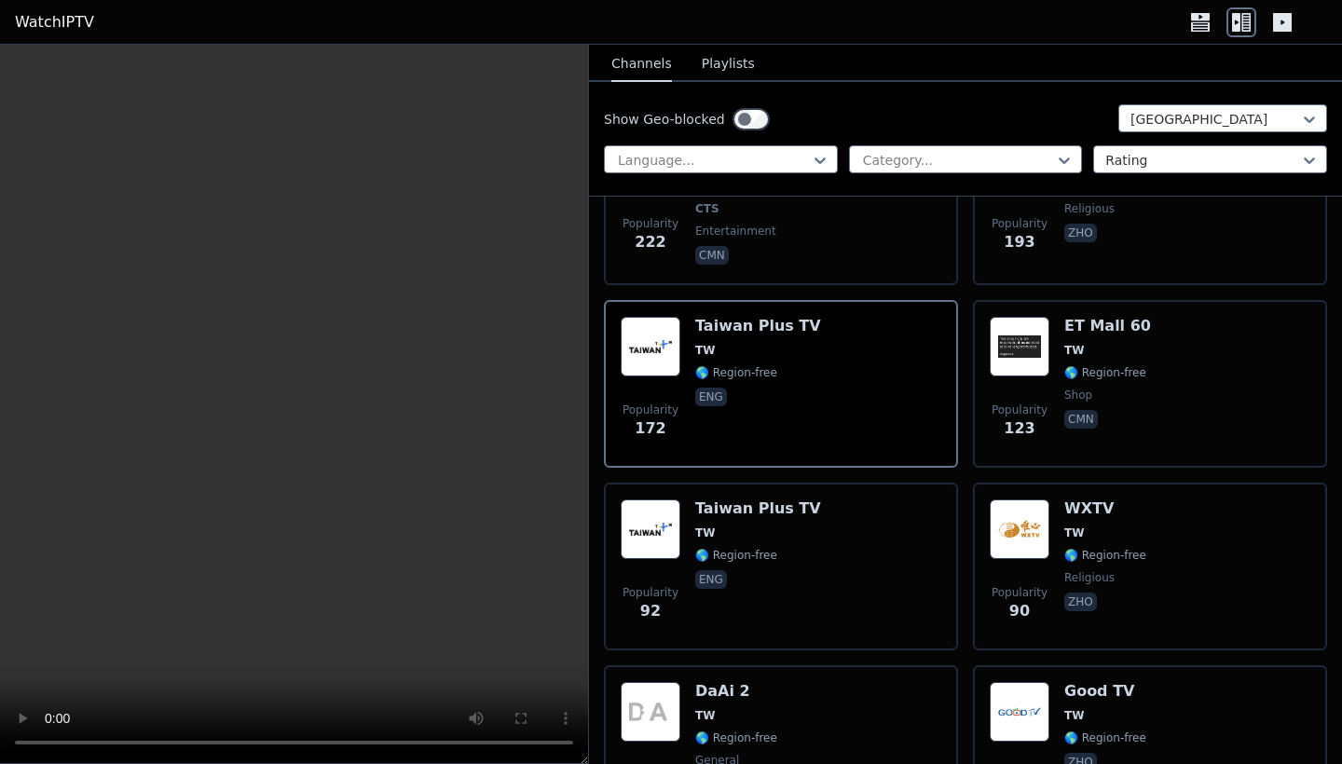
click at [1078, 36] on header "WatchIPTV" at bounding box center [671, 22] width 1342 height 45
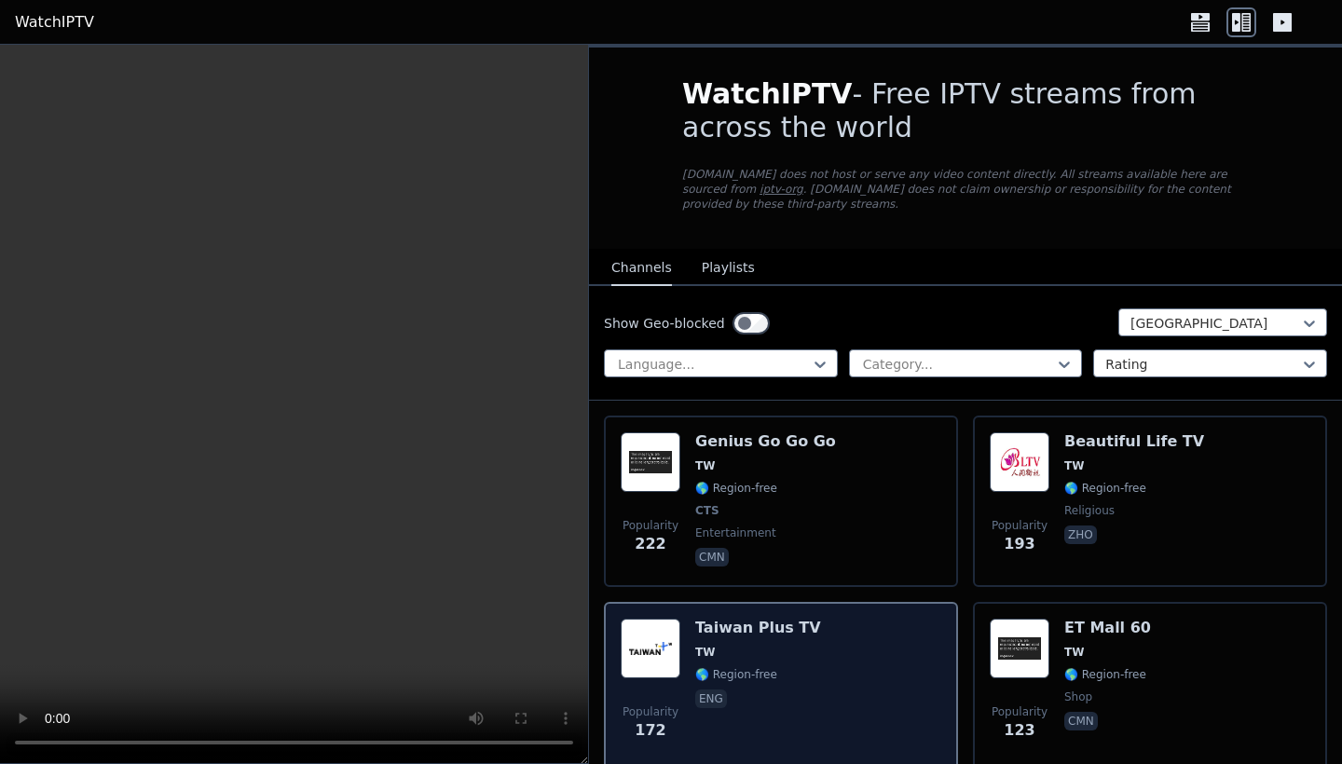
scroll to position [0, 0]
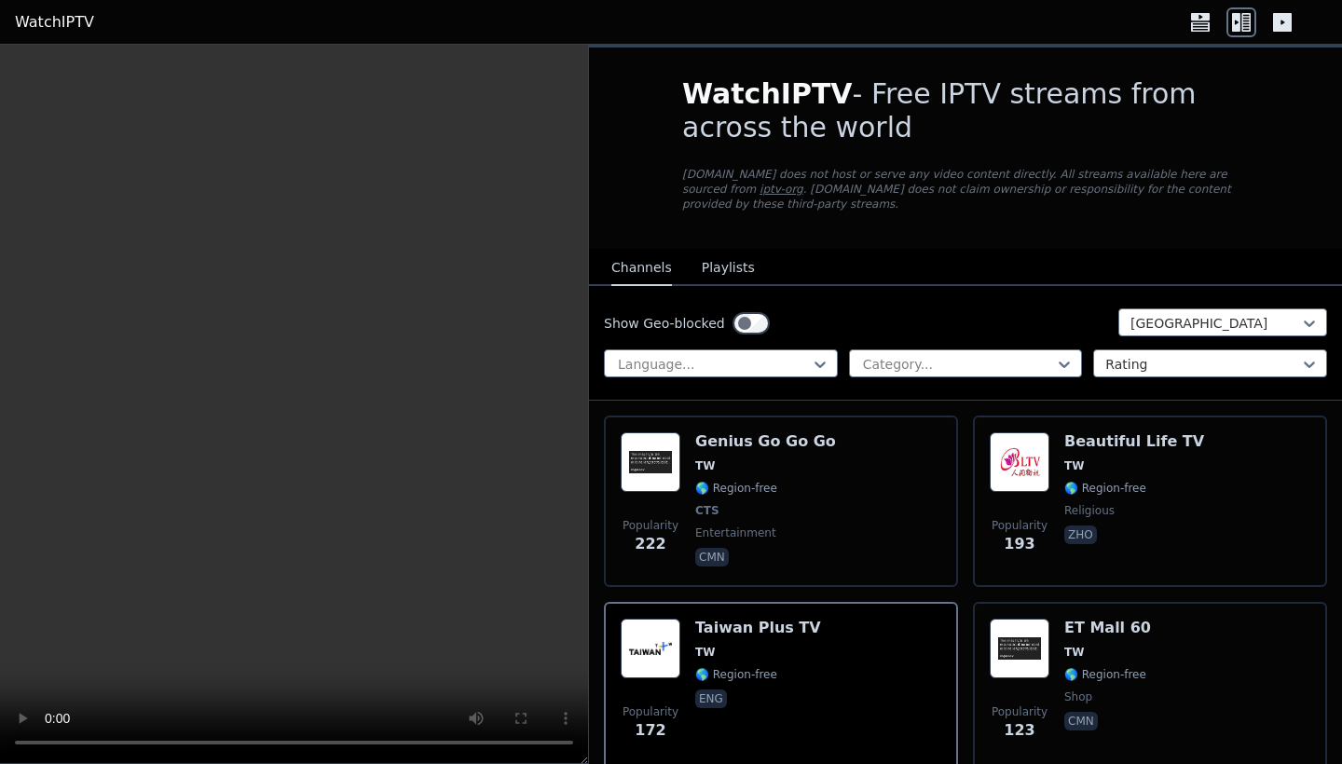
click at [873, 252] on nav "Channels Playlists" at bounding box center [965, 267] width 753 height 37
click at [21, 672] on video at bounding box center [294, 405] width 588 height 720
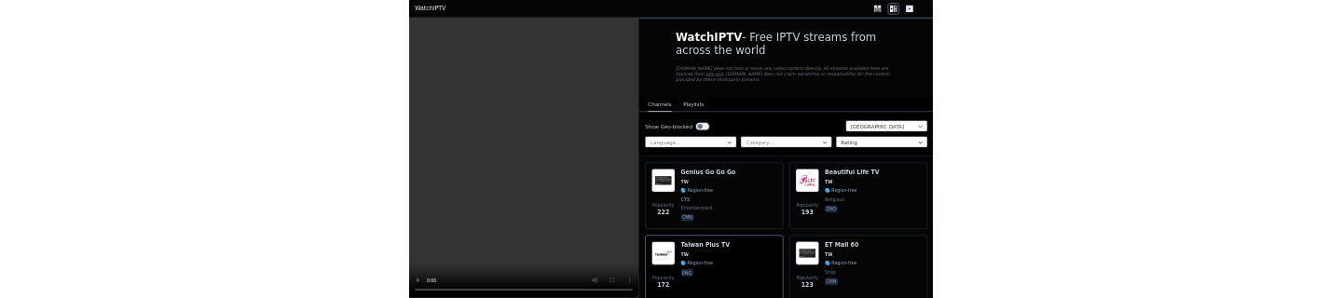
scroll to position [406, 0]
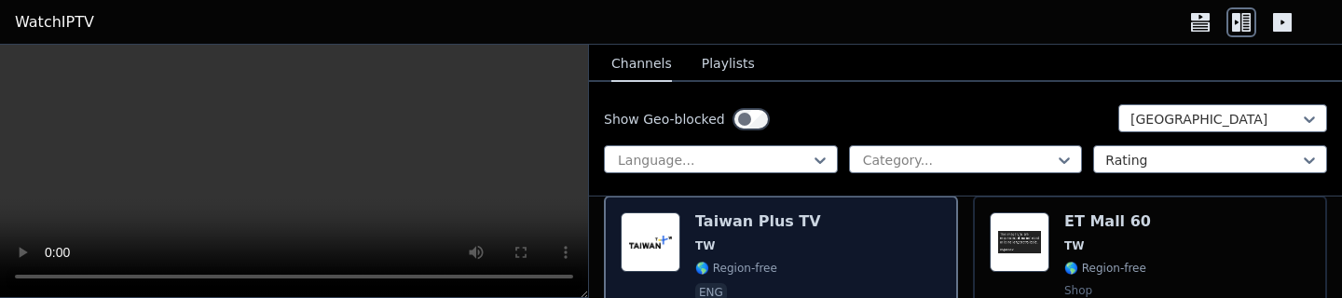
click at [798, 242] on span "TW" at bounding box center [758, 246] width 126 height 15
click at [822, 260] on div "Popularity 172 Taiwan Plus TV TW 🌎 Region-free eng" at bounding box center [781, 280] width 321 height 134
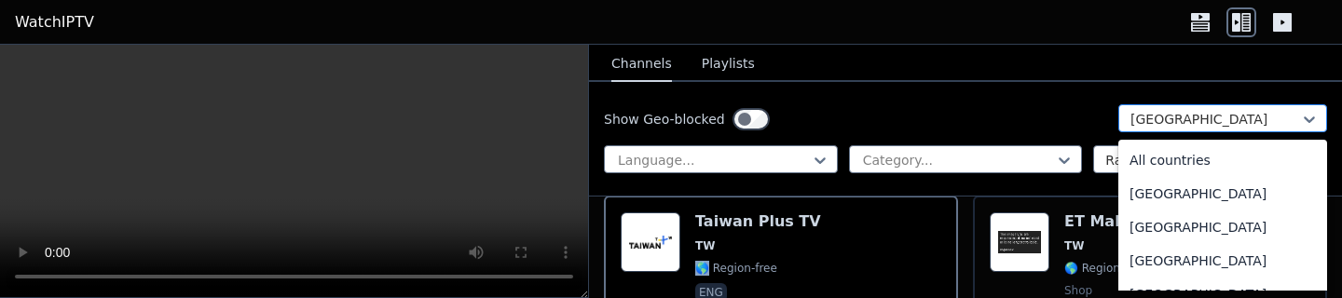
click at [1177, 106] on div "[GEOGRAPHIC_DATA]" at bounding box center [1222, 118] width 209 height 28
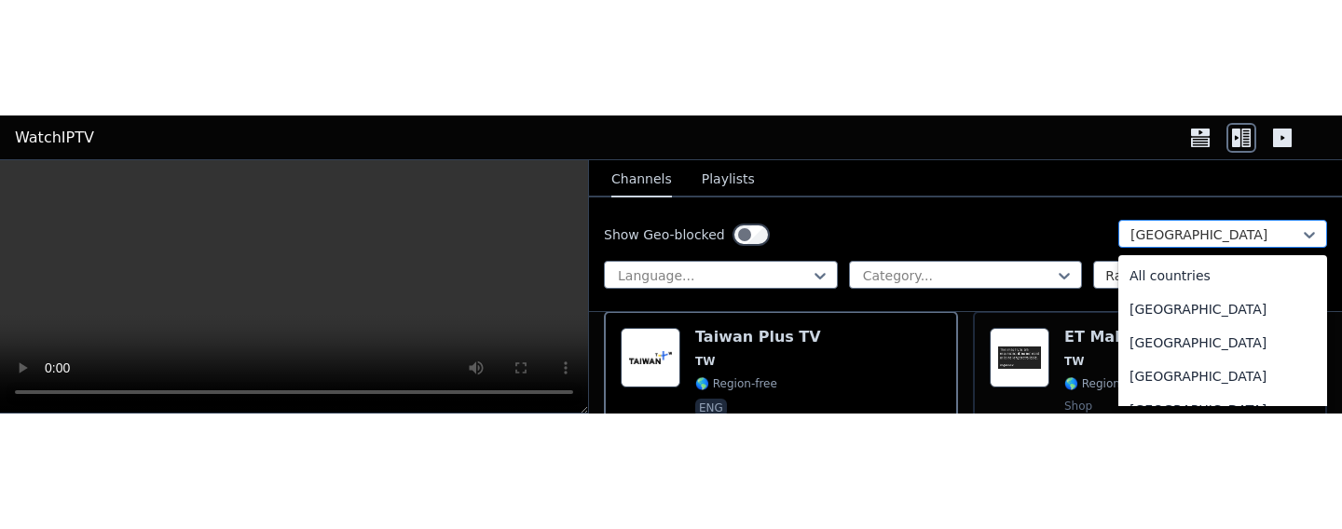
scroll to position [5928, 0]
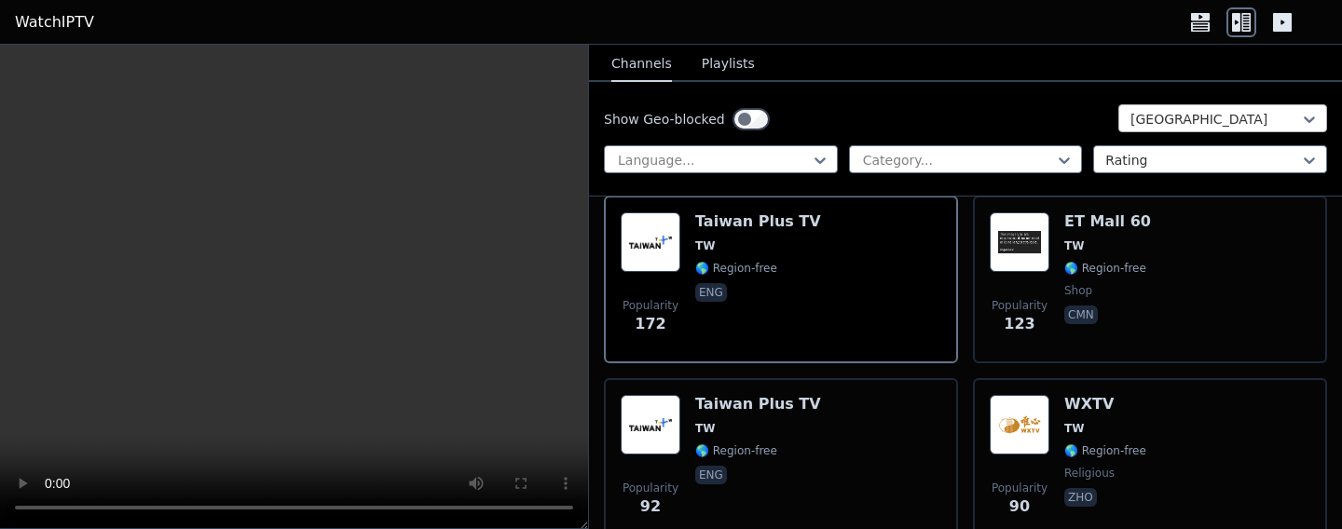
click at [1177, 111] on div at bounding box center [1216, 119] width 170 height 19
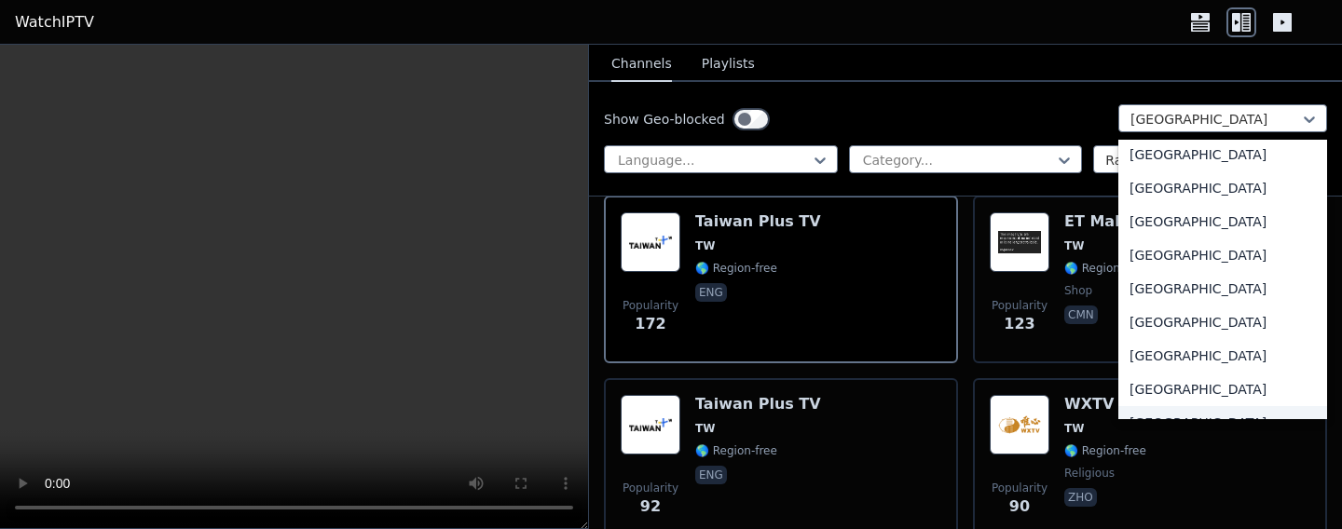
scroll to position [6499, 0]
click at [1177, 214] on div "[GEOGRAPHIC_DATA]" at bounding box center [1222, 223] width 209 height 34
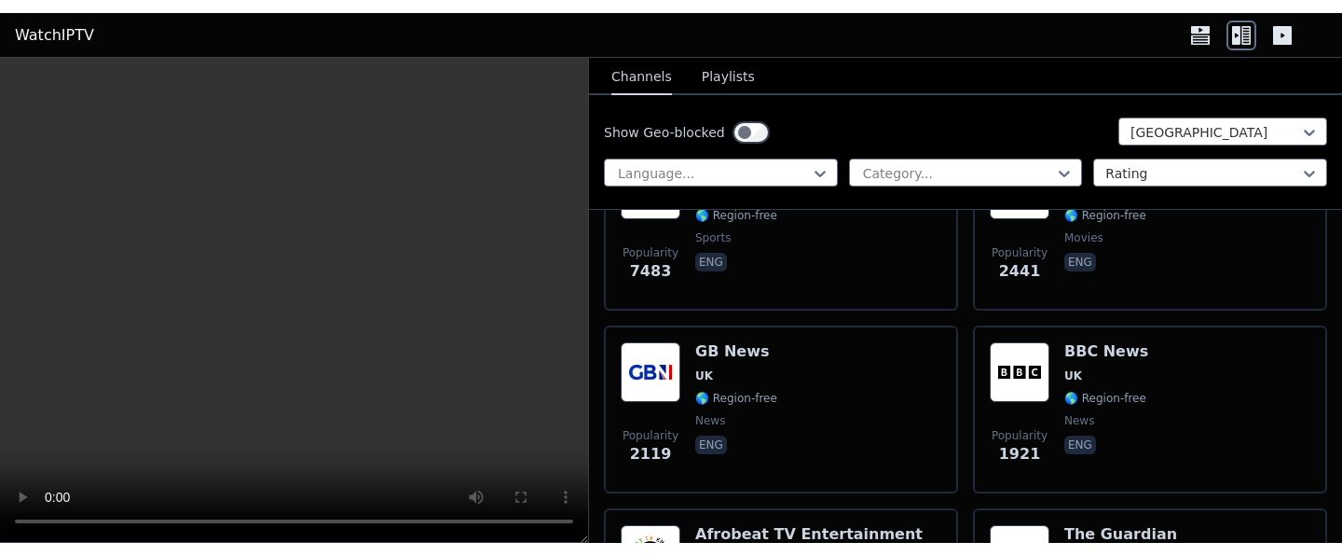
scroll to position [292, 0]
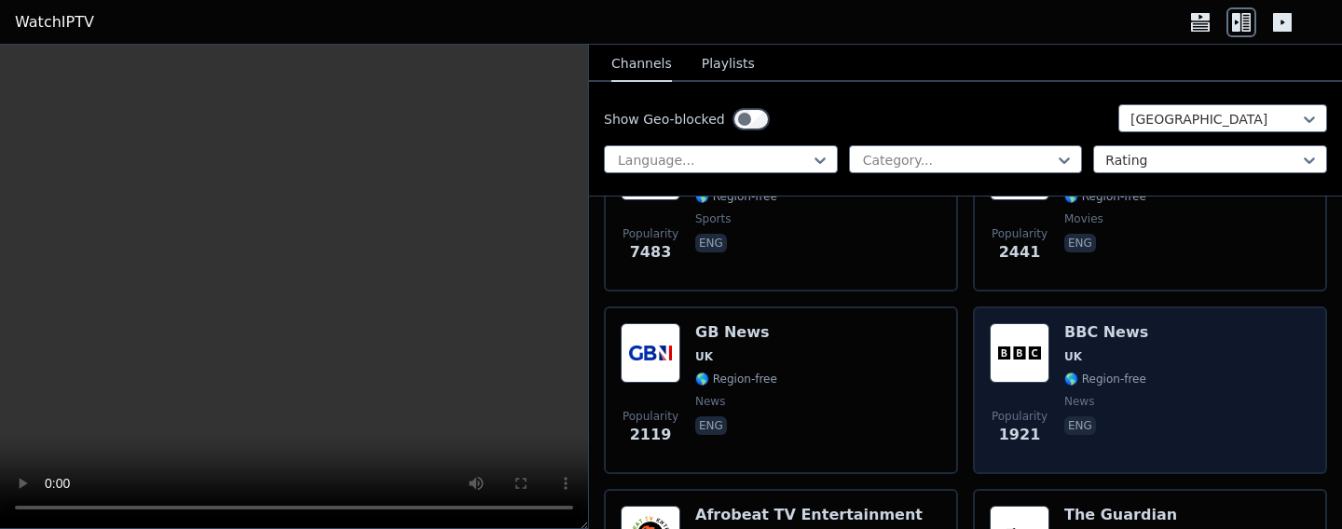
click at [1151, 357] on div "Popularity 1921 BBC News UK 🌎 Region-free news eng" at bounding box center [1150, 390] width 321 height 134
click at [1177, 439] on div "Popularity 1921 BBC News UK 🌎 Region-free news eng" at bounding box center [1150, 390] width 321 height 134
click at [1177, 413] on div "Popularity 1921 BBC News UK 🌎 Region-free news eng" at bounding box center [1150, 390] width 321 height 134
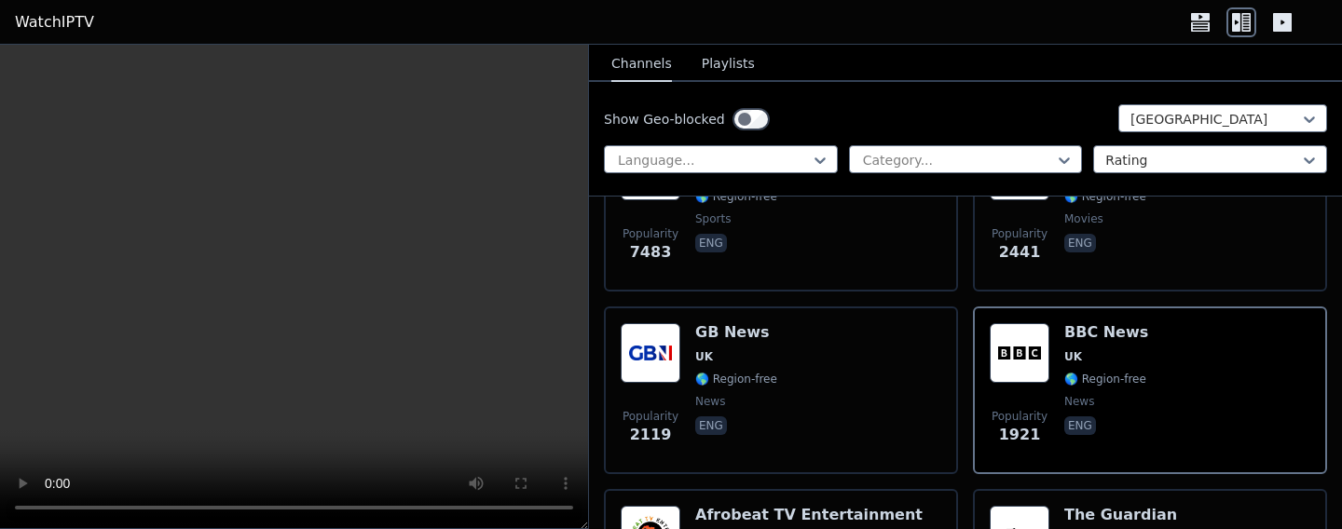
click at [22, 511] on video at bounding box center [294, 287] width 588 height 485
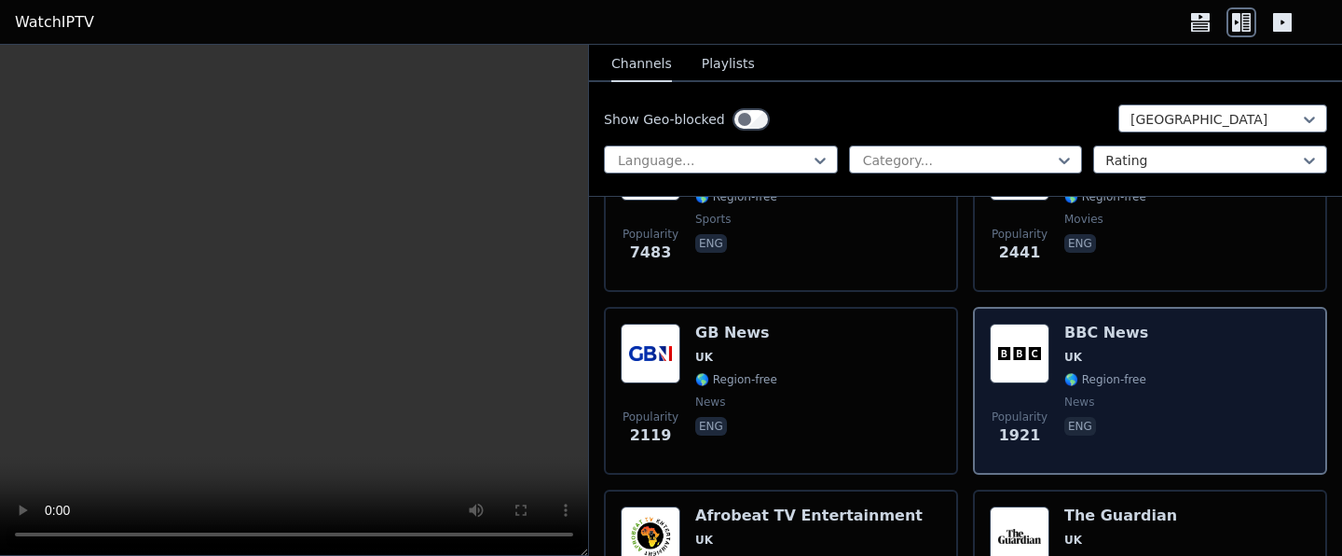
click at [1118, 389] on div "BBC News UK 🌎 Region-free news eng" at bounding box center [1106, 390] width 84 height 134
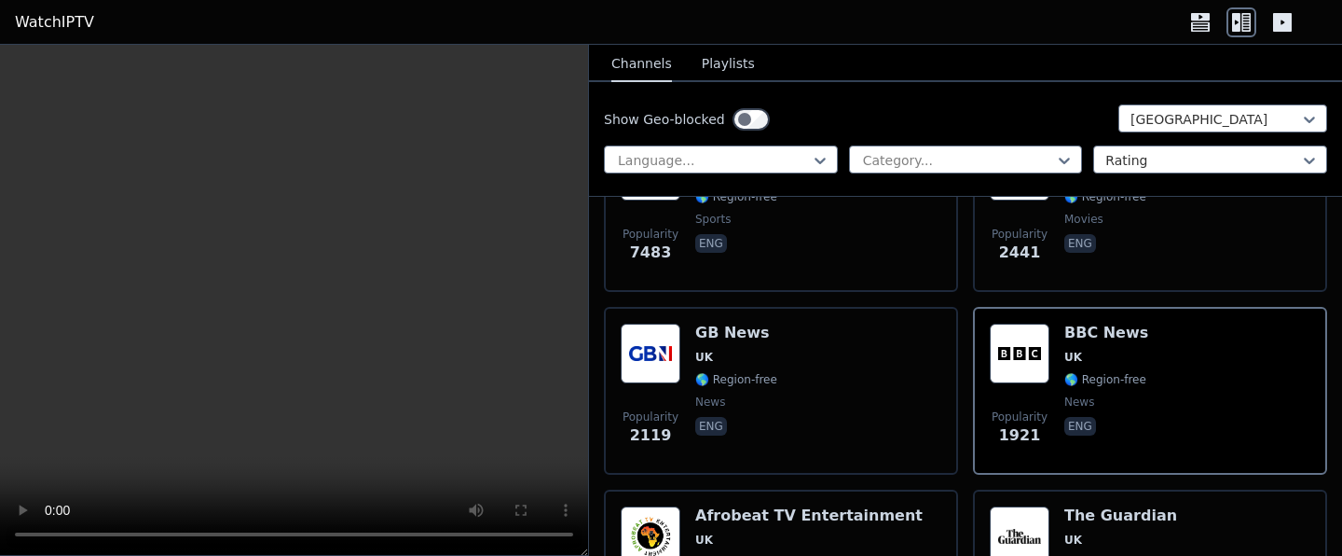
click at [25, 533] on video at bounding box center [294, 300] width 588 height 511
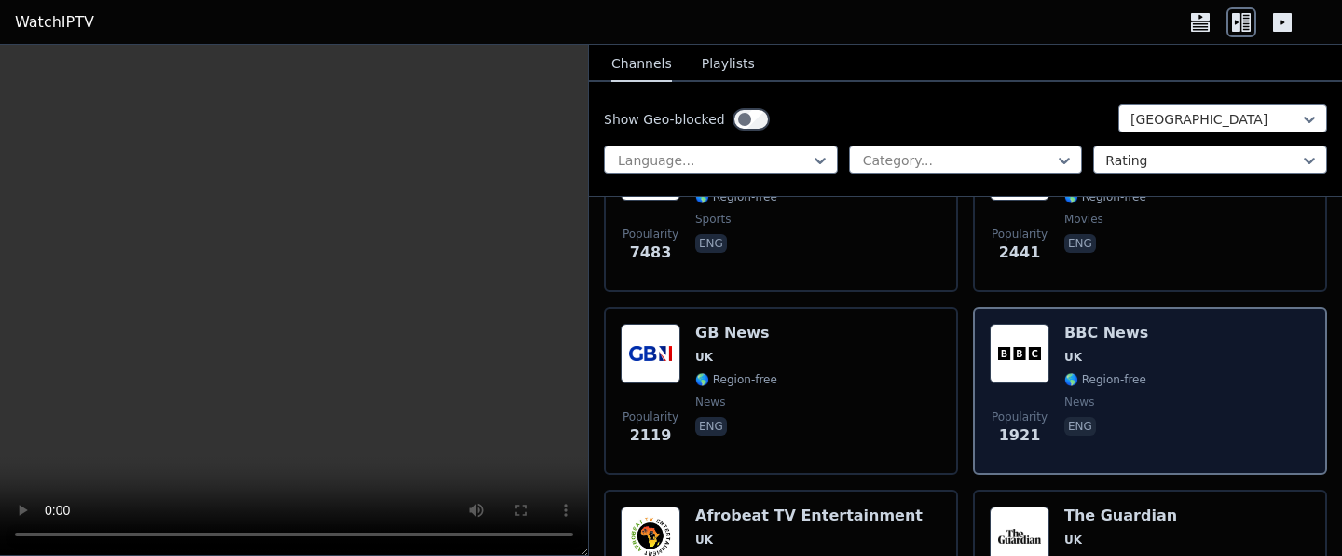
click at [1177, 388] on div "Popularity 1921 BBC News UK 🌎 Region-free news eng" at bounding box center [1150, 390] width 321 height 134
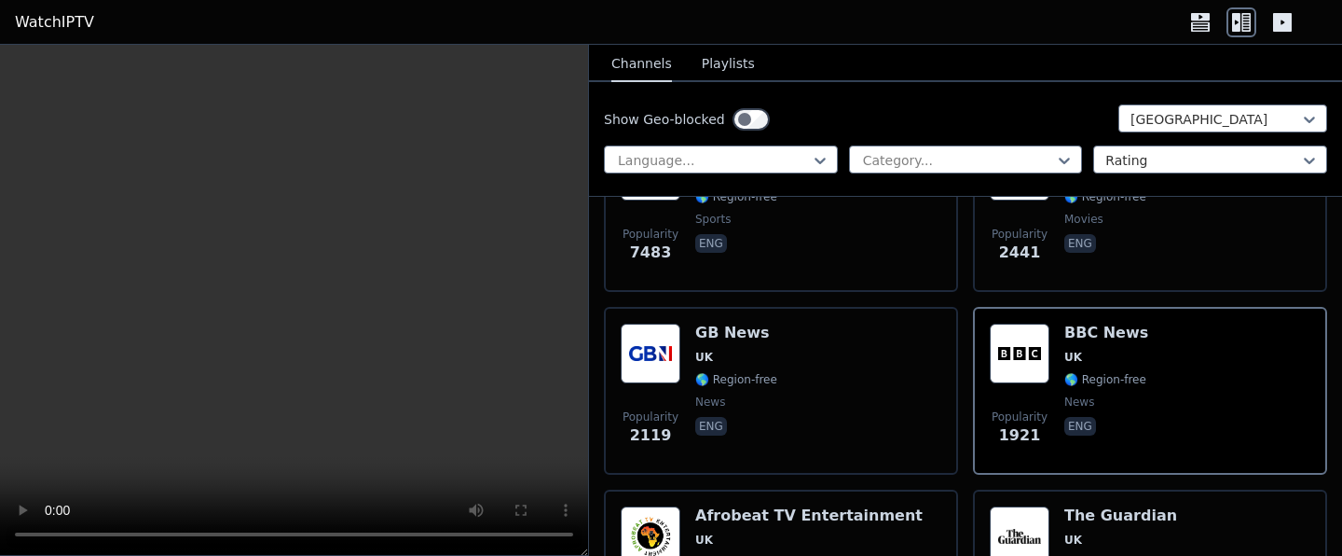
click at [301, 179] on video at bounding box center [294, 300] width 588 height 511
